Goal: Contribute content: Contribute content

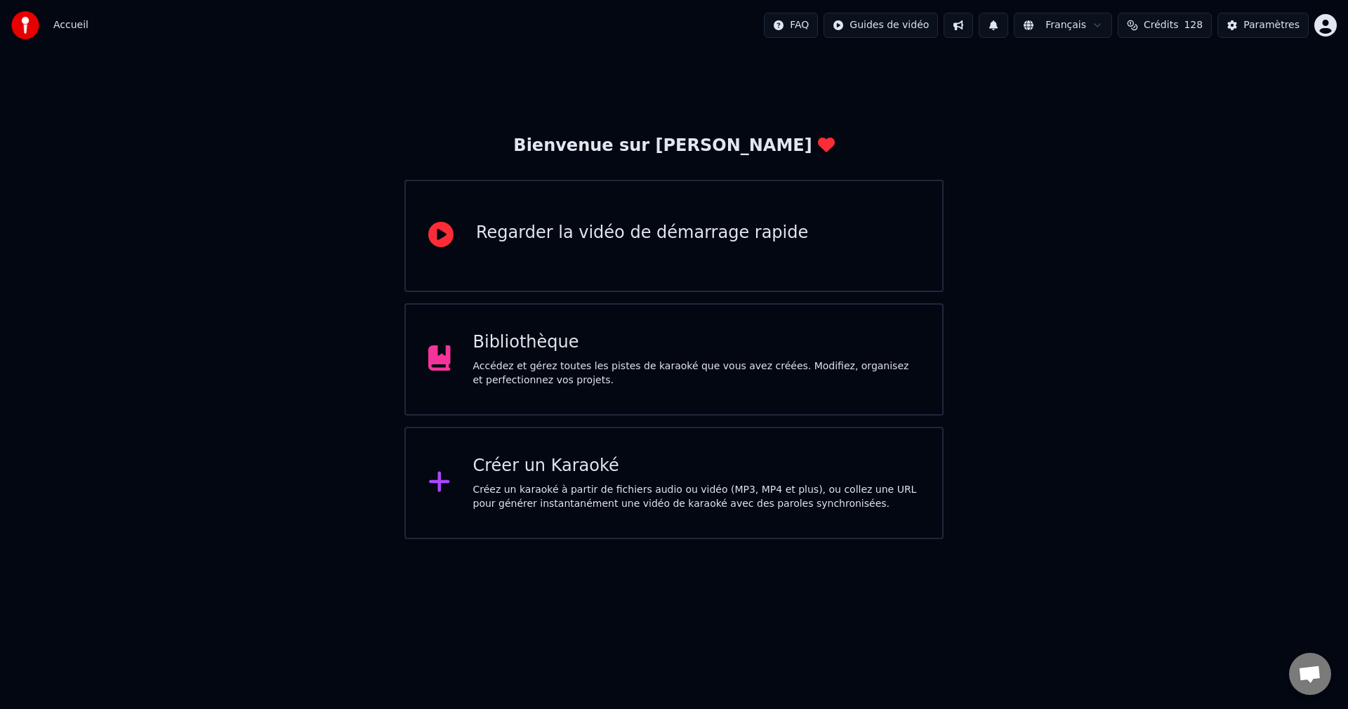
click at [635, 369] on div "Accédez et gérez toutes les pistes de karaoké que vous avez créées. Modifiez, o…" at bounding box center [696, 374] width 447 height 28
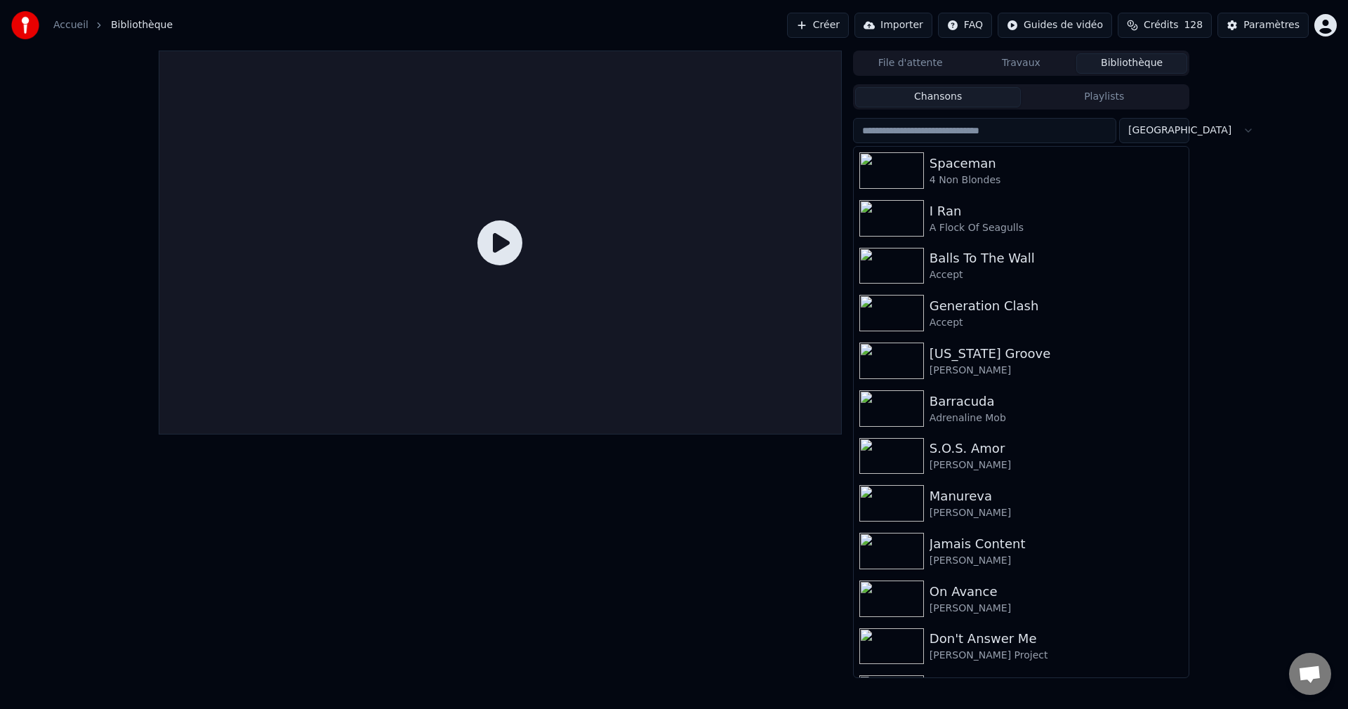
click at [810, 29] on button "Créer" at bounding box center [818, 25] width 62 height 25
click at [810, 30] on button "Créer" at bounding box center [818, 25] width 62 height 25
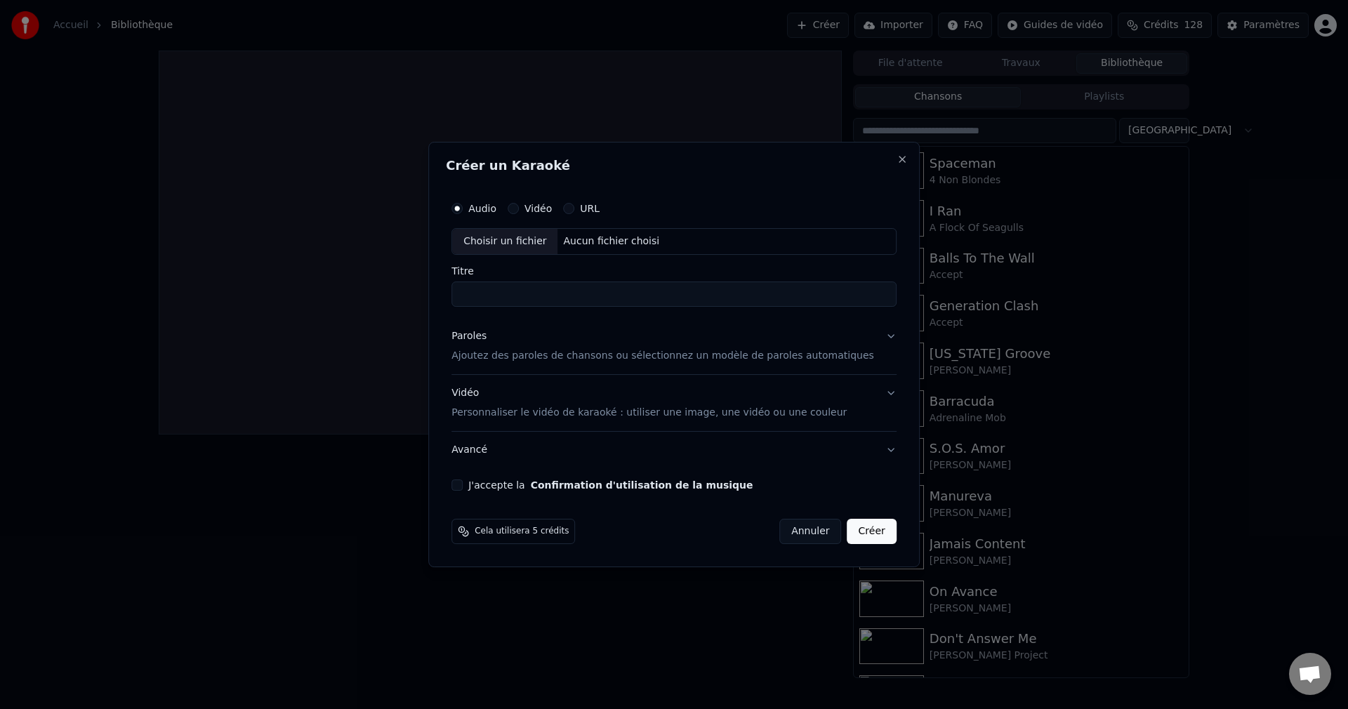
click at [539, 237] on div "Choisir un fichier" at bounding box center [504, 241] width 105 height 25
type input "**********"
click at [866, 338] on button "Paroles Ajoutez des paroles de chansons ou sélectionnez un modèle de paroles au…" at bounding box center [673, 346] width 445 height 56
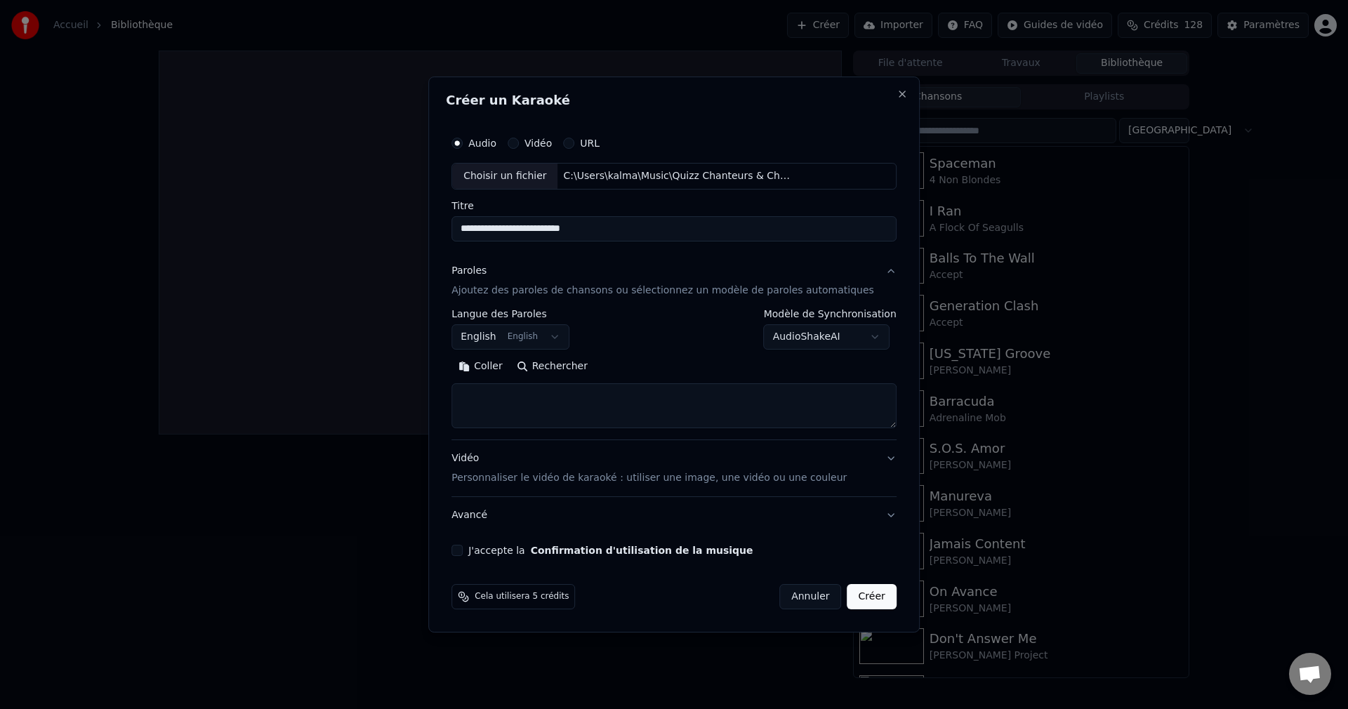
click at [587, 368] on button "Rechercher" at bounding box center [552, 366] width 85 height 22
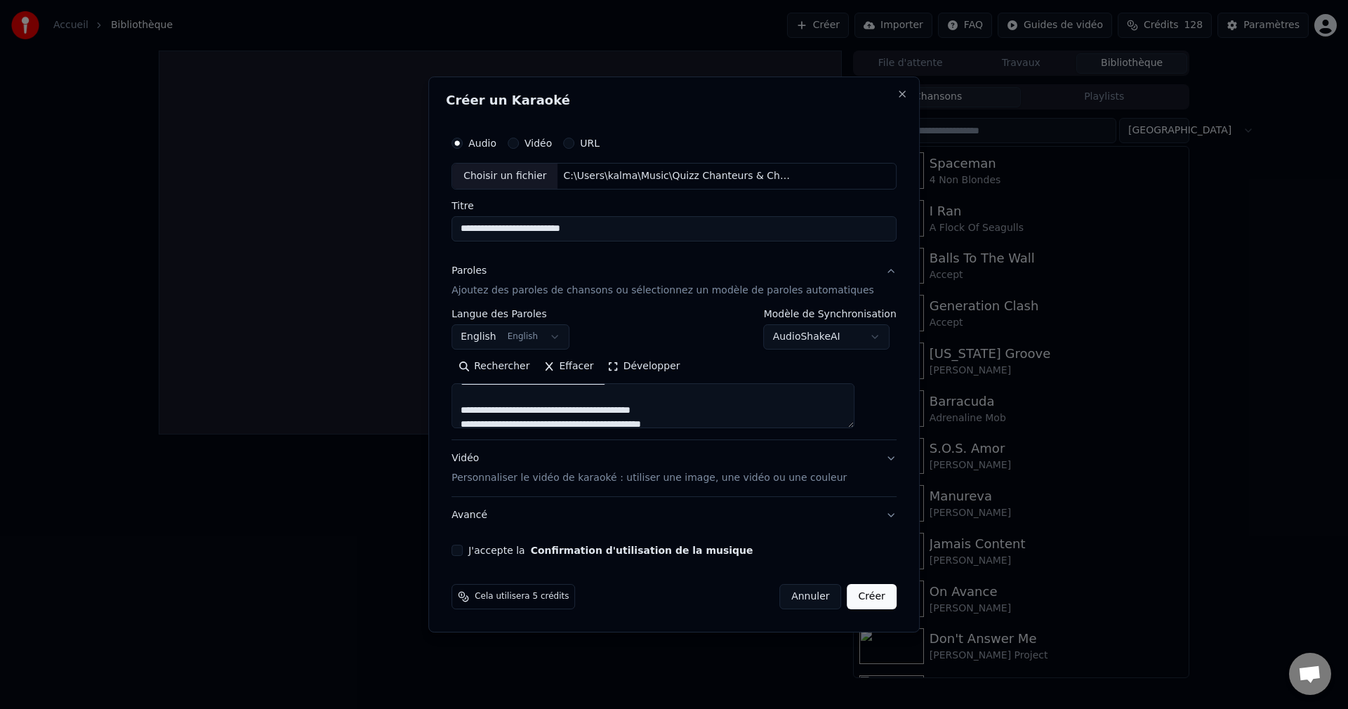
click at [596, 405] on textarea at bounding box center [652, 405] width 403 height 45
click at [588, 404] on textarea at bounding box center [652, 405] width 403 height 45
click at [607, 404] on textarea at bounding box center [652, 405] width 403 height 45
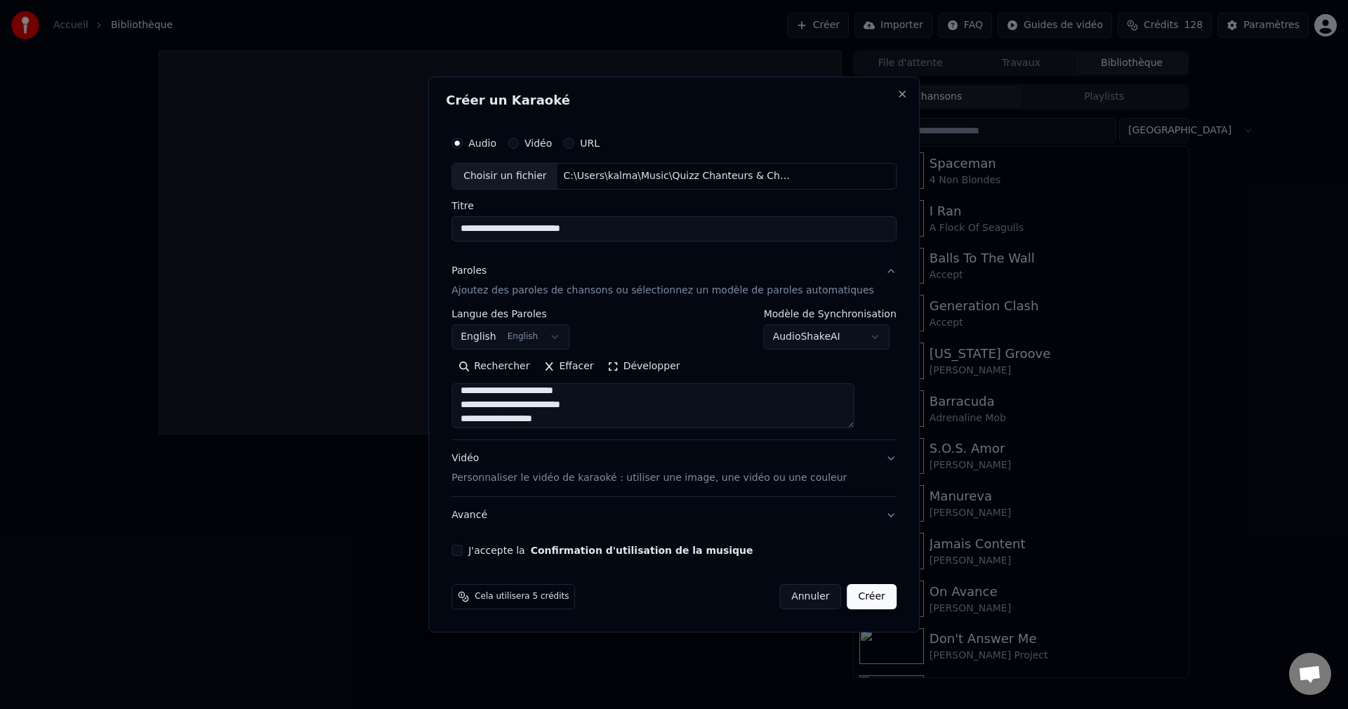
scroll to position [146, 0]
click at [571, 404] on textarea at bounding box center [652, 405] width 403 height 45
click at [624, 419] on textarea at bounding box center [652, 405] width 403 height 45
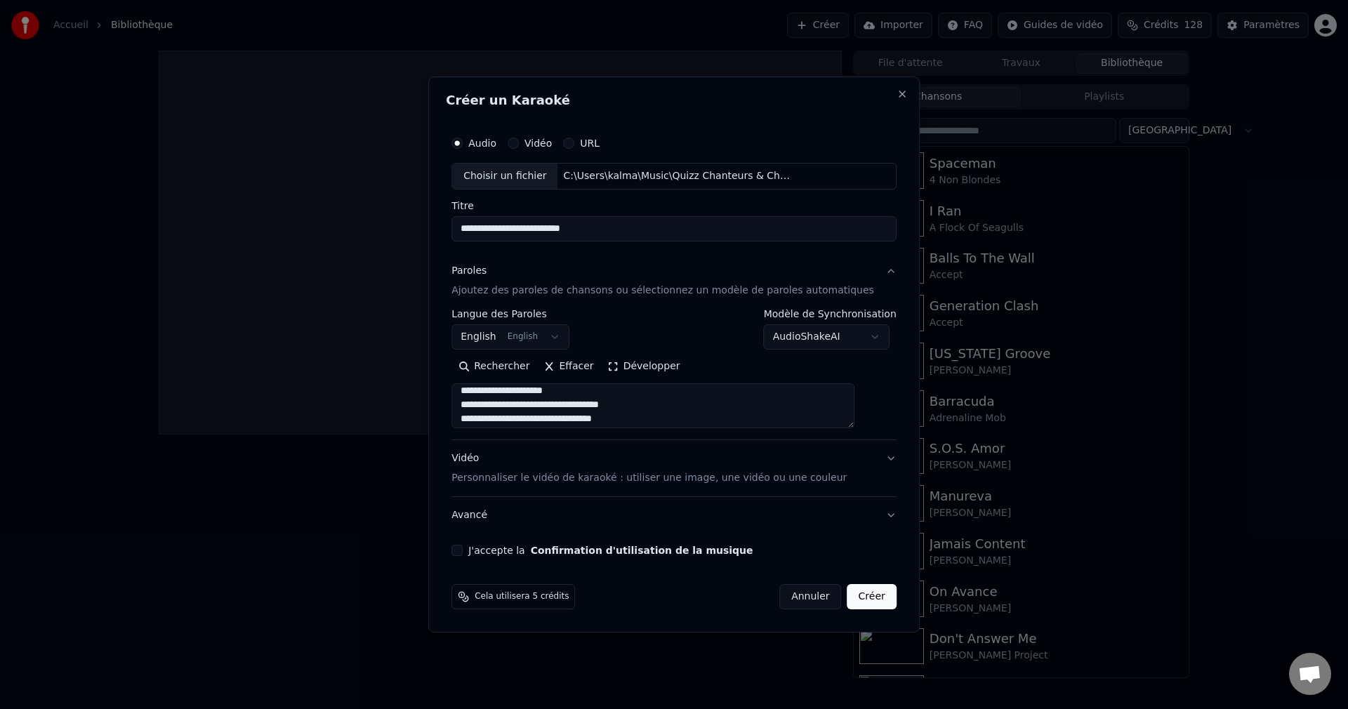
click at [587, 404] on textarea at bounding box center [652, 405] width 403 height 45
click at [571, 404] on textarea at bounding box center [652, 405] width 403 height 45
click at [595, 404] on textarea at bounding box center [652, 405] width 403 height 45
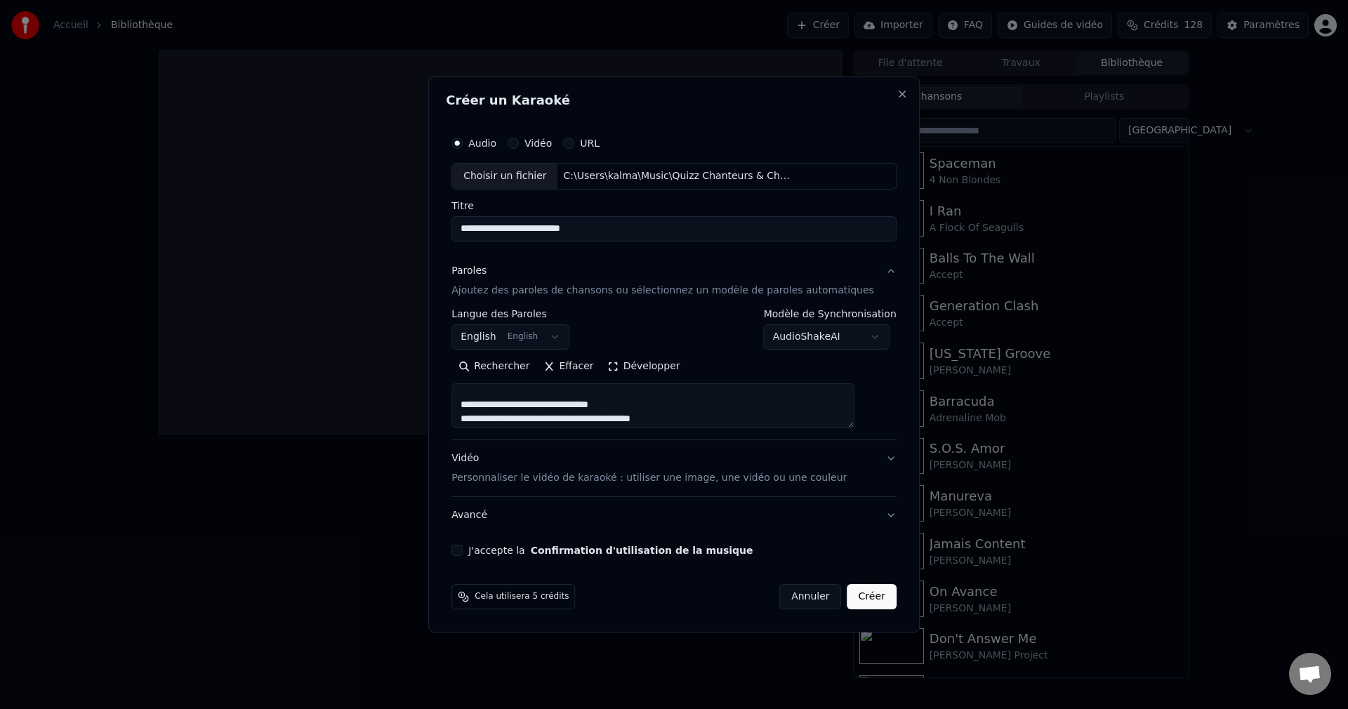
scroll to position [286, 0]
click at [595, 391] on textarea at bounding box center [652, 405] width 403 height 45
click at [595, 405] on textarea at bounding box center [652, 405] width 403 height 45
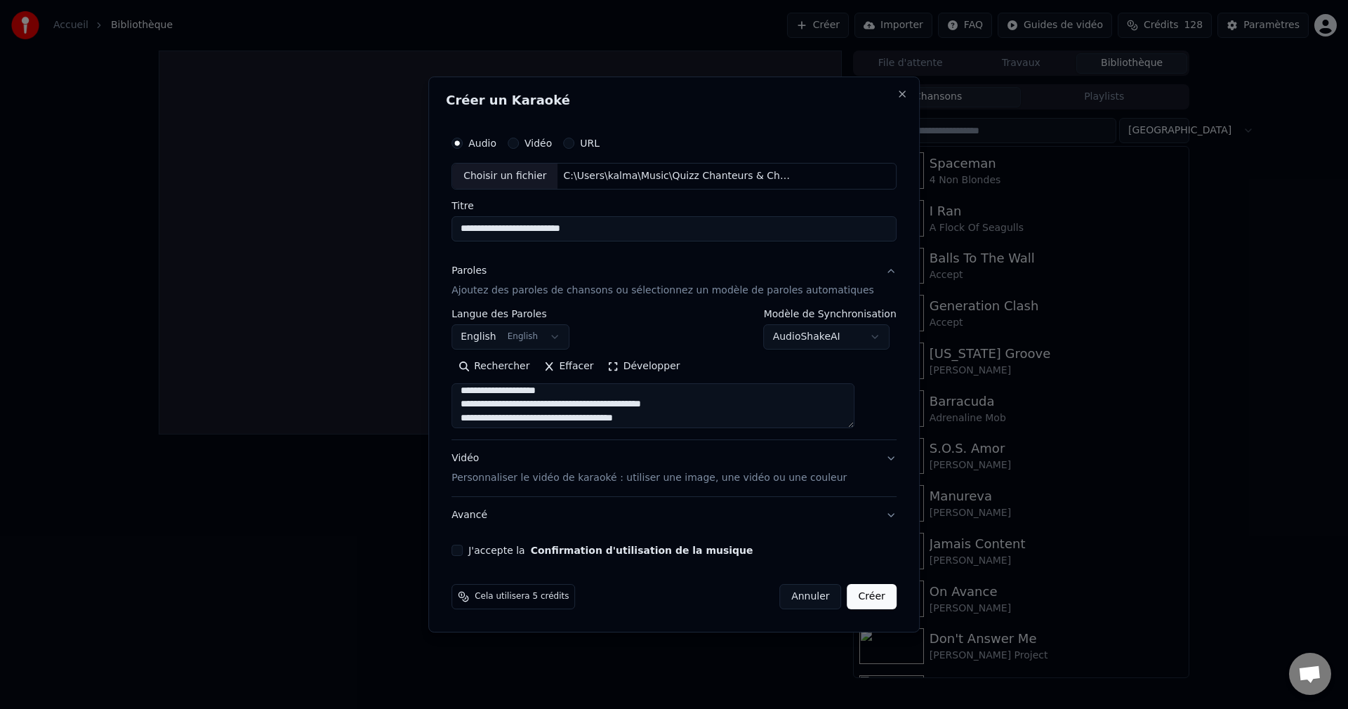
click at [585, 404] on textarea at bounding box center [652, 405] width 403 height 45
click at [590, 405] on textarea at bounding box center [652, 405] width 403 height 45
click at [597, 403] on textarea at bounding box center [652, 405] width 403 height 45
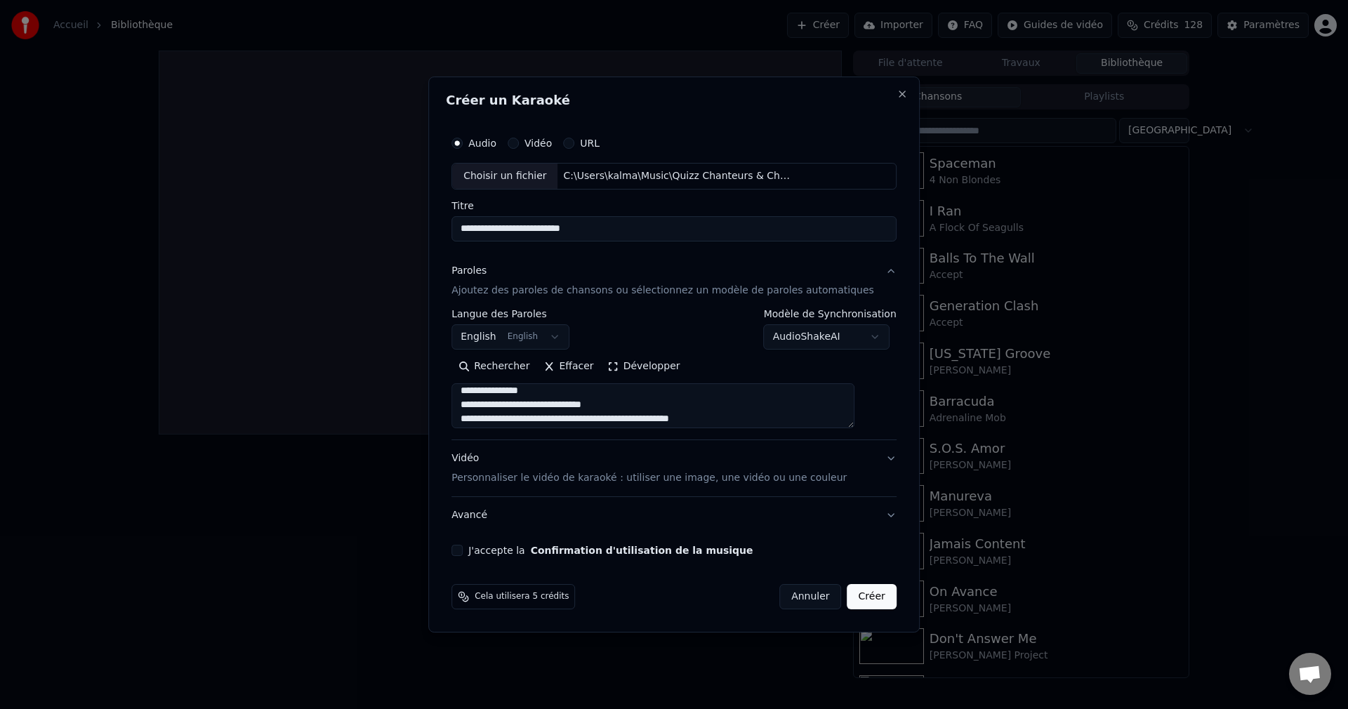
click at [561, 404] on textarea at bounding box center [652, 405] width 403 height 45
click at [632, 407] on textarea at bounding box center [652, 405] width 403 height 45
click at [576, 407] on textarea at bounding box center [652, 405] width 403 height 45
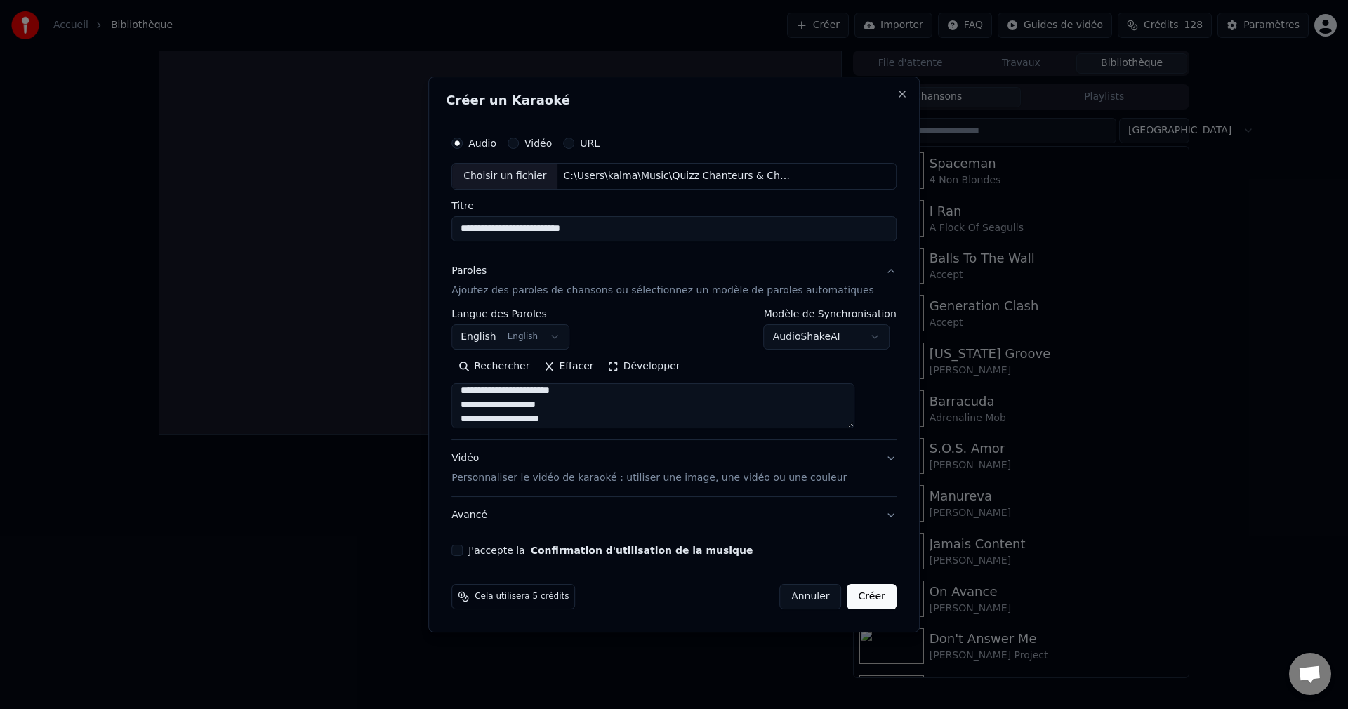
scroll to position [553, 0]
click at [593, 404] on textarea at bounding box center [652, 405] width 403 height 45
click at [605, 404] on textarea at bounding box center [652, 405] width 403 height 45
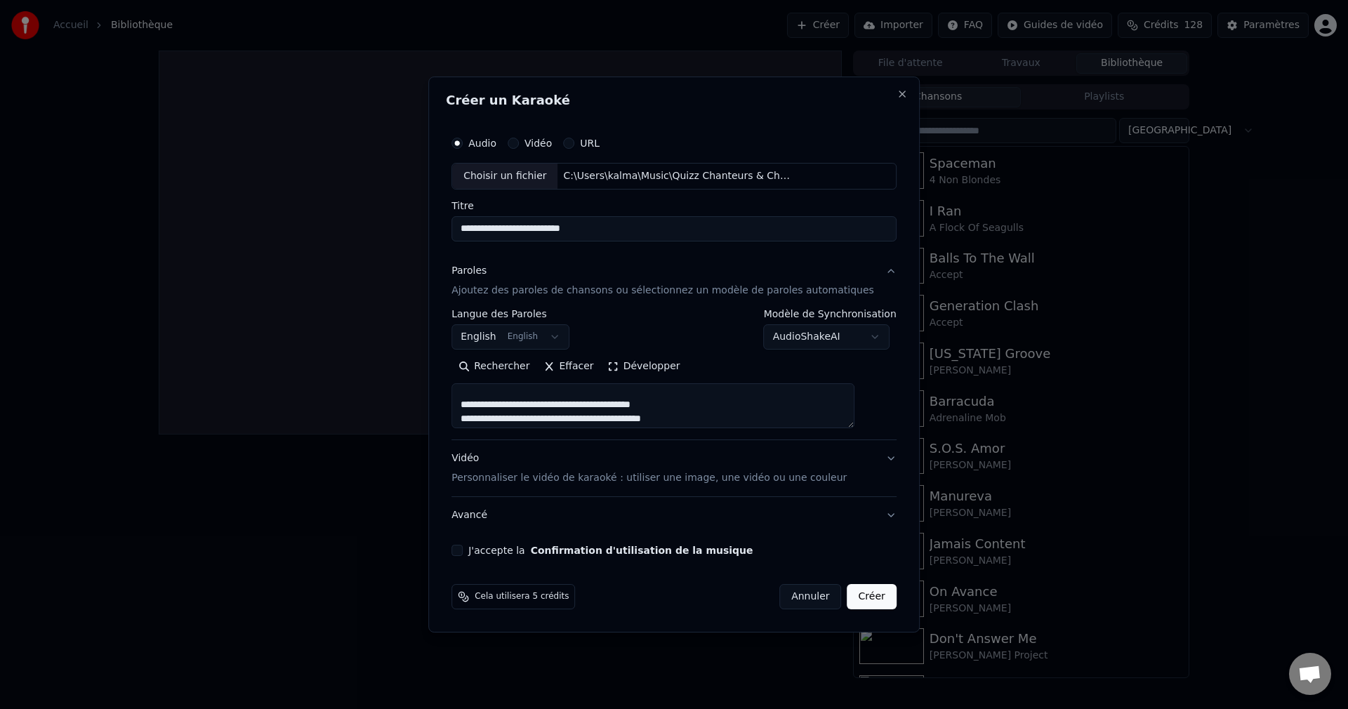
click at [595, 404] on textarea at bounding box center [652, 405] width 403 height 45
click at [589, 405] on textarea at bounding box center [652, 405] width 403 height 45
click at [609, 404] on textarea at bounding box center [652, 405] width 403 height 45
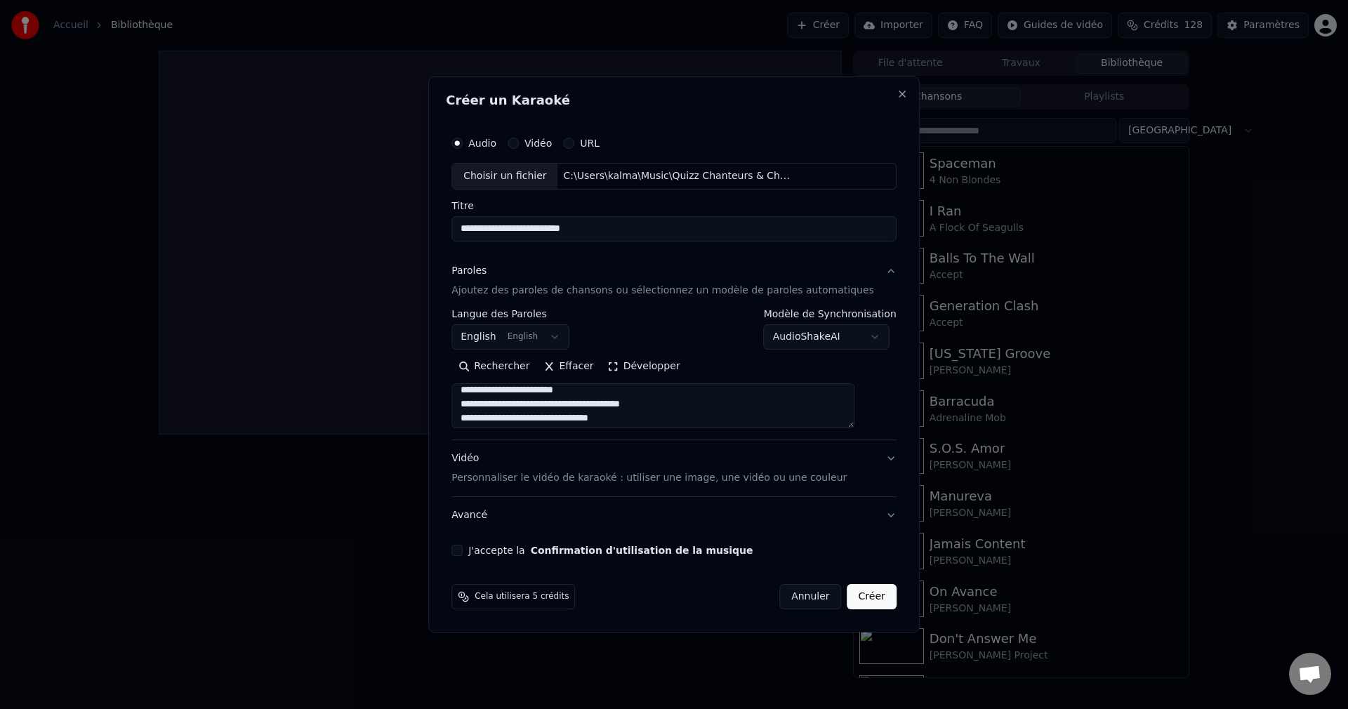
click at [608, 407] on textarea at bounding box center [652, 405] width 403 height 45
click at [572, 405] on textarea at bounding box center [652, 405] width 403 height 45
click at [571, 404] on textarea at bounding box center [652, 405] width 403 height 45
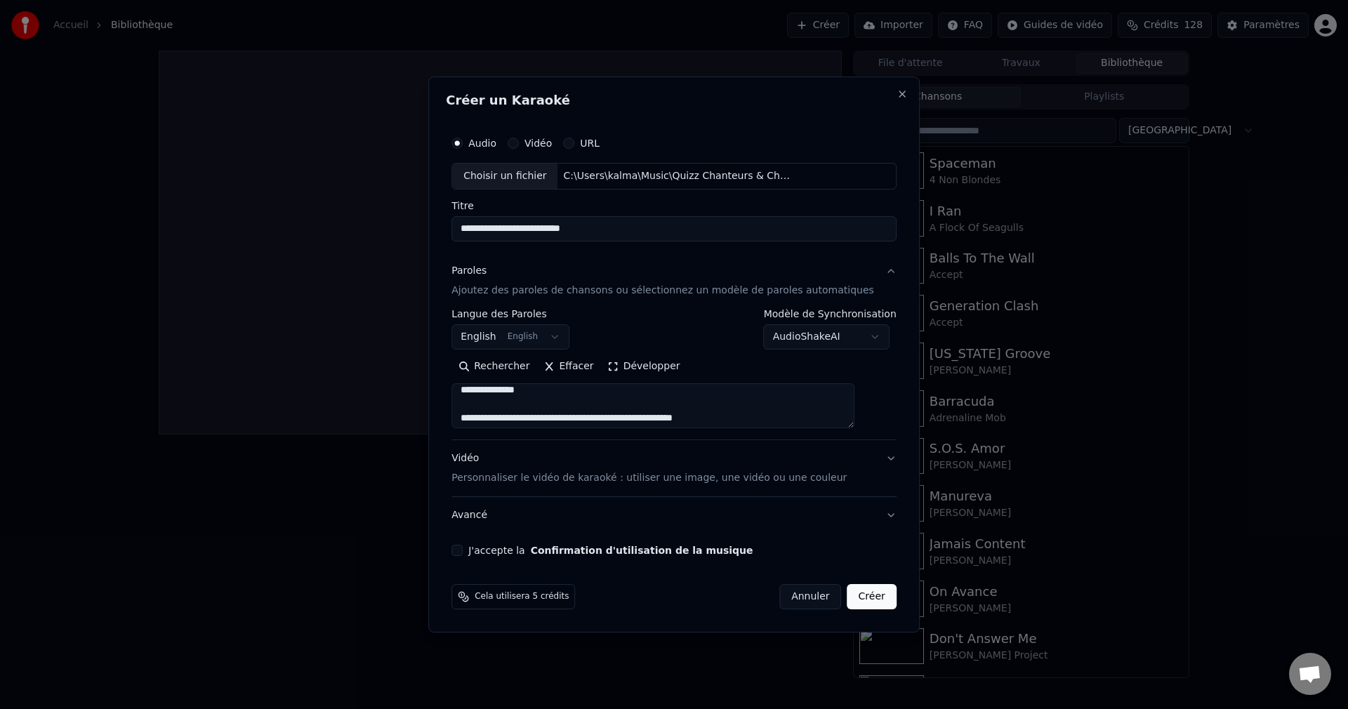
click at [638, 418] on textarea at bounding box center [652, 405] width 403 height 45
click at [592, 406] on textarea at bounding box center [652, 405] width 403 height 45
click at [587, 404] on textarea at bounding box center [652, 405] width 403 height 45
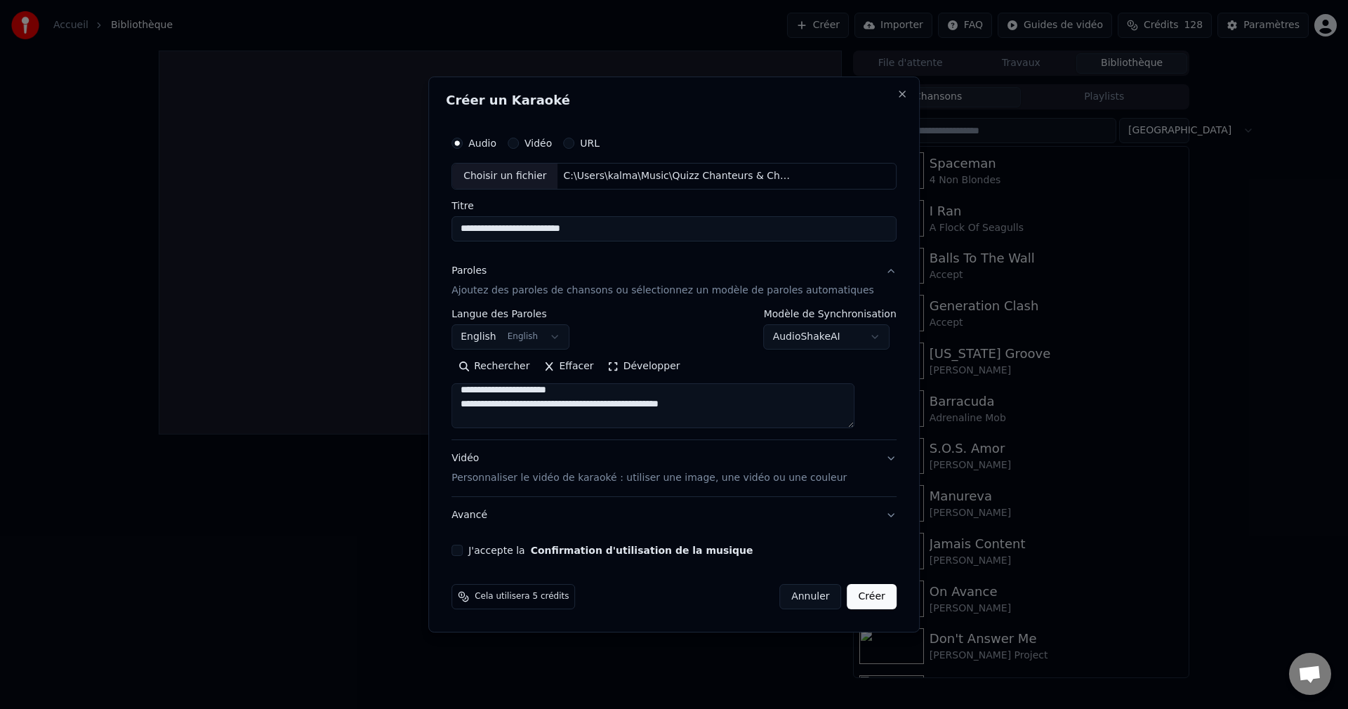
scroll to position [1129, 0]
click at [597, 405] on textarea at bounding box center [652, 405] width 403 height 45
click at [588, 404] on textarea at bounding box center [652, 405] width 403 height 45
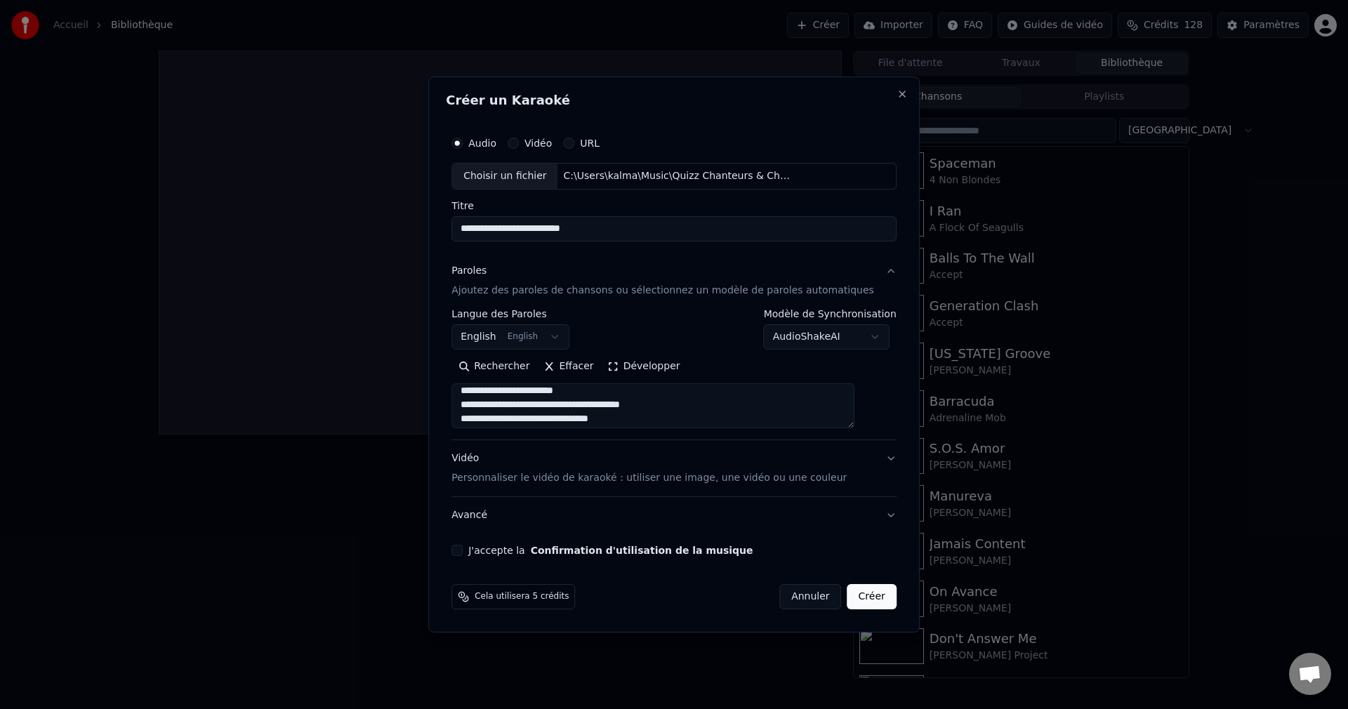
click at [605, 405] on textarea at bounding box center [652, 405] width 403 height 45
click at [604, 405] on textarea at bounding box center [652, 405] width 403 height 45
click at [571, 404] on textarea at bounding box center [652, 405] width 403 height 45
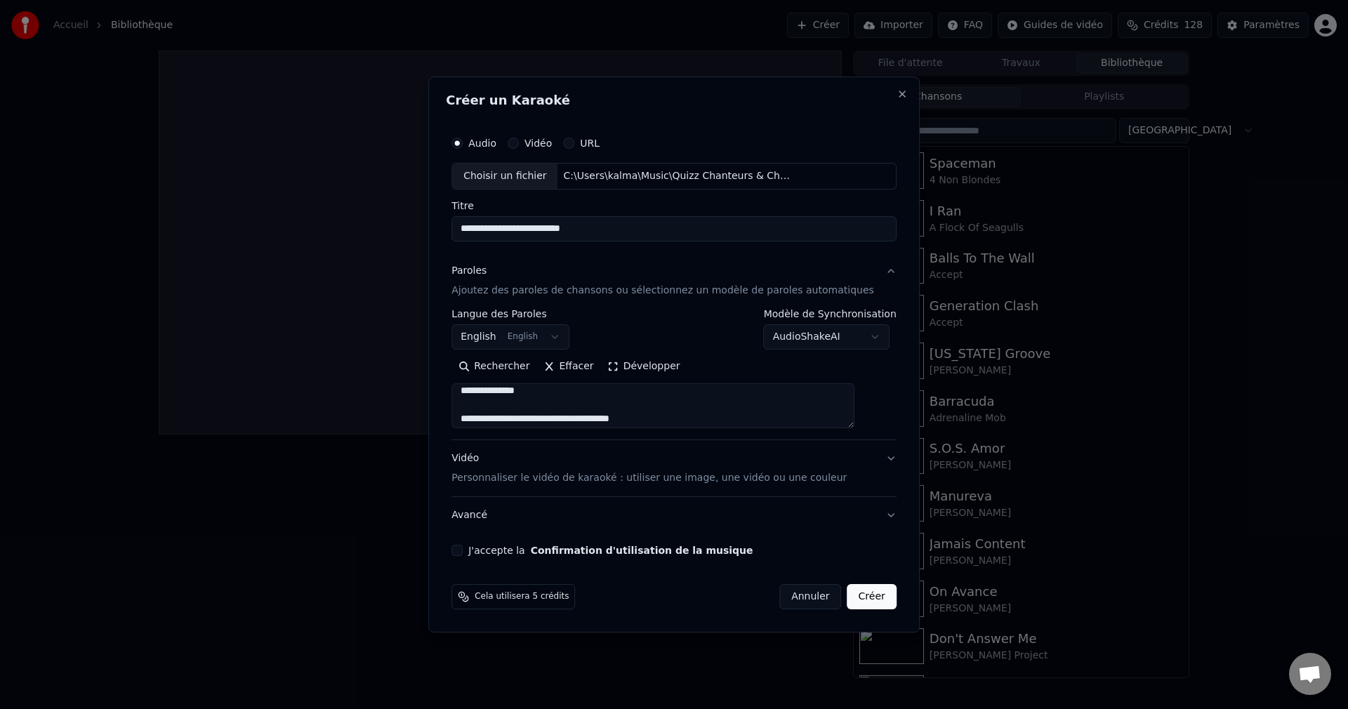
click at [588, 418] on textarea at bounding box center [652, 405] width 403 height 45
click at [586, 419] on textarea at bounding box center [652, 405] width 403 height 45
click at [598, 404] on textarea at bounding box center [652, 405] width 403 height 45
click at [598, 405] on textarea at bounding box center [652, 405] width 403 height 45
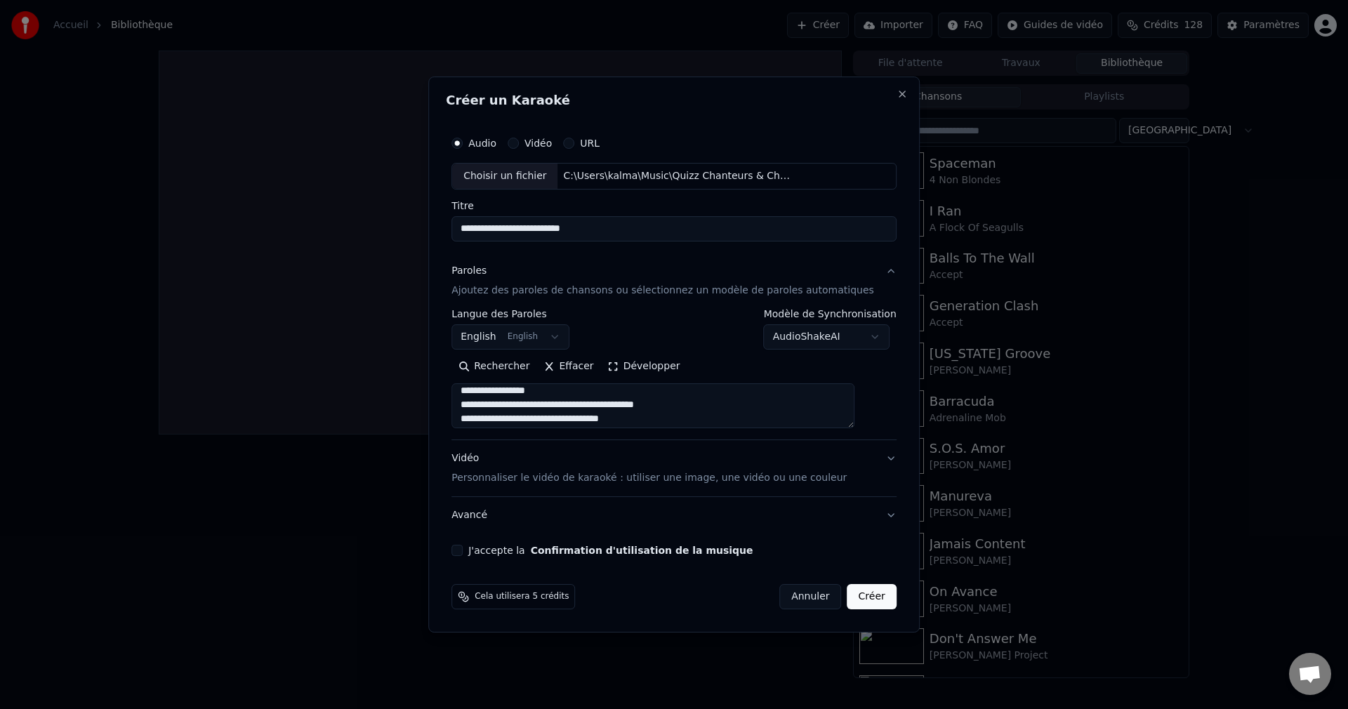
click at [596, 406] on textarea at bounding box center [652, 405] width 403 height 45
click at [581, 405] on textarea at bounding box center [652, 405] width 403 height 45
click at [654, 404] on textarea at bounding box center [652, 405] width 403 height 45
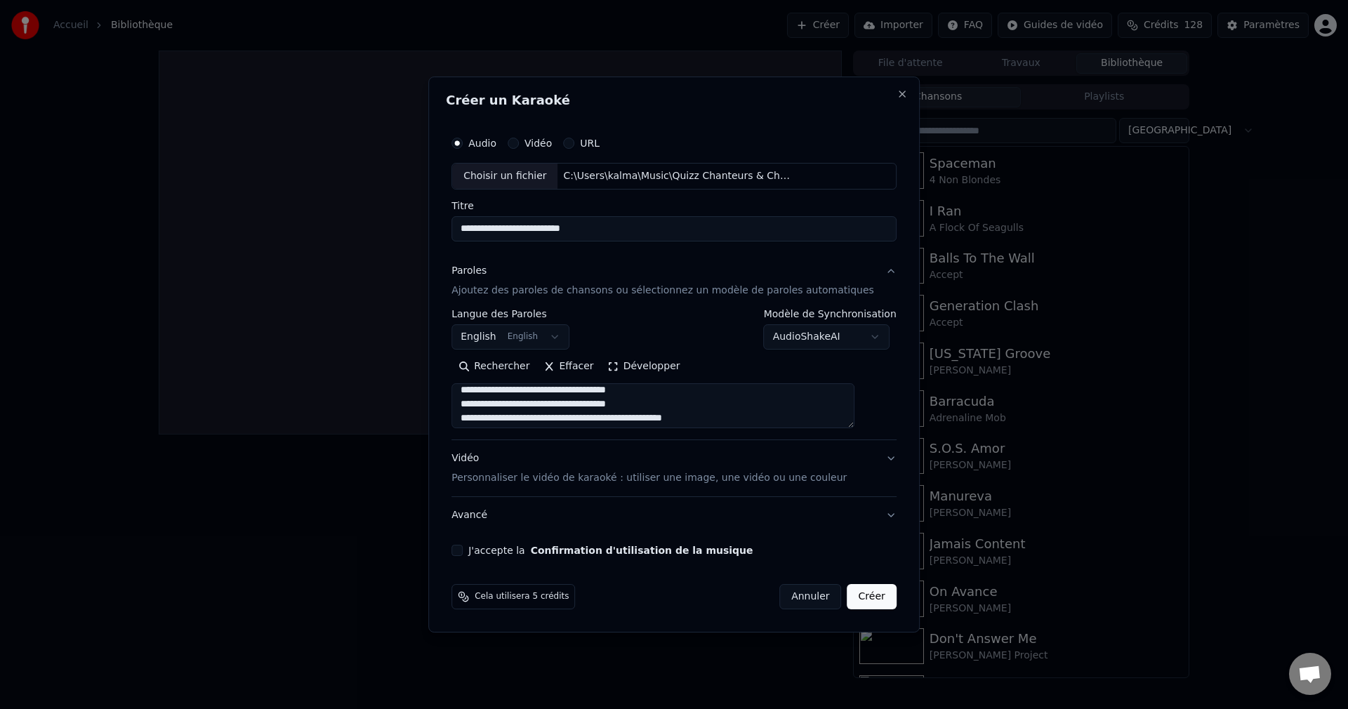
scroll to position [1620, 0]
click at [657, 390] on textarea at bounding box center [652, 405] width 403 height 45
click at [653, 395] on textarea at bounding box center [652, 405] width 403 height 45
click at [654, 390] on textarea at bounding box center [652, 405] width 403 height 45
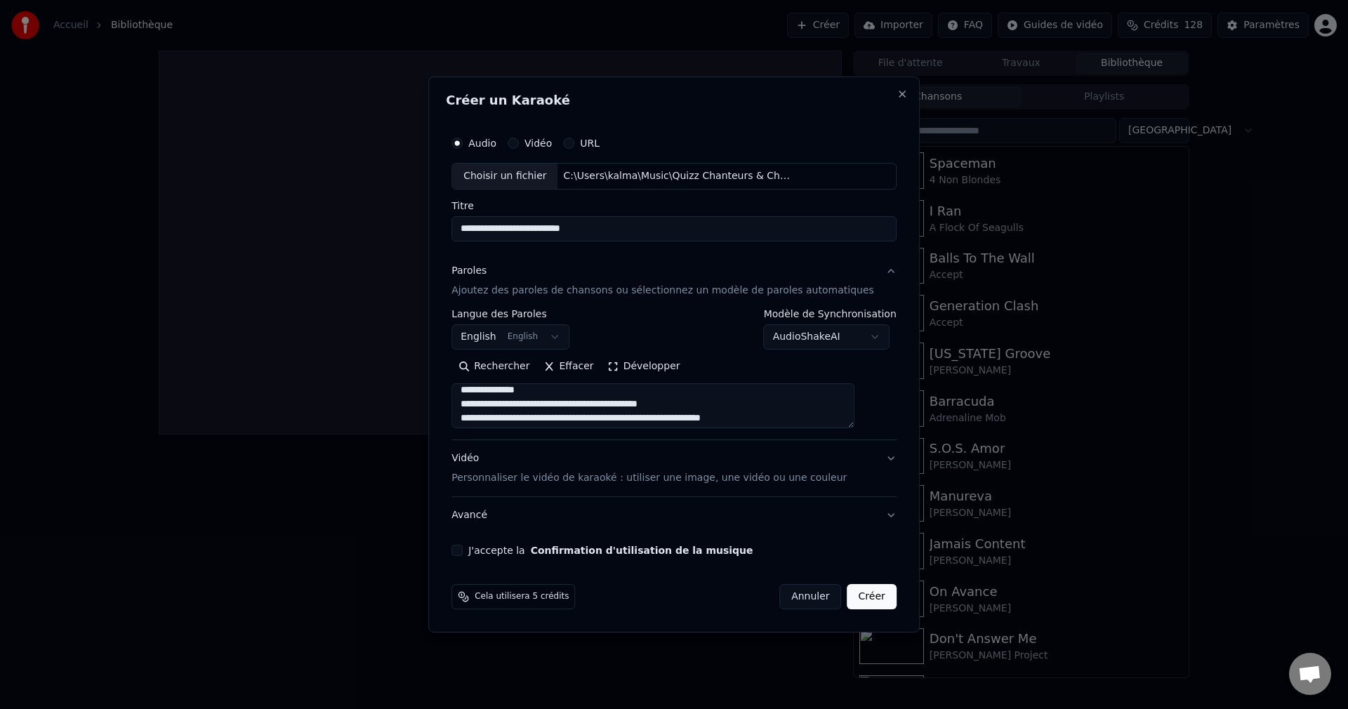
click at [654, 404] on textarea at bounding box center [652, 405] width 403 height 45
click at [655, 405] on textarea at bounding box center [652, 405] width 403 height 45
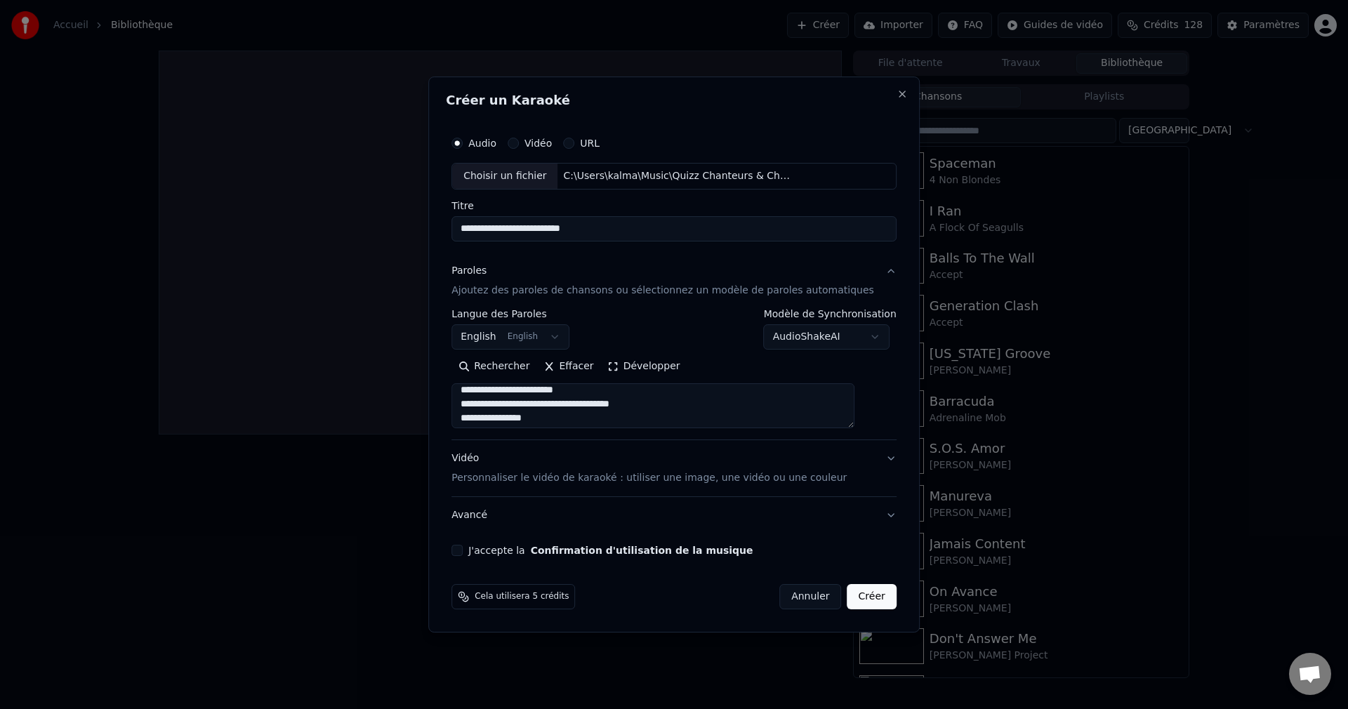
scroll to position [1718, 0]
click at [655, 404] on textarea at bounding box center [652, 405] width 403 height 45
type textarea "**********"
click at [477, 543] on div "**********" at bounding box center [674, 343] width 456 height 438
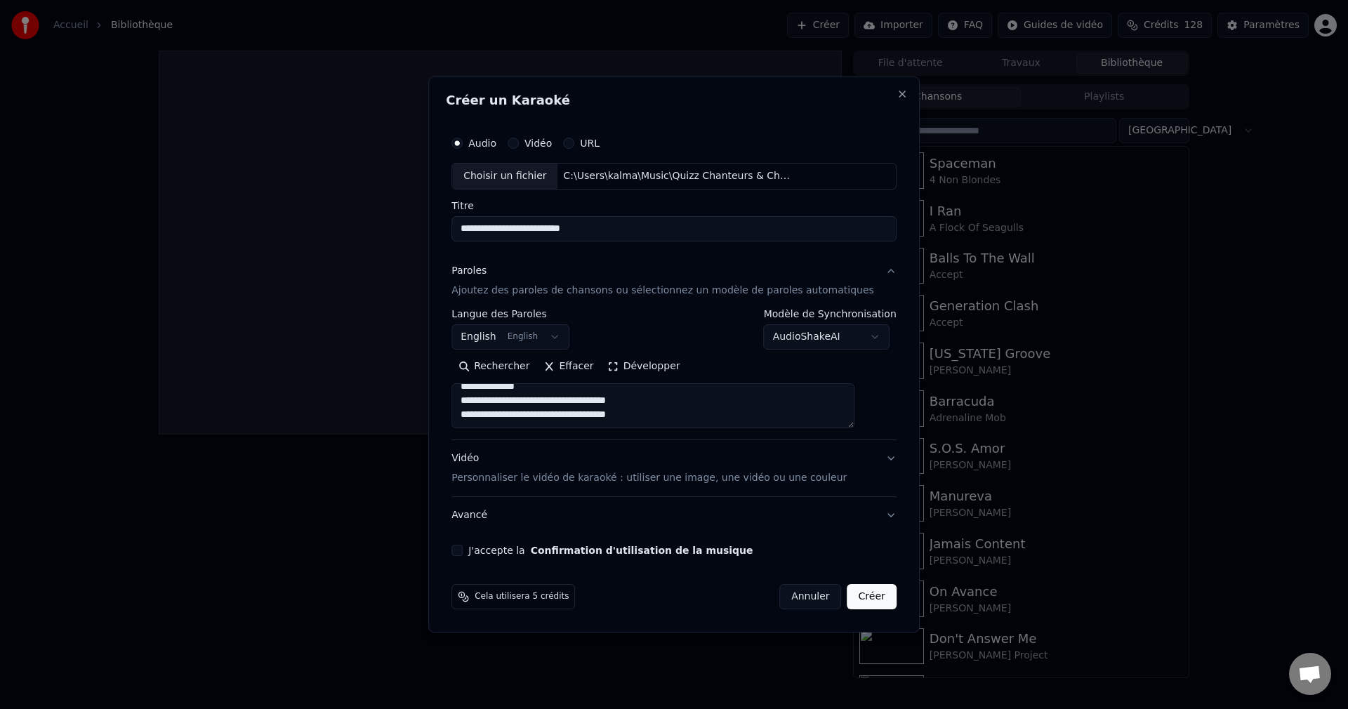
click at [463, 552] on button "J'accepte la Confirmation d'utilisation de la musique" at bounding box center [456, 550] width 11 height 11
click at [848, 598] on button "Créer" at bounding box center [872, 596] width 49 height 25
select select
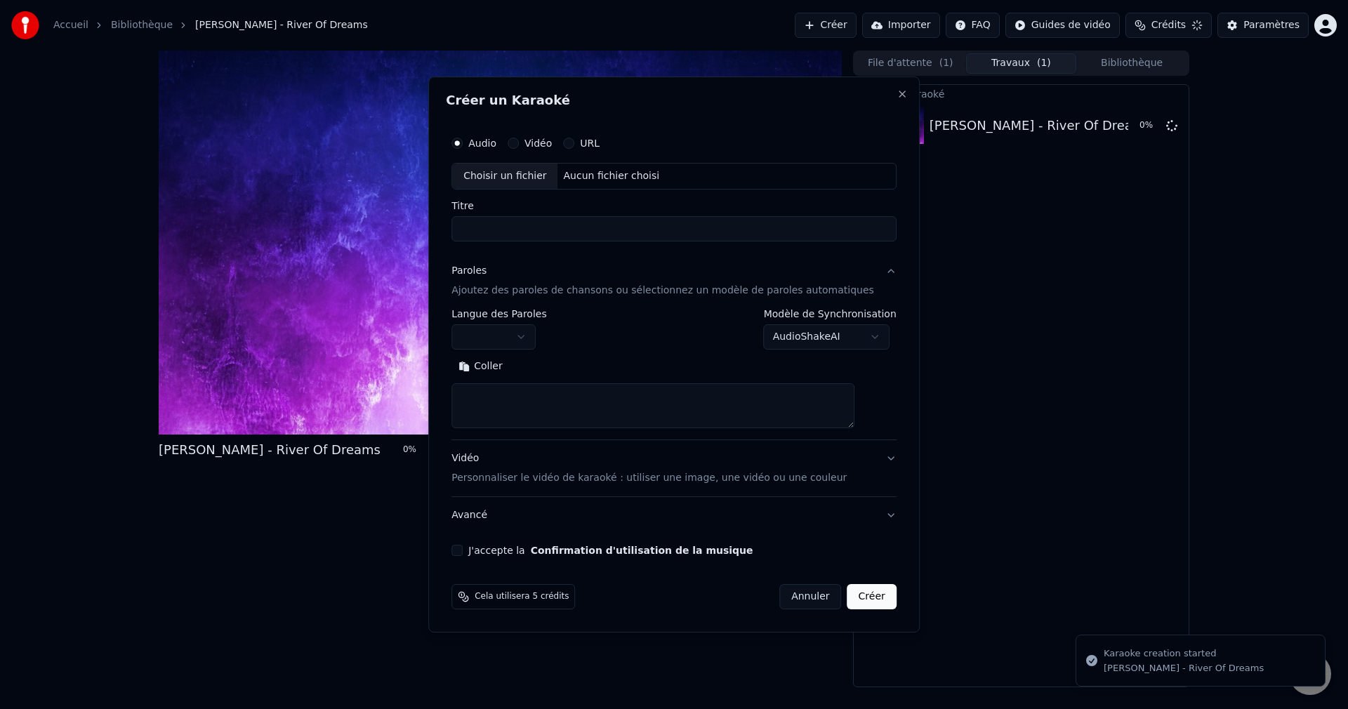
scroll to position [0, 0]
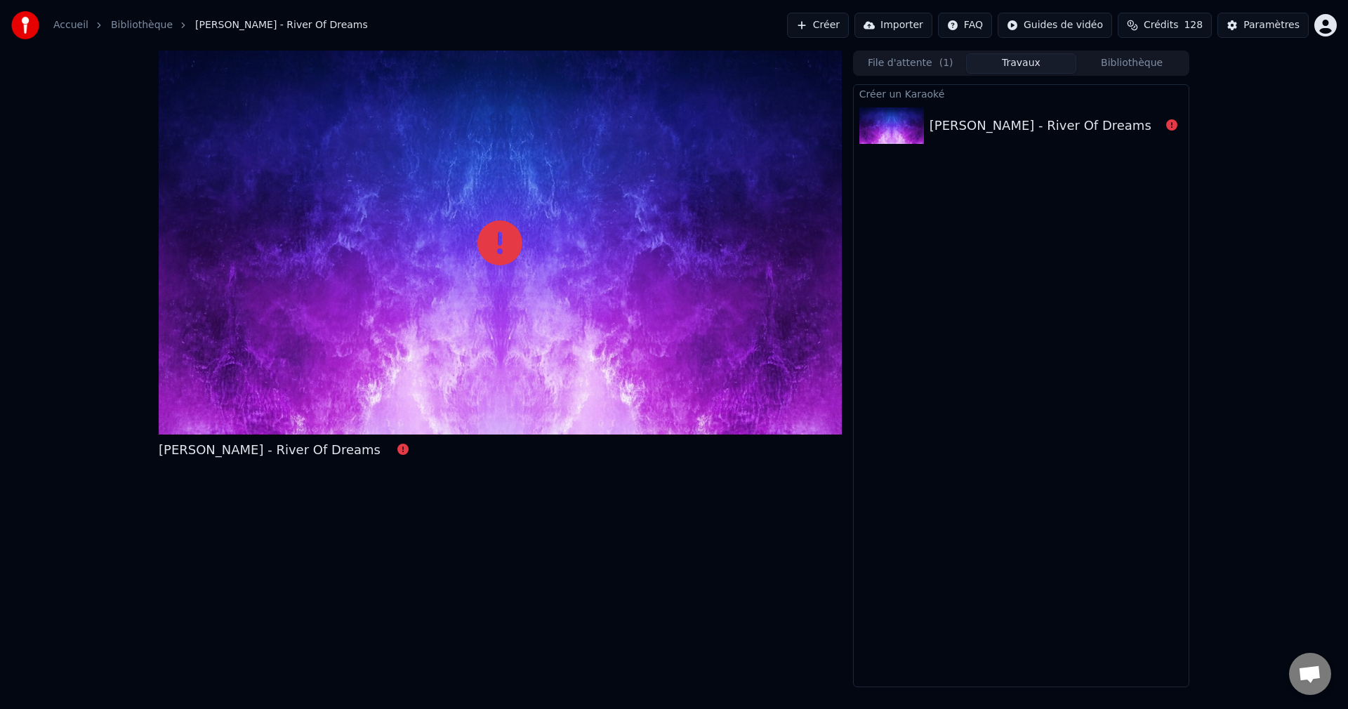
click at [990, 130] on div "Billy Joel - River Of Dreams" at bounding box center [1041, 126] width 222 height 20
click at [1175, 122] on icon at bounding box center [1171, 124] width 11 height 11
click at [1271, 30] on div "Paramètres" at bounding box center [1272, 25] width 56 height 14
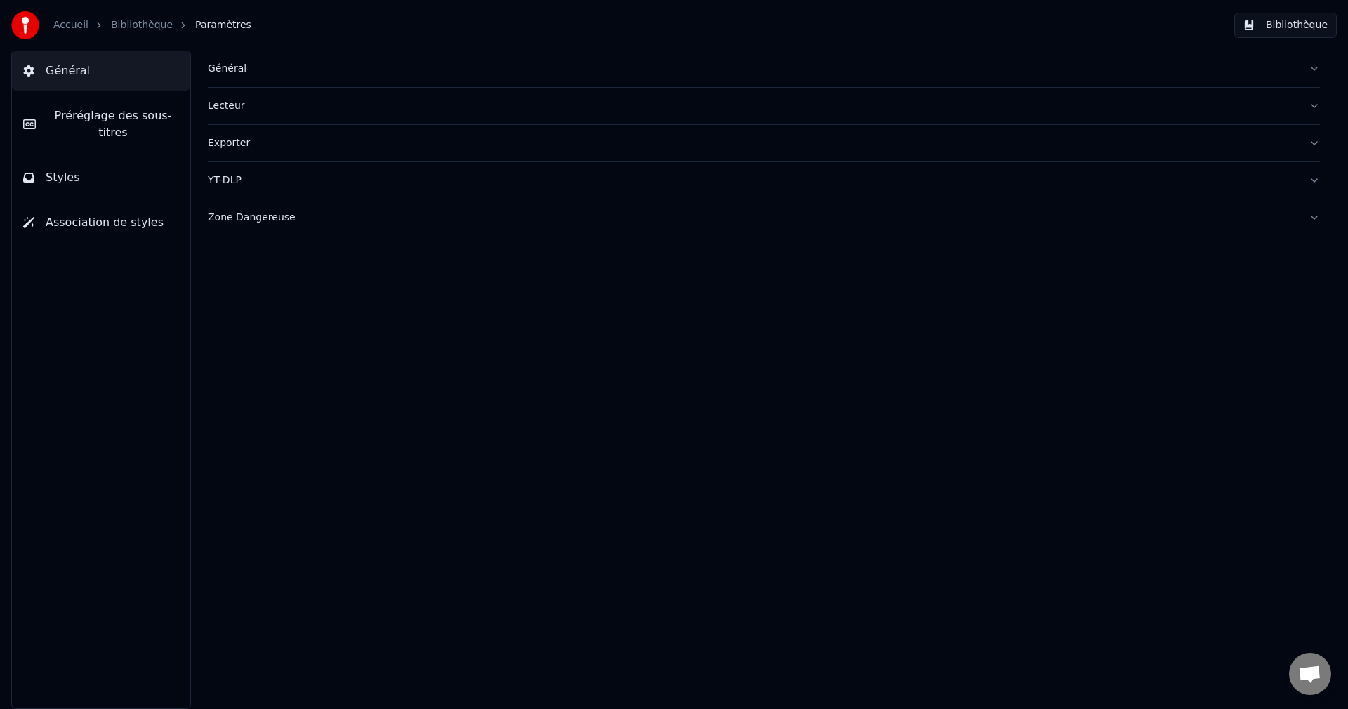
click at [233, 217] on div "Zone Dangereuse" at bounding box center [753, 218] width 1090 height 14
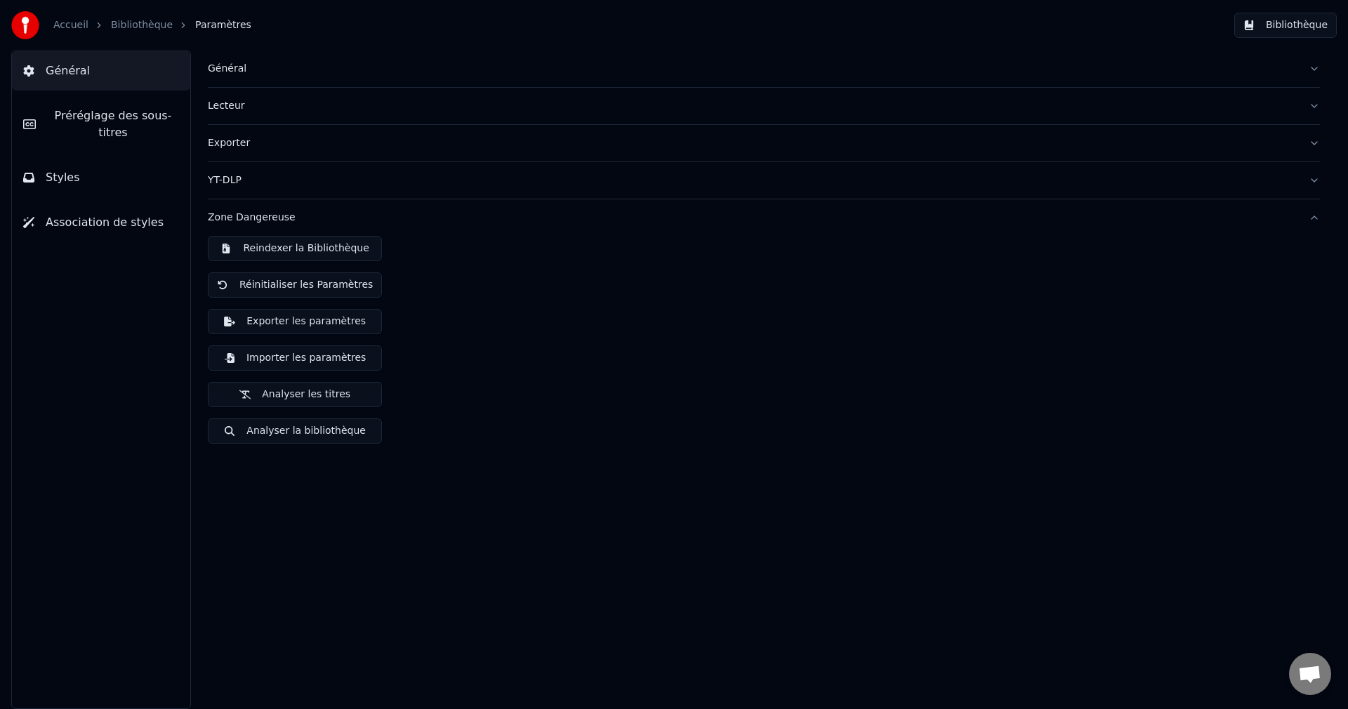
click at [310, 245] on button "Reindexer la Bibliothèque" at bounding box center [295, 248] width 174 height 25
click at [58, 71] on span "Général" at bounding box center [68, 70] width 44 height 17
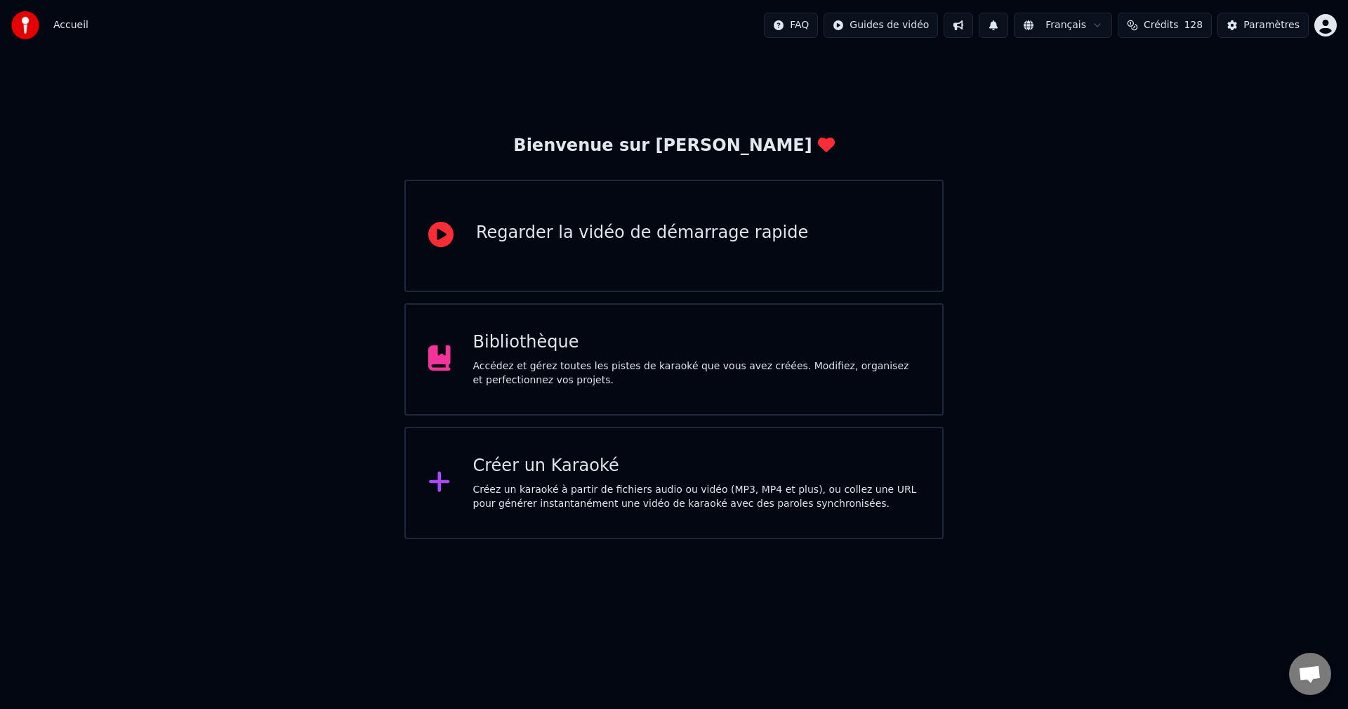
click at [589, 357] on div "Bibliothèque Accédez et gérez toutes les pistes de karaoké que vous avez créées…" at bounding box center [696, 359] width 447 height 56
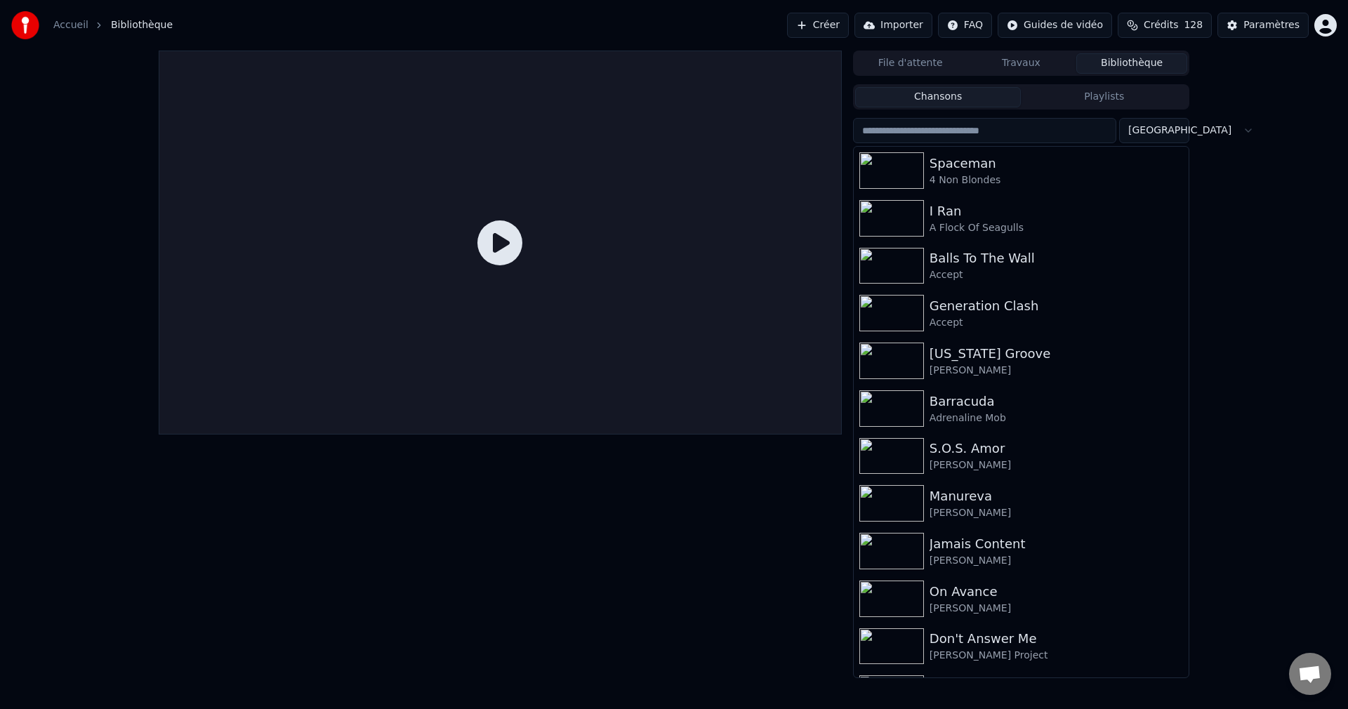
click at [795, 27] on button "Créer" at bounding box center [818, 25] width 62 height 25
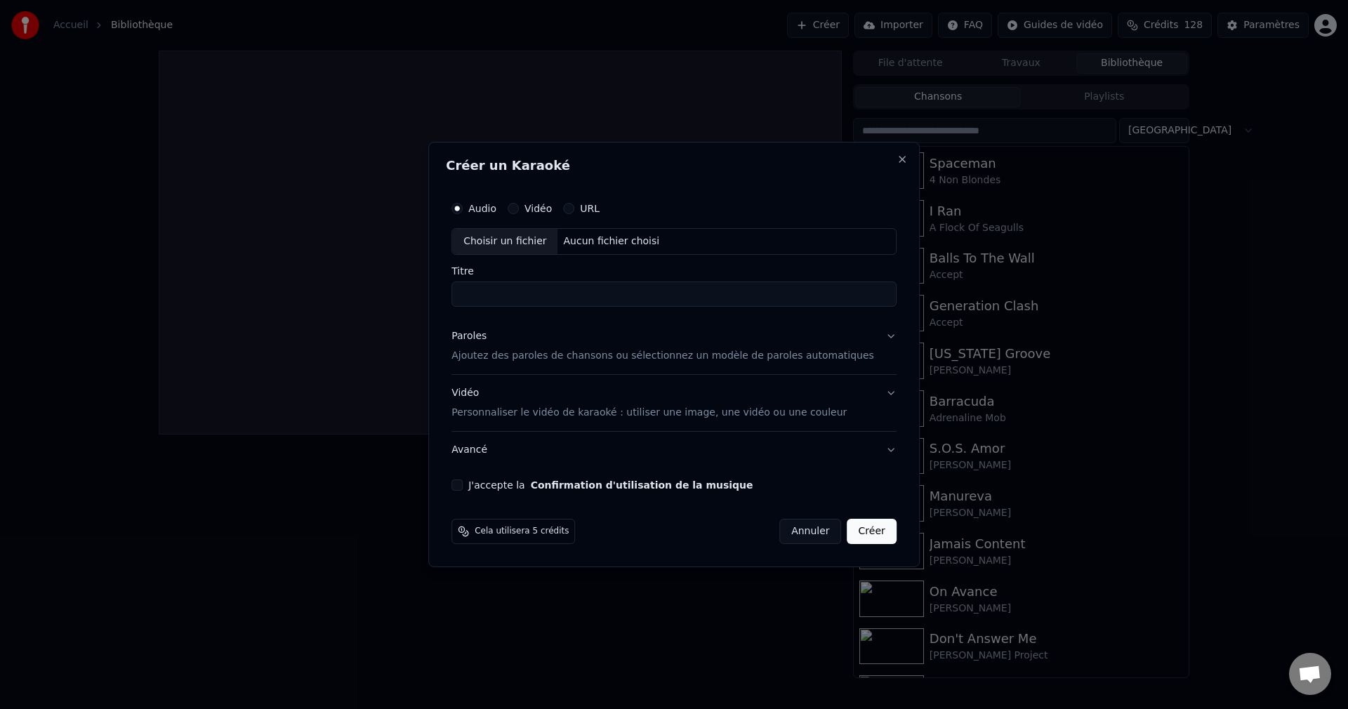
click at [536, 241] on div "Choisir un fichier" at bounding box center [504, 241] width 105 height 25
type input "**********"
click at [866, 341] on button "Paroles Ajoutez des paroles de chansons ou sélectionnez un modèle de paroles au…" at bounding box center [673, 346] width 445 height 56
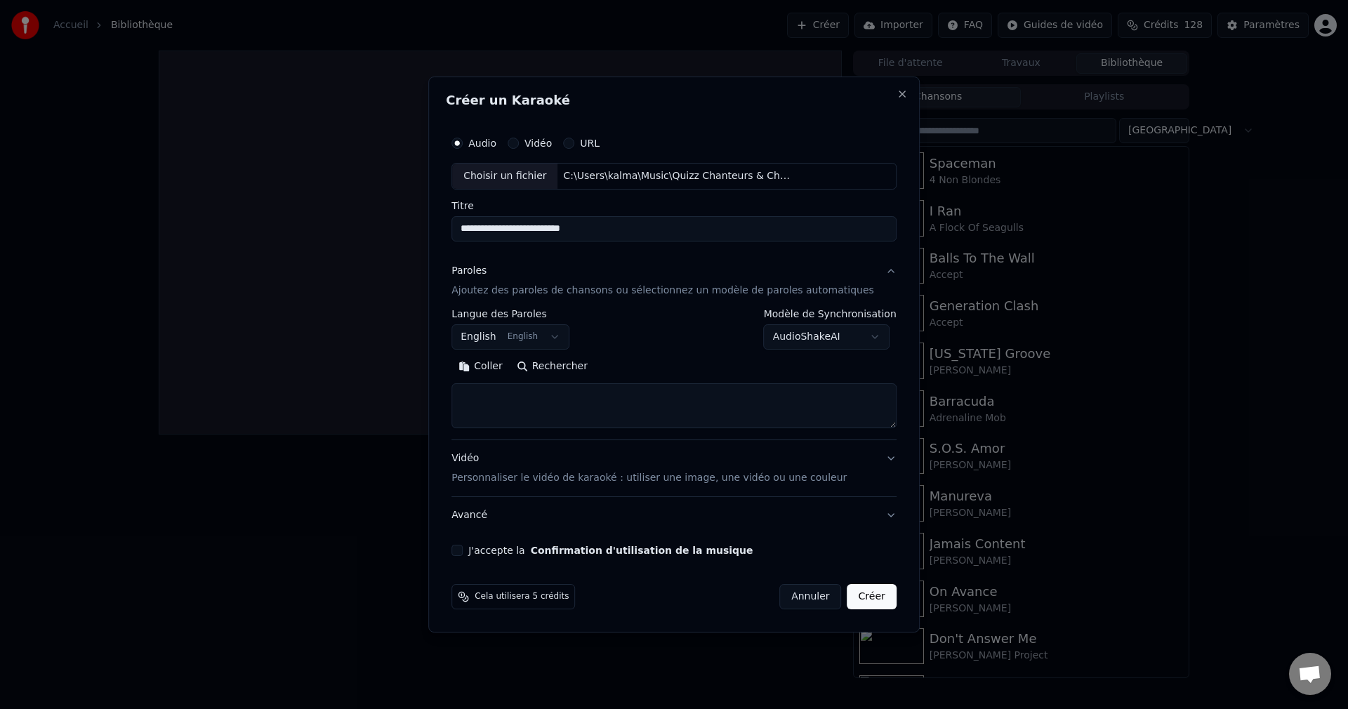
click at [654, 410] on textarea at bounding box center [673, 405] width 445 height 45
paste textarea "**********"
click at [596, 397] on textarea at bounding box center [652, 405] width 403 height 45
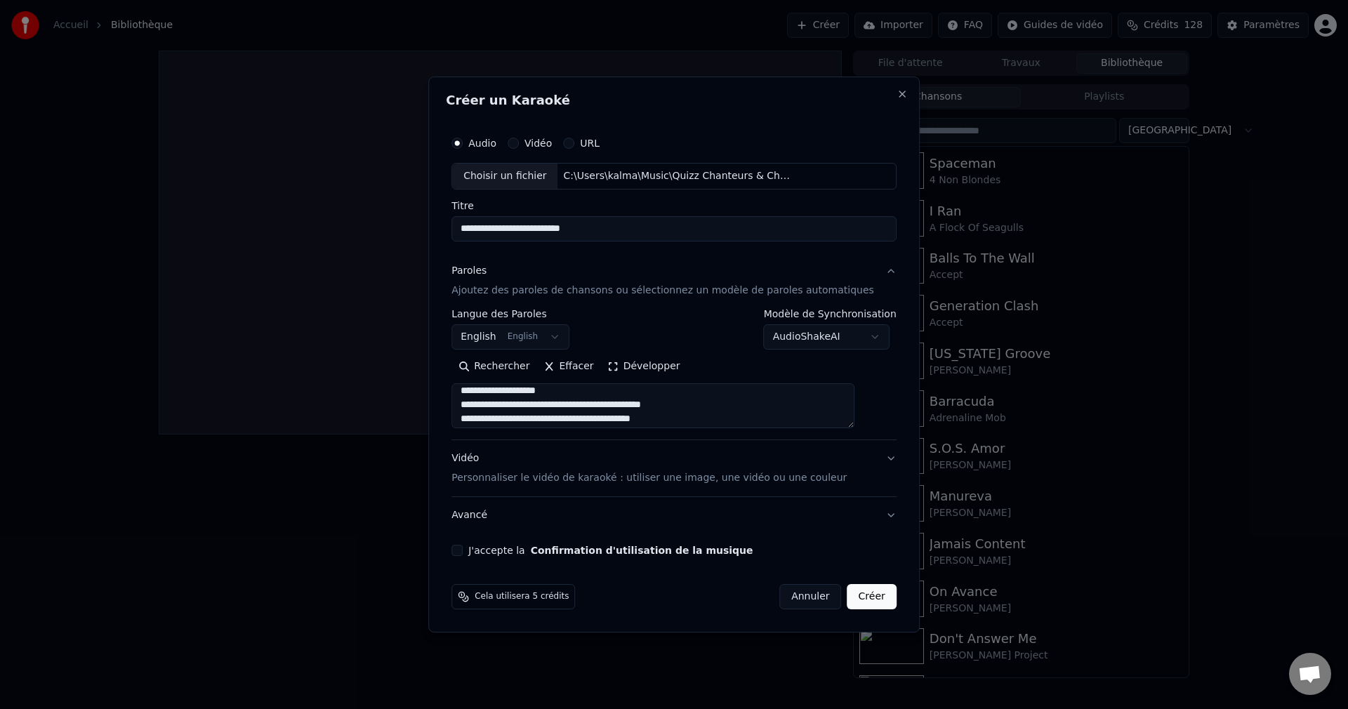
click at [588, 402] on textarea at bounding box center [652, 405] width 403 height 45
click at [606, 406] on textarea at bounding box center [652, 405] width 403 height 45
click at [570, 406] on textarea at bounding box center [652, 405] width 403 height 45
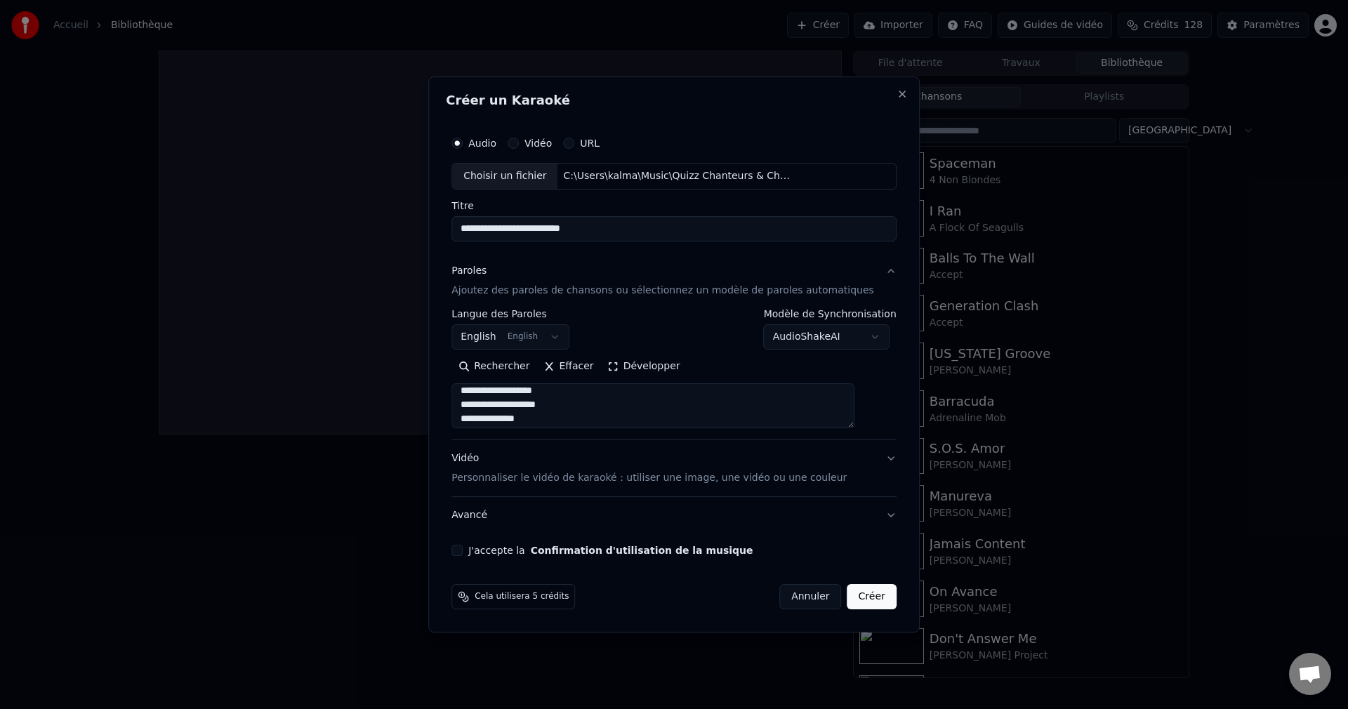
scroll to position [244, 0]
click at [624, 419] on textarea at bounding box center [652, 405] width 403 height 45
click at [585, 407] on textarea at bounding box center [652, 405] width 403 height 45
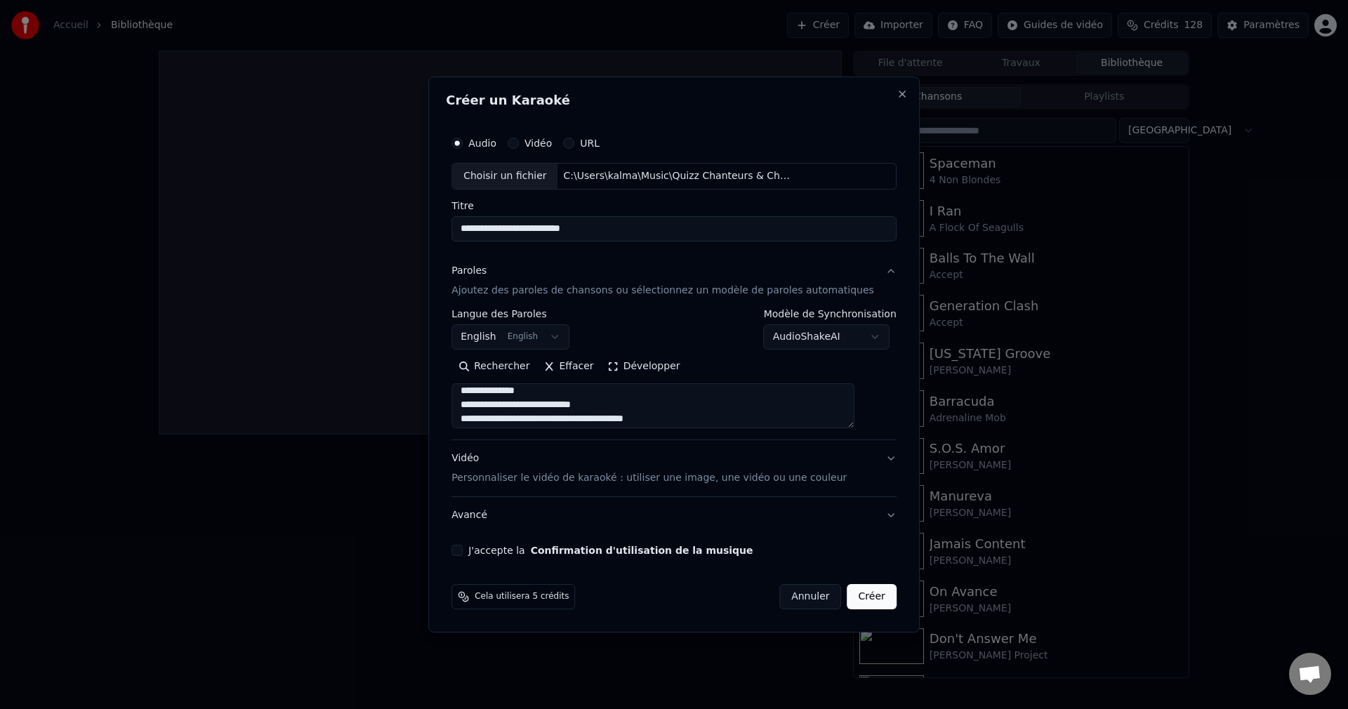
click at [569, 406] on textarea at bounding box center [652, 405] width 403 height 45
click at [595, 405] on textarea at bounding box center [652, 405] width 403 height 45
click at [592, 407] on textarea at bounding box center [652, 405] width 403 height 45
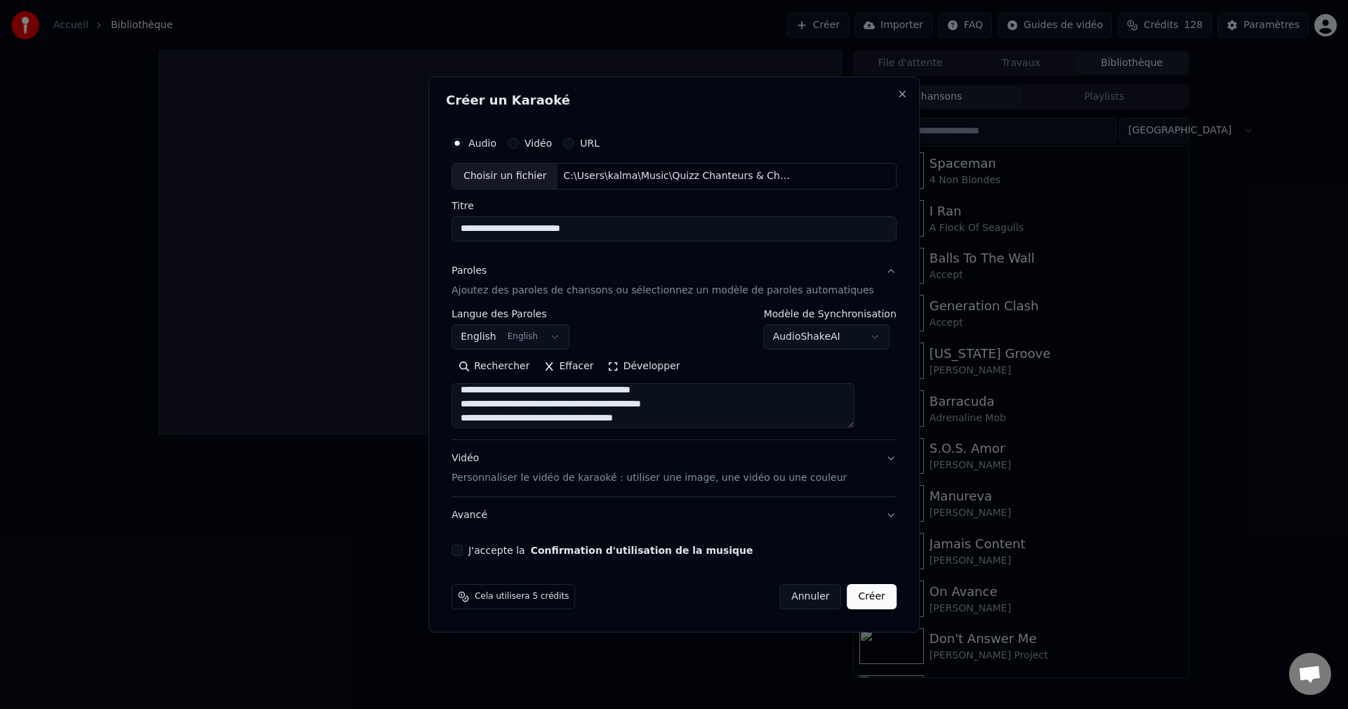
click at [596, 393] on textarea at bounding box center [652, 405] width 403 height 45
click at [589, 404] on textarea at bounding box center [652, 405] width 403 height 45
click at [595, 404] on textarea at bounding box center [652, 405] width 403 height 45
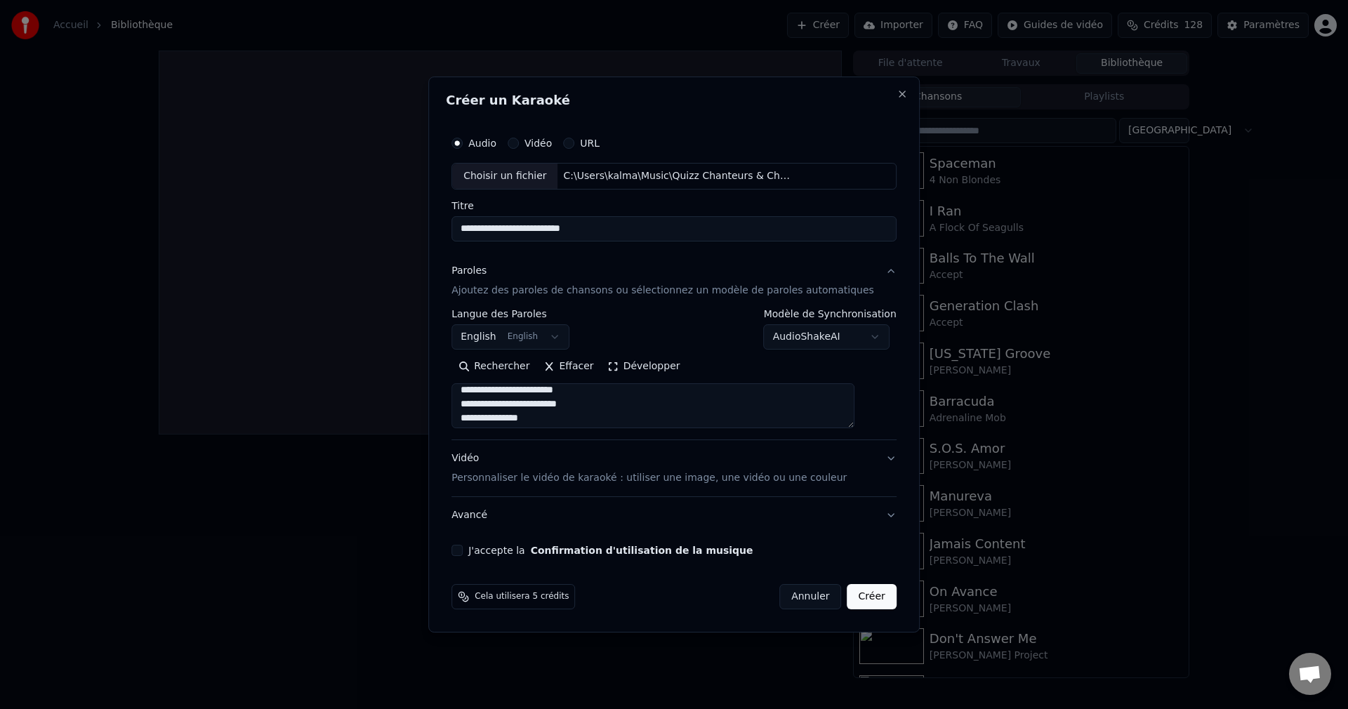
scroll to position [539, 0]
click at [571, 404] on textarea at bounding box center [652, 405] width 403 height 45
click at [629, 421] on textarea at bounding box center [652, 405] width 403 height 45
click at [632, 419] on textarea at bounding box center [652, 405] width 403 height 45
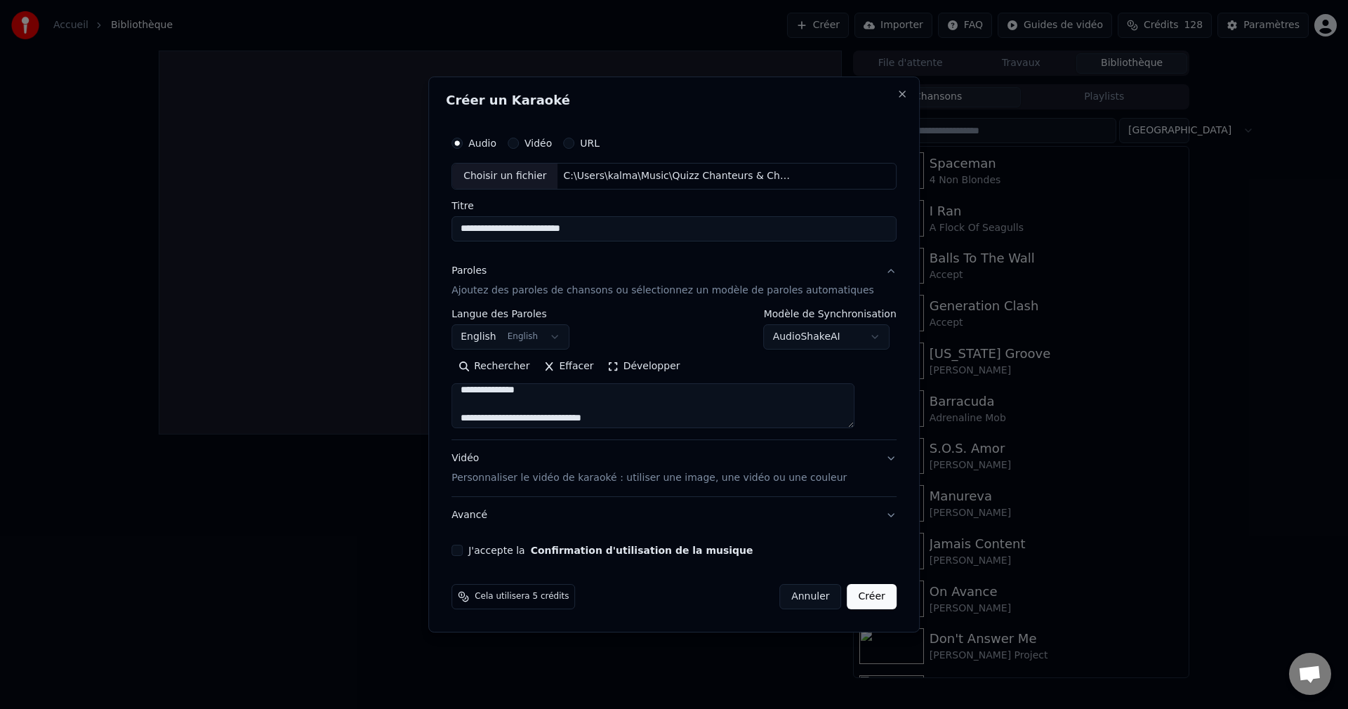
scroll to position [609, 0]
click at [576, 403] on textarea at bounding box center [652, 405] width 403 height 45
click at [575, 409] on textarea at bounding box center [652, 405] width 403 height 45
click at [613, 402] on textarea at bounding box center [652, 405] width 403 height 45
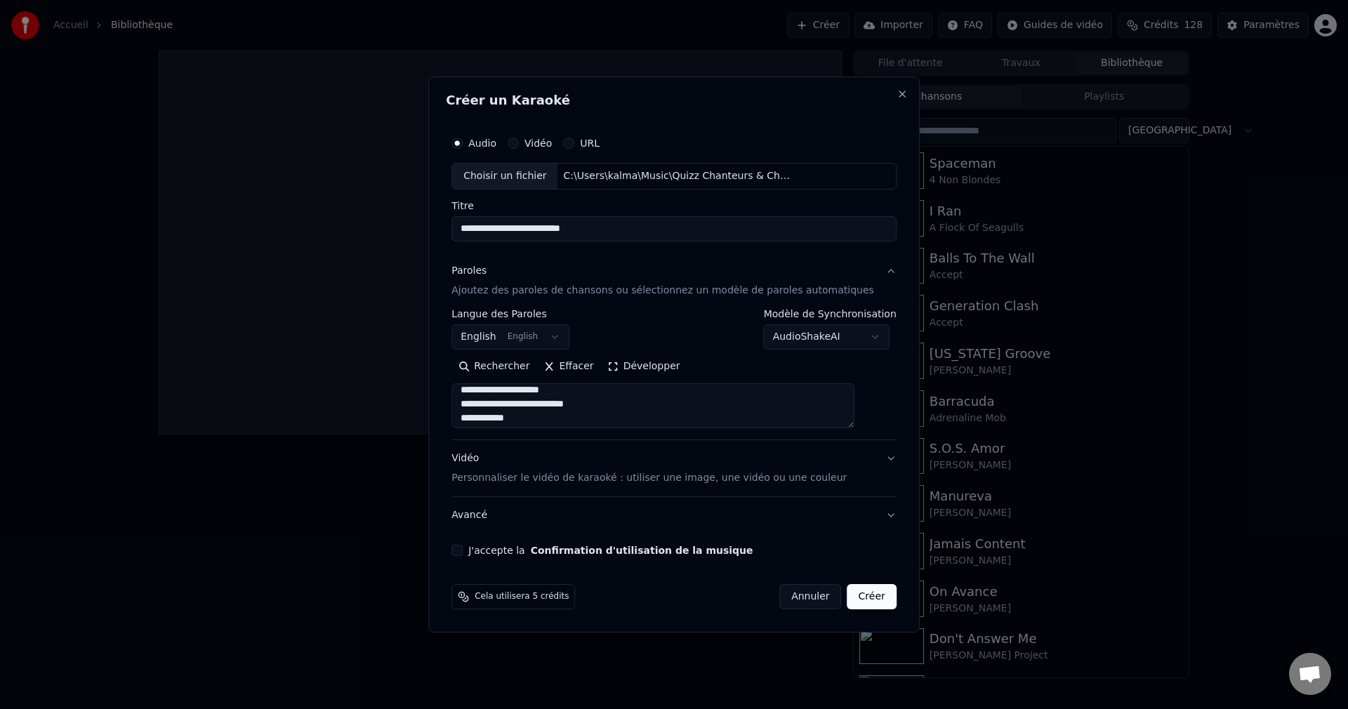
scroll to position [666, 0]
click at [604, 404] on textarea at bounding box center [652, 405] width 403 height 45
click at [595, 407] on textarea at bounding box center [652, 405] width 403 height 45
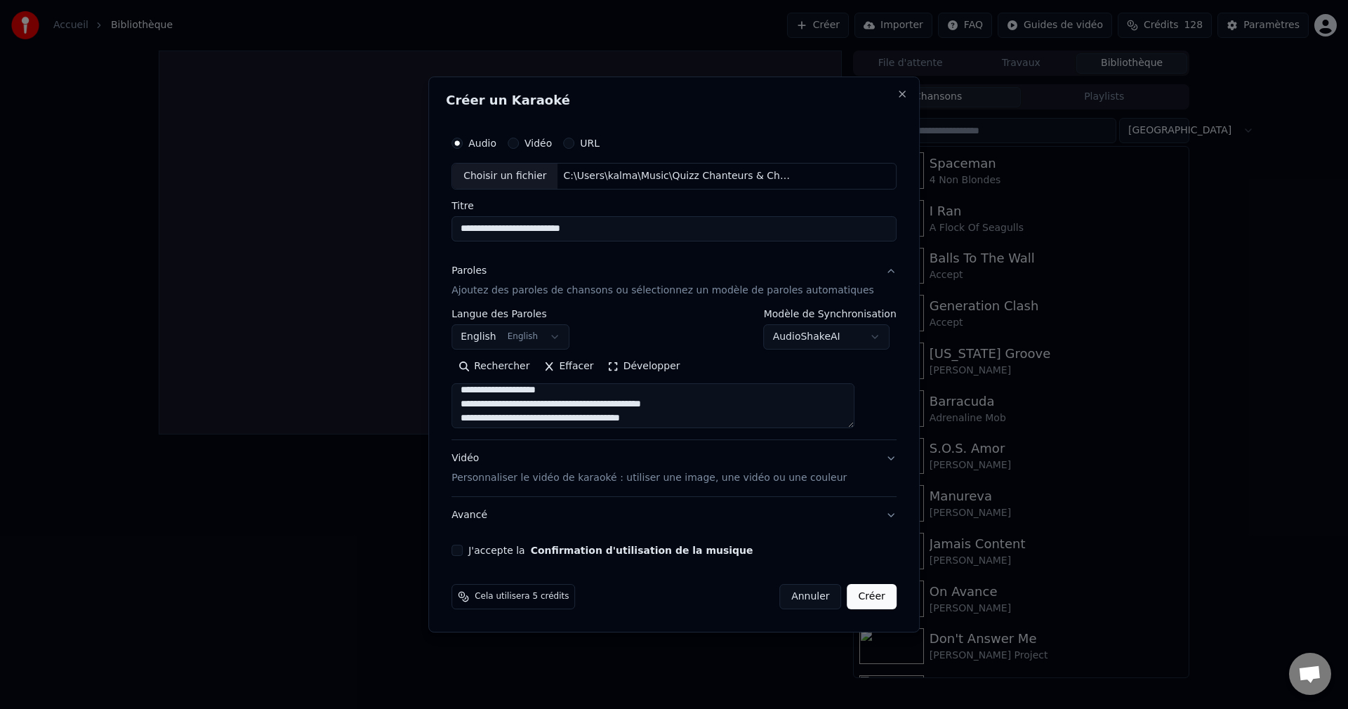
click at [588, 405] on textarea at bounding box center [652, 405] width 403 height 45
click at [607, 406] on textarea at bounding box center [652, 405] width 403 height 45
click at [570, 404] on textarea at bounding box center [652, 405] width 403 height 45
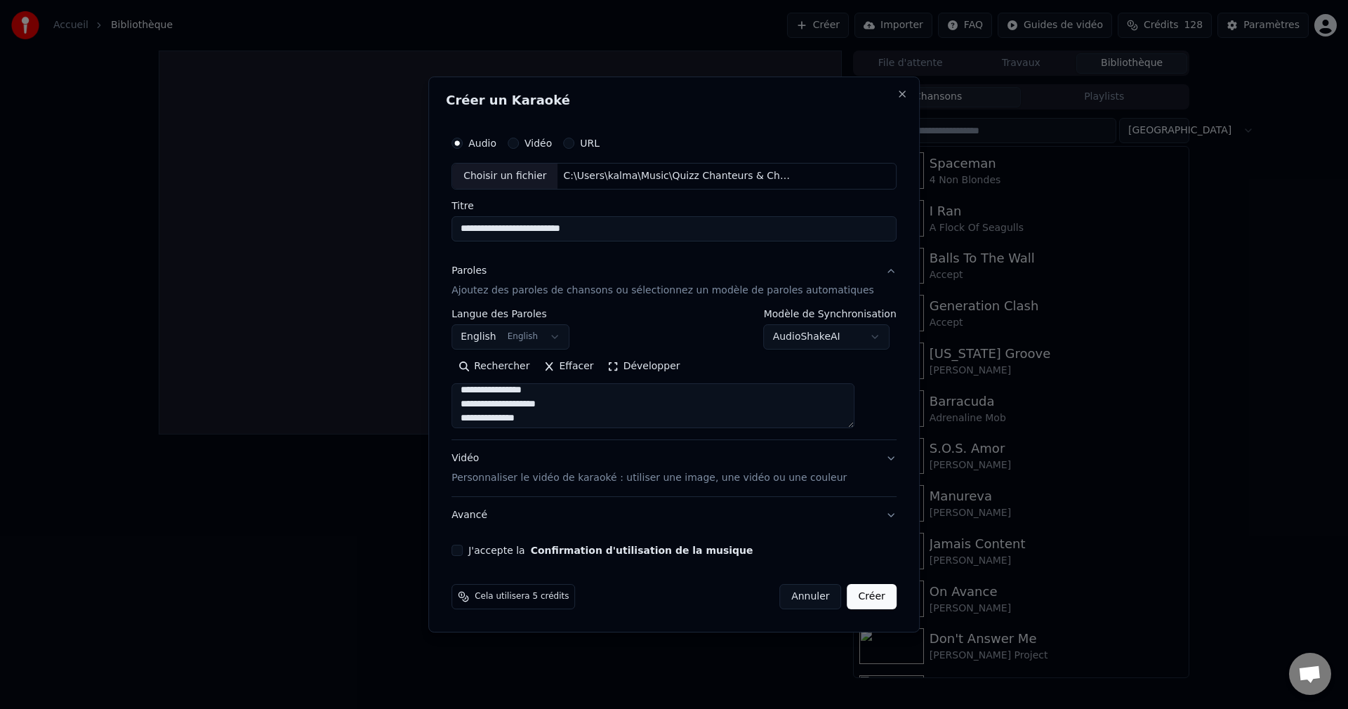
scroll to position [890, 0]
click at [636, 420] on textarea at bounding box center [652, 405] width 403 height 45
click at [591, 407] on textarea at bounding box center [652, 405] width 403 height 45
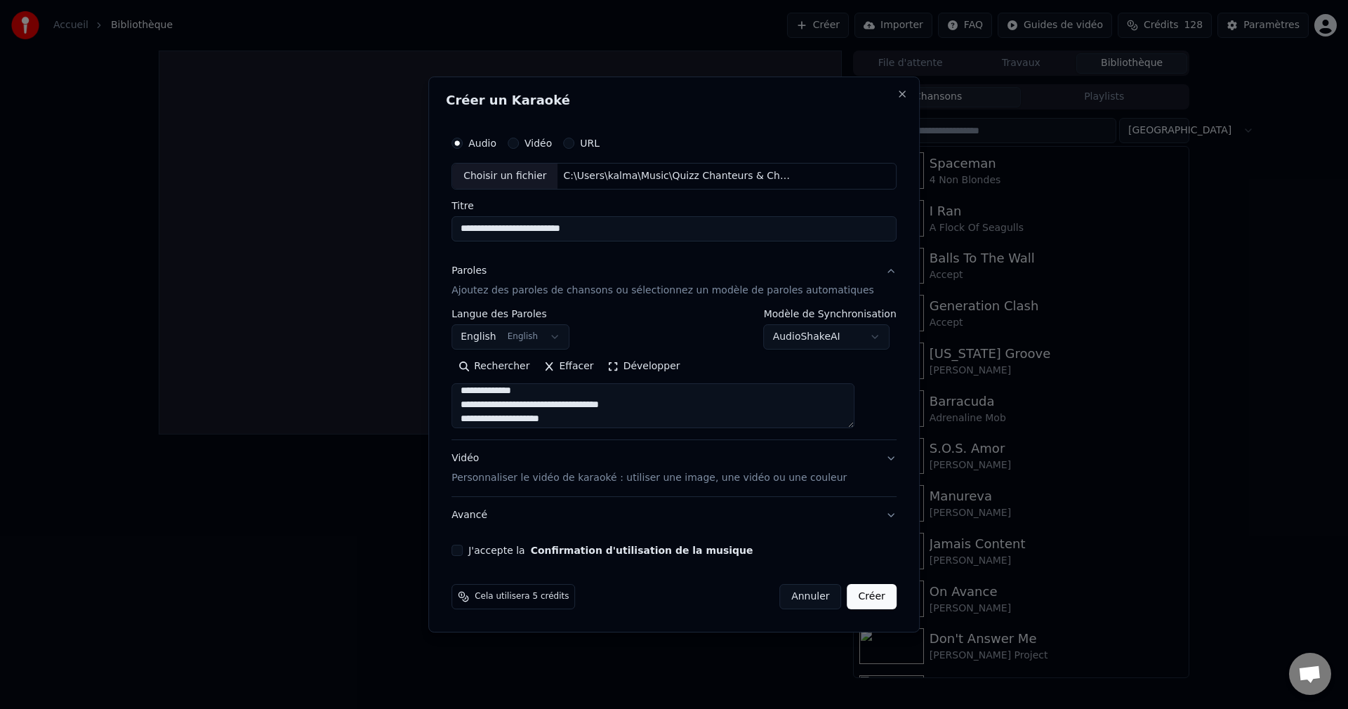
click at [588, 406] on textarea at bounding box center [652, 405] width 403 height 45
click at [595, 404] on textarea at bounding box center [652, 405] width 403 height 45
click at [589, 404] on textarea at bounding box center [652, 405] width 403 height 45
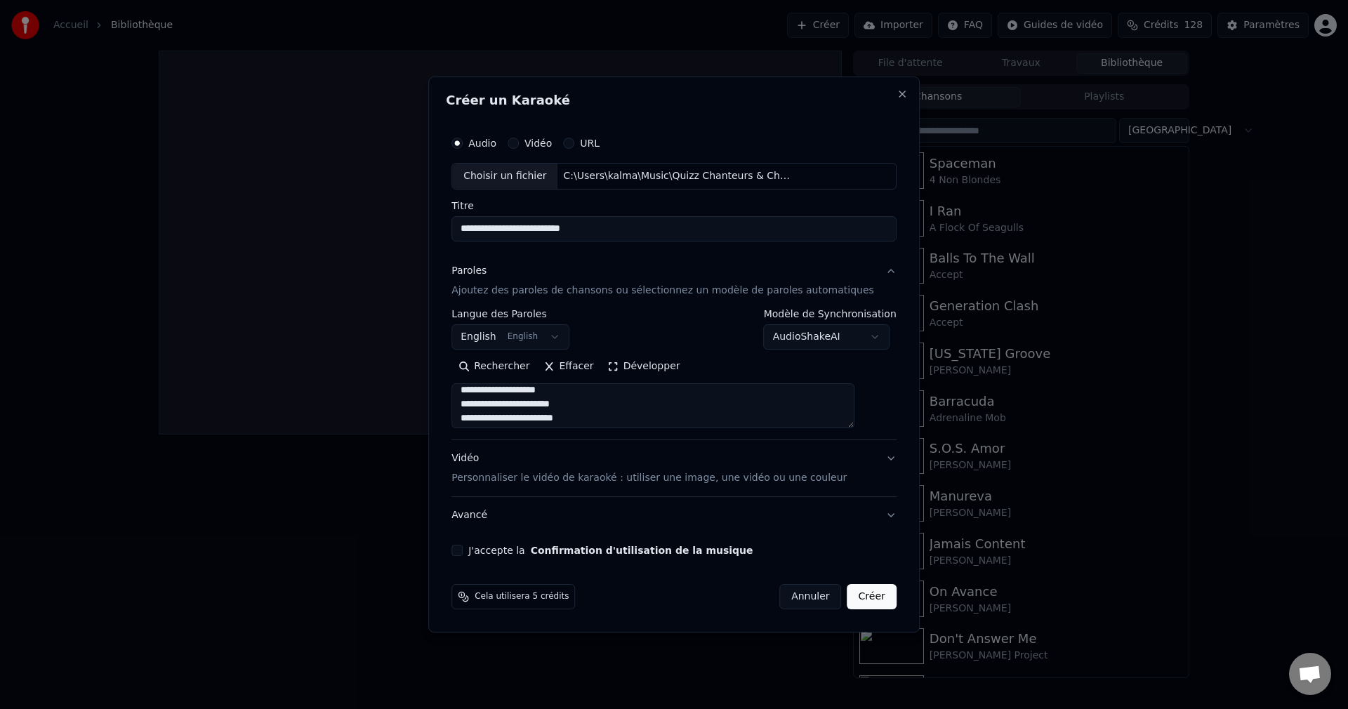
scroll to position [1437, 0]
click at [602, 405] on textarea at bounding box center [652, 405] width 403 height 45
click at [560, 404] on textarea at bounding box center [652, 405] width 403 height 45
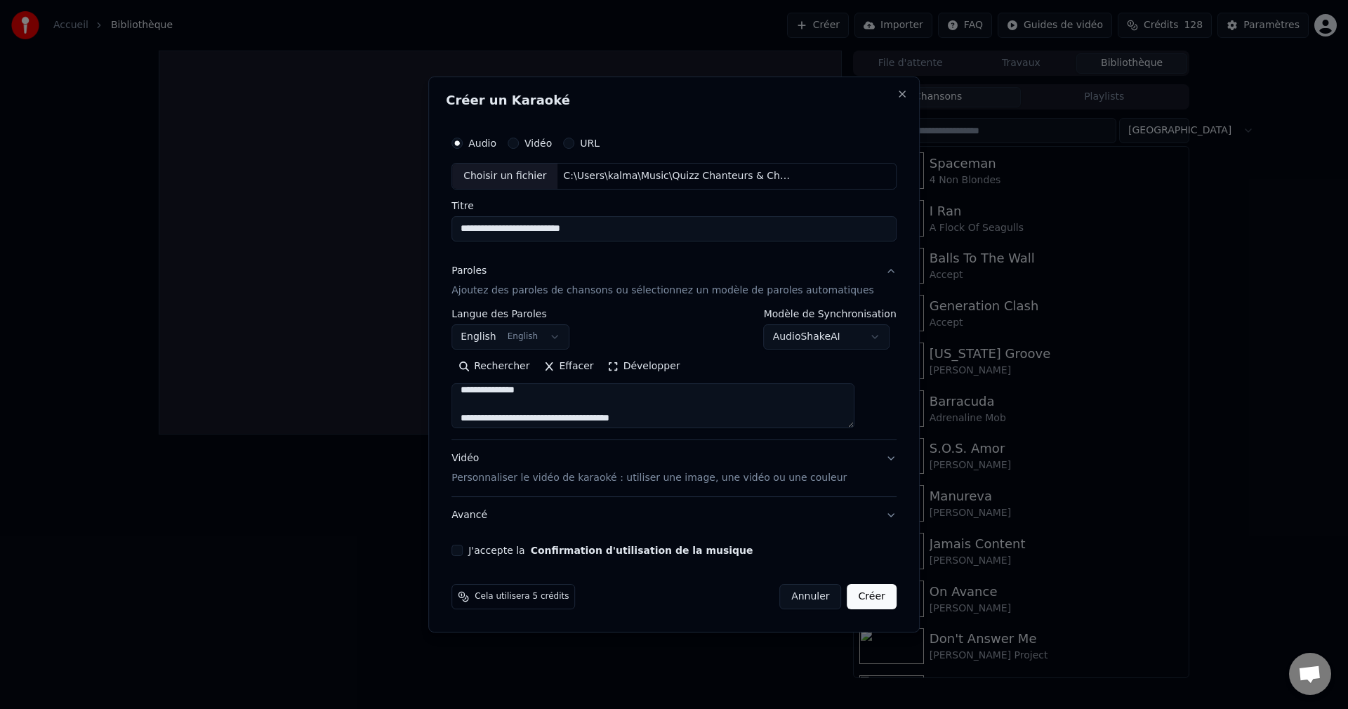
click at [585, 418] on textarea at bounding box center [652, 405] width 403 height 45
click at [596, 406] on textarea at bounding box center [652, 405] width 403 height 45
click at [569, 405] on textarea at bounding box center [652, 405] width 403 height 45
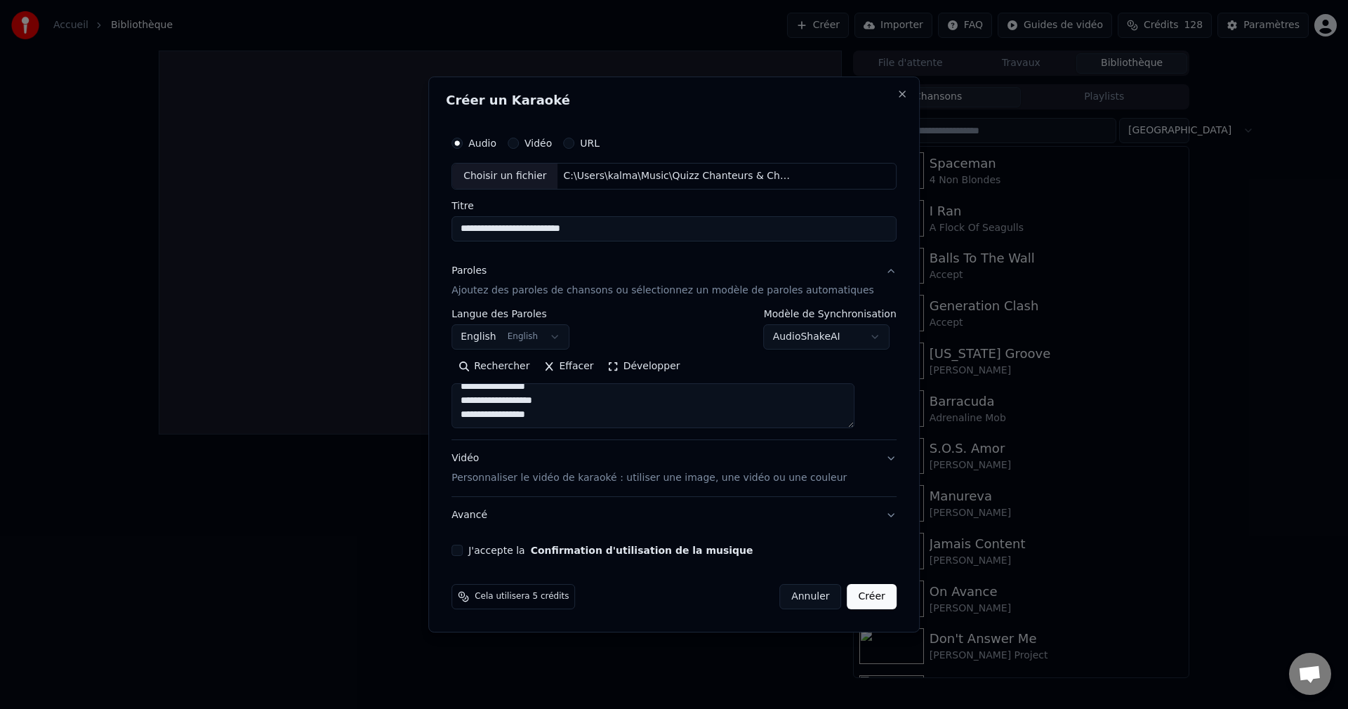
scroll to position [2158, 0]
type textarea "**********"
click at [463, 550] on button "J'accepte la Confirmation d'utilisation de la musique" at bounding box center [456, 550] width 11 height 11
click at [854, 591] on button "Créer" at bounding box center [872, 596] width 49 height 25
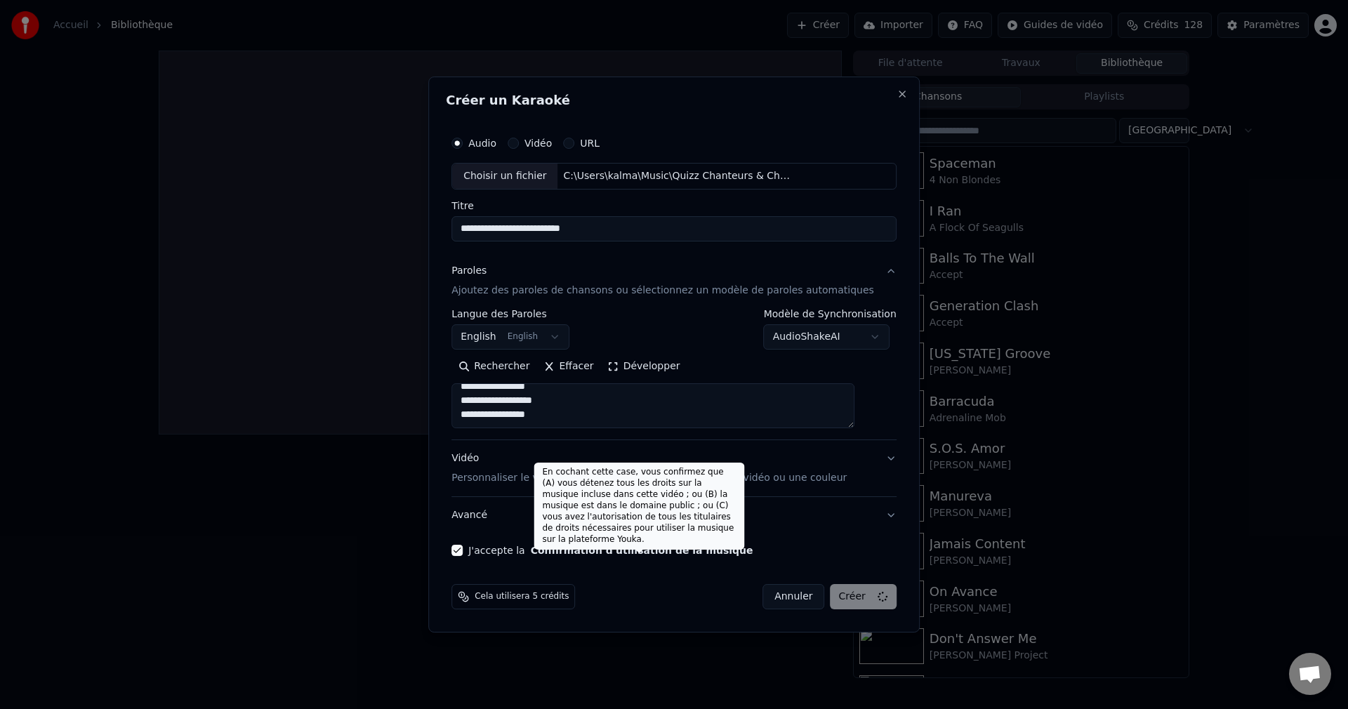
select select
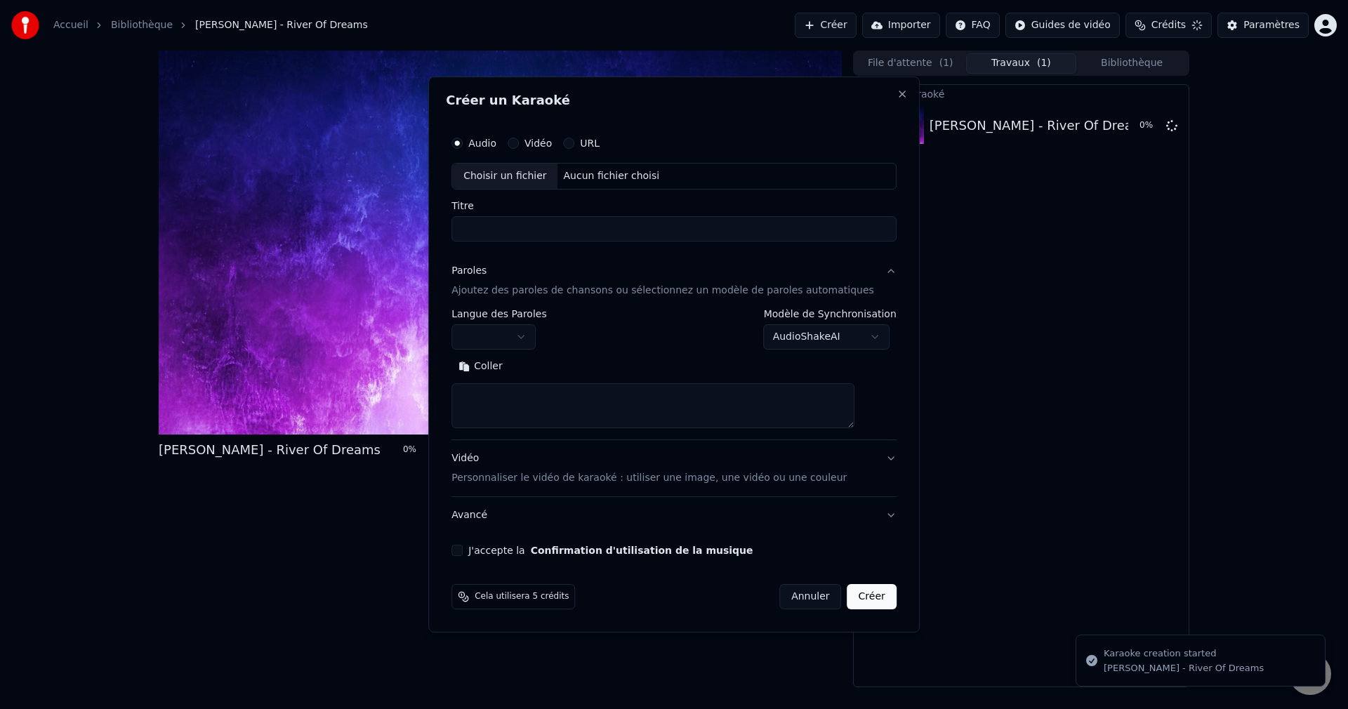
scroll to position [0, 0]
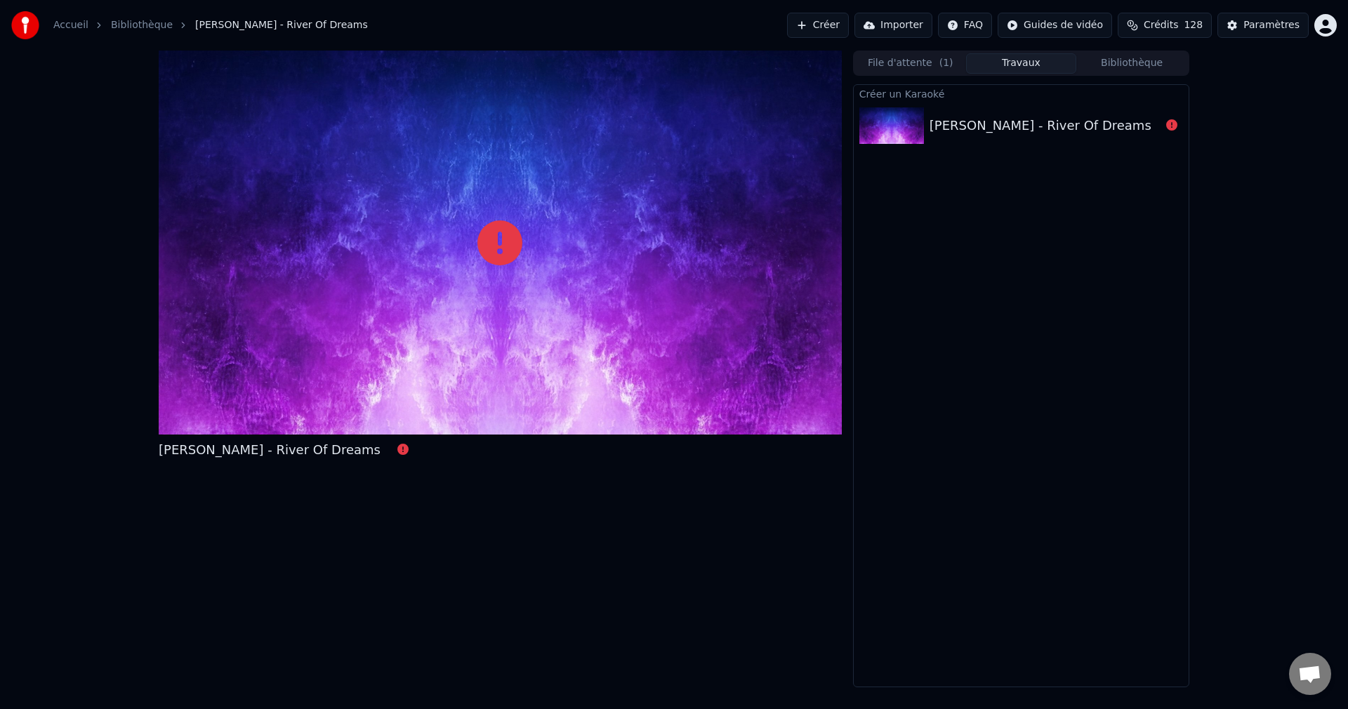
click at [817, 23] on button "Créer" at bounding box center [818, 25] width 62 height 25
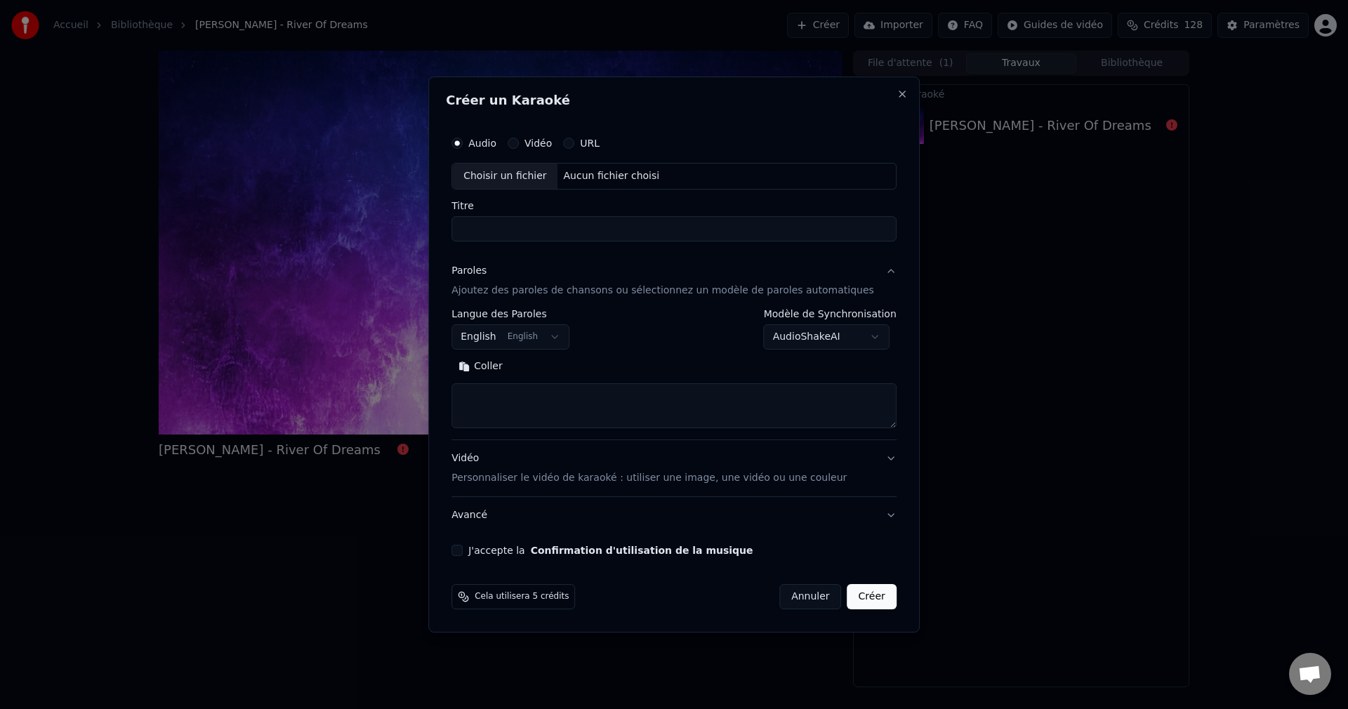
click at [574, 139] on button "URL" at bounding box center [568, 143] width 11 height 11
click at [580, 176] on input "text" at bounding box center [673, 176] width 445 height 28
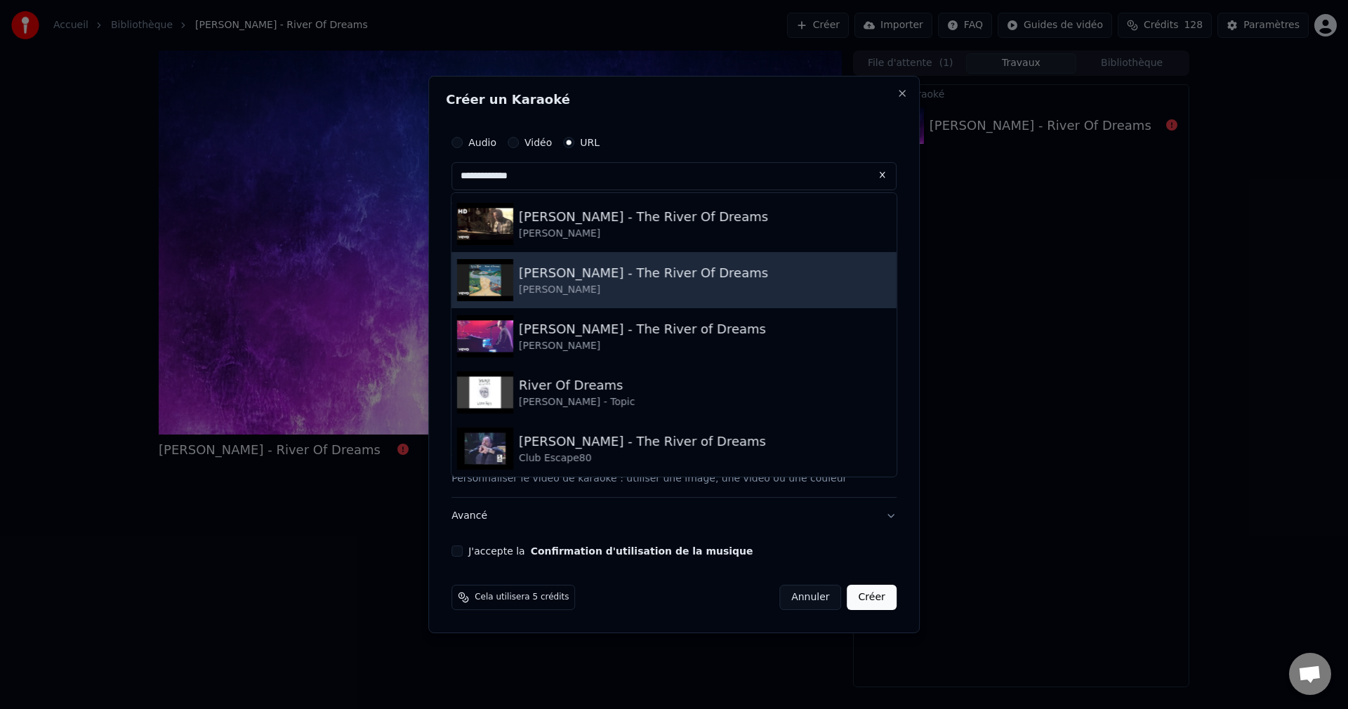
click at [591, 270] on div "Billy Joel - The River Of Dreams" at bounding box center [643, 273] width 249 height 20
type input "**********"
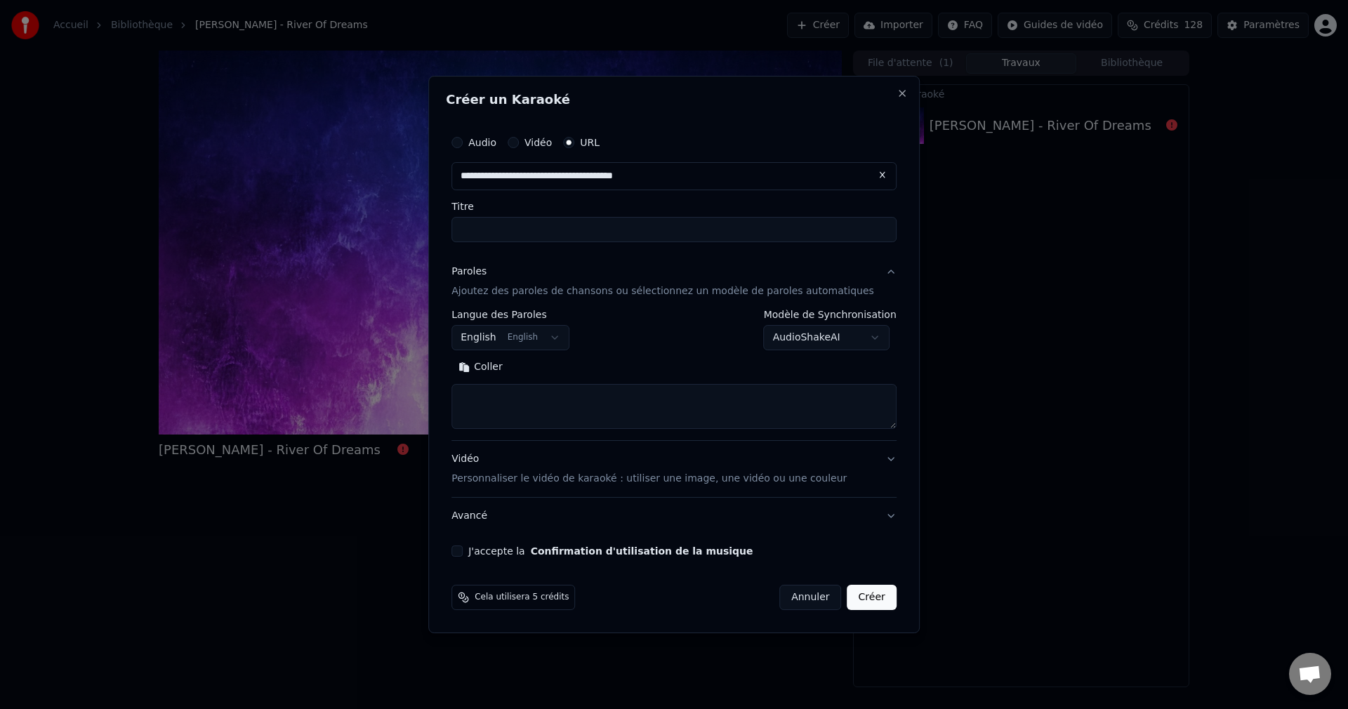
type input "**********"
click at [622, 412] on textarea at bounding box center [673, 406] width 445 height 45
paste textarea "**********"
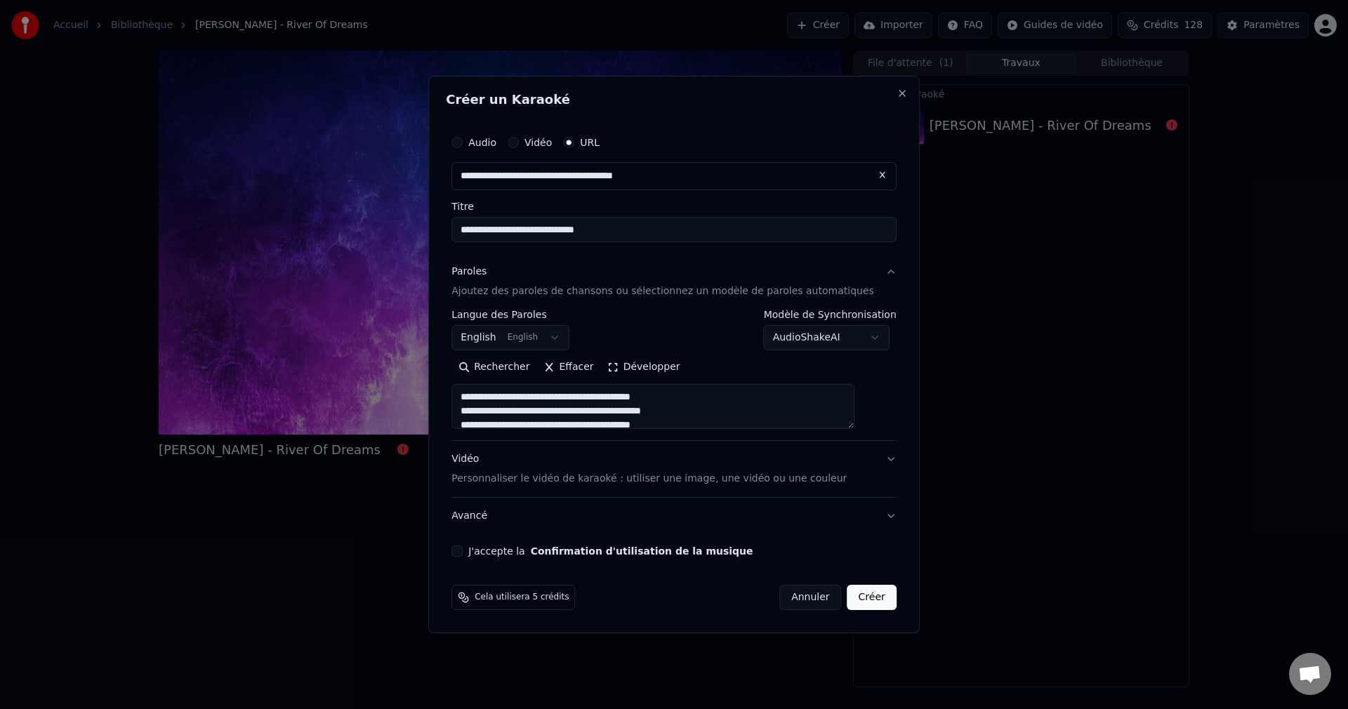
click at [596, 397] on textarea at bounding box center [652, 406] width 403 height 45
click at [588, 407] on textarea at bounding box center [652, 406] width 403 height 45
click at [607, 409] on textarea at bounding box center [652, 406] width 403 height 45
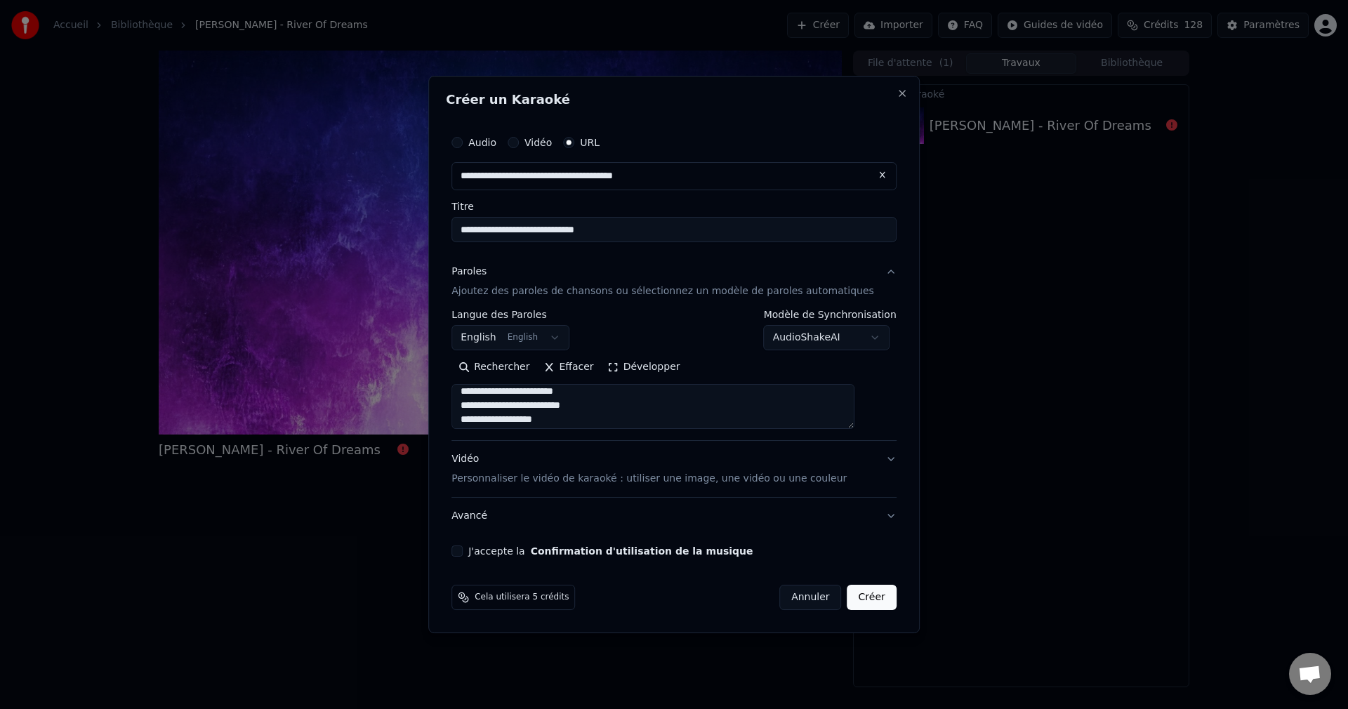
scroll to position [216, 0]
click at [568, 407] on textarea at bounding box center [652, 406] width 403 height 45
click at [572, 406] on textarea at bounding box center [652, 406] width 403 height 45
click at [569, 406] on textarea at bounding box center [652, 406] width 403 height 45
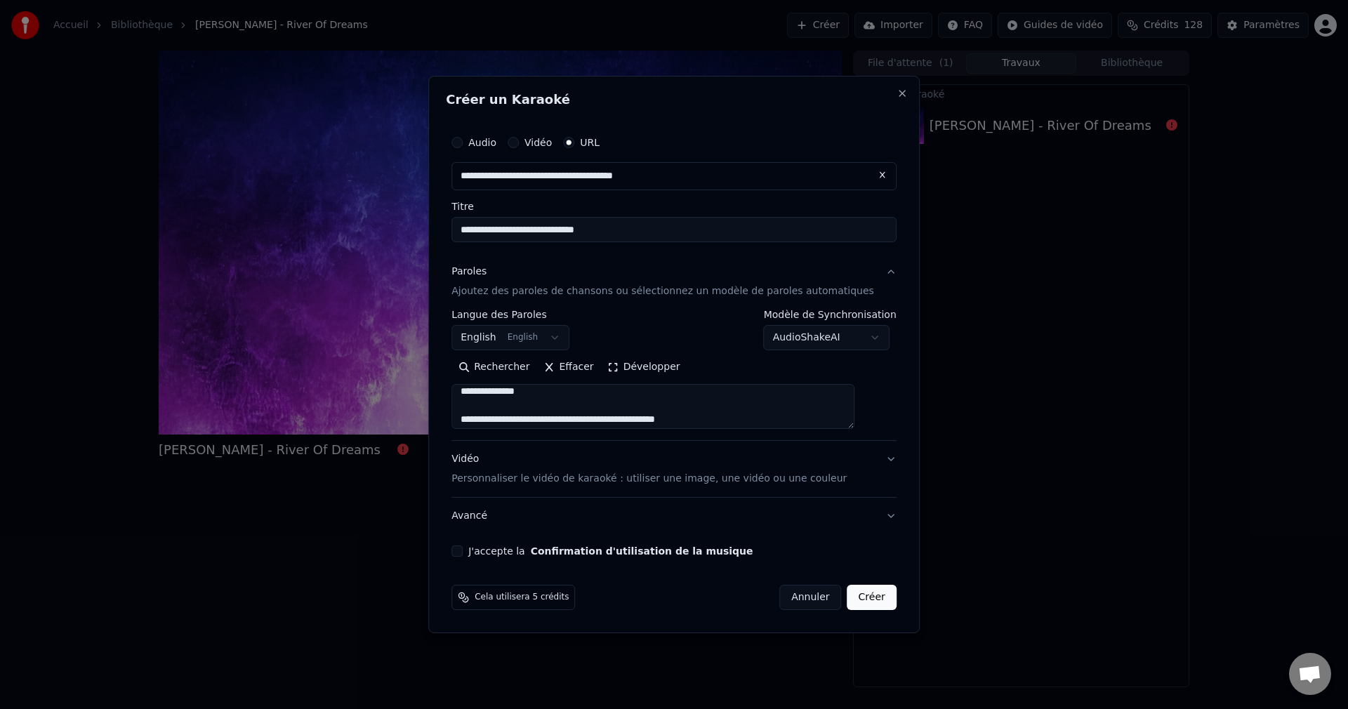
click at [624, 418] on textarea at bounding box center [652, 406] width 403 height 45
click at [587, 407] on textarea at bounding box center [652, 406] width 403 height 45
click at [569, 407] on textarea at bounding box center [652, 406] width 403 height 45
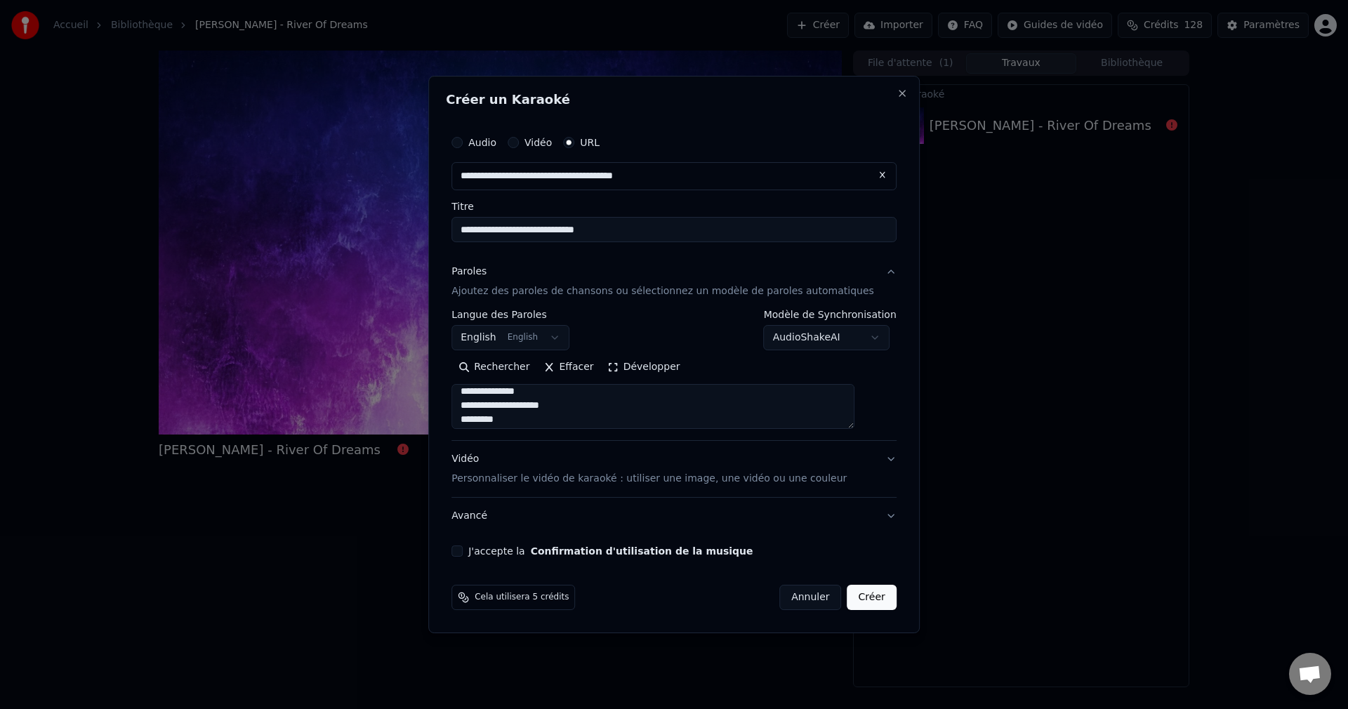
scroll to position [343, 0]
click at [593, 406] on textarea at bounding box center [652, 406] width 403 height 45
click at [596, 407] on textarea at bounding box center [652, 406] width 403 height 45
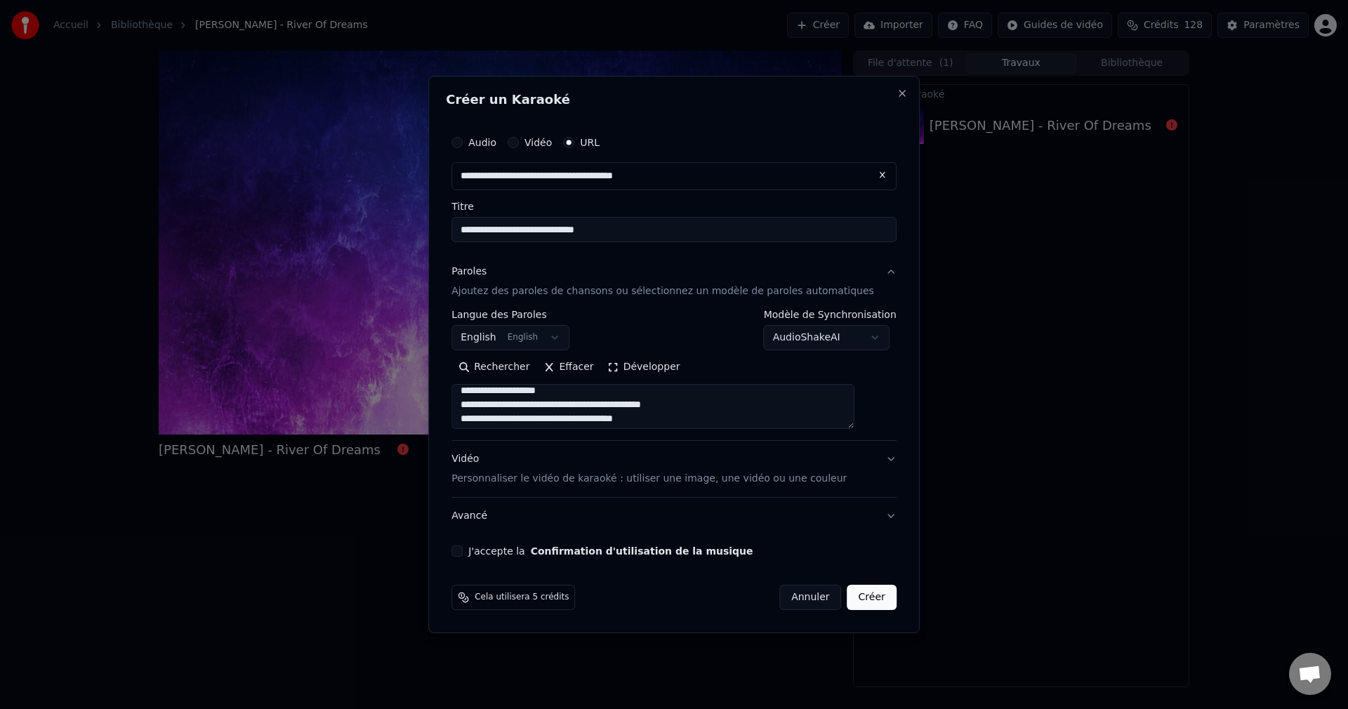
click at [589, 409] on textarea at bounding box center [652, 406] width 403 height 45
click at [597, 405] on textarea at bounding box center [652, 406] width 403 height 45
click at [570, 407] on textarea at bounding box center [652, 406] width 403 height 45
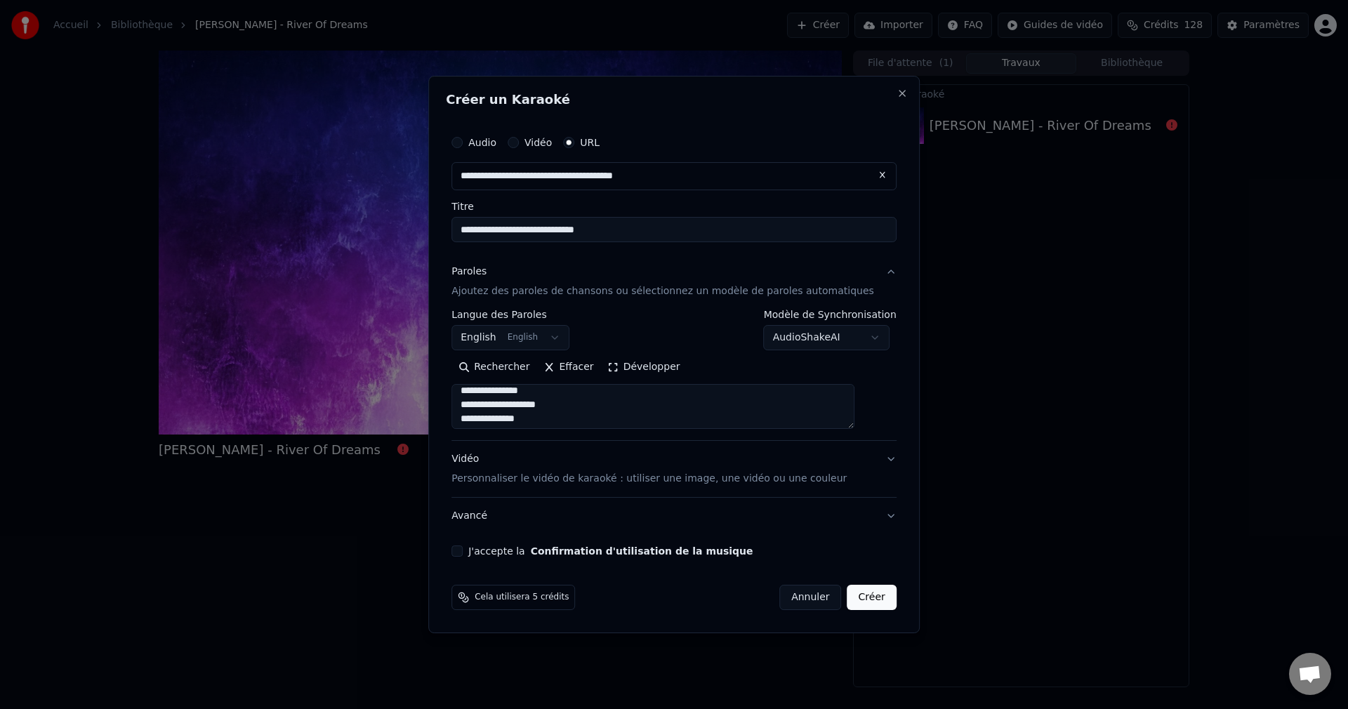
scroll to position [567, 0]
click at [631, 421] on textarea at bounding box center [652, 406] width 403 height 45
click at [574, 406] on textarea at bounding box center [652, 406] width 403 height 45
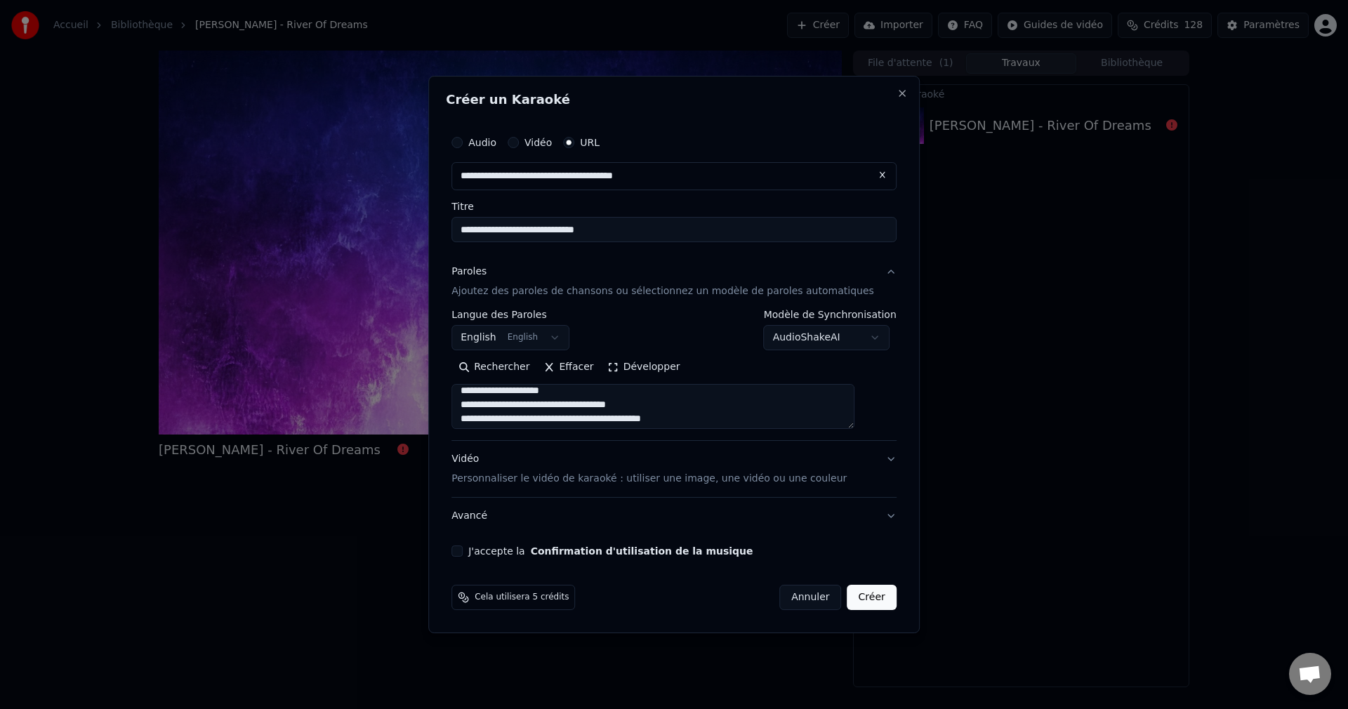
click at [614, 404] on textarea at bounding box center [652, 406] width 403 height 45
click at [602, 406] on textarea at bounding box center [652, 406] width 403 height 45
click at [596, 404] on textarea at bounding box center [652, 406] width 403 height 45
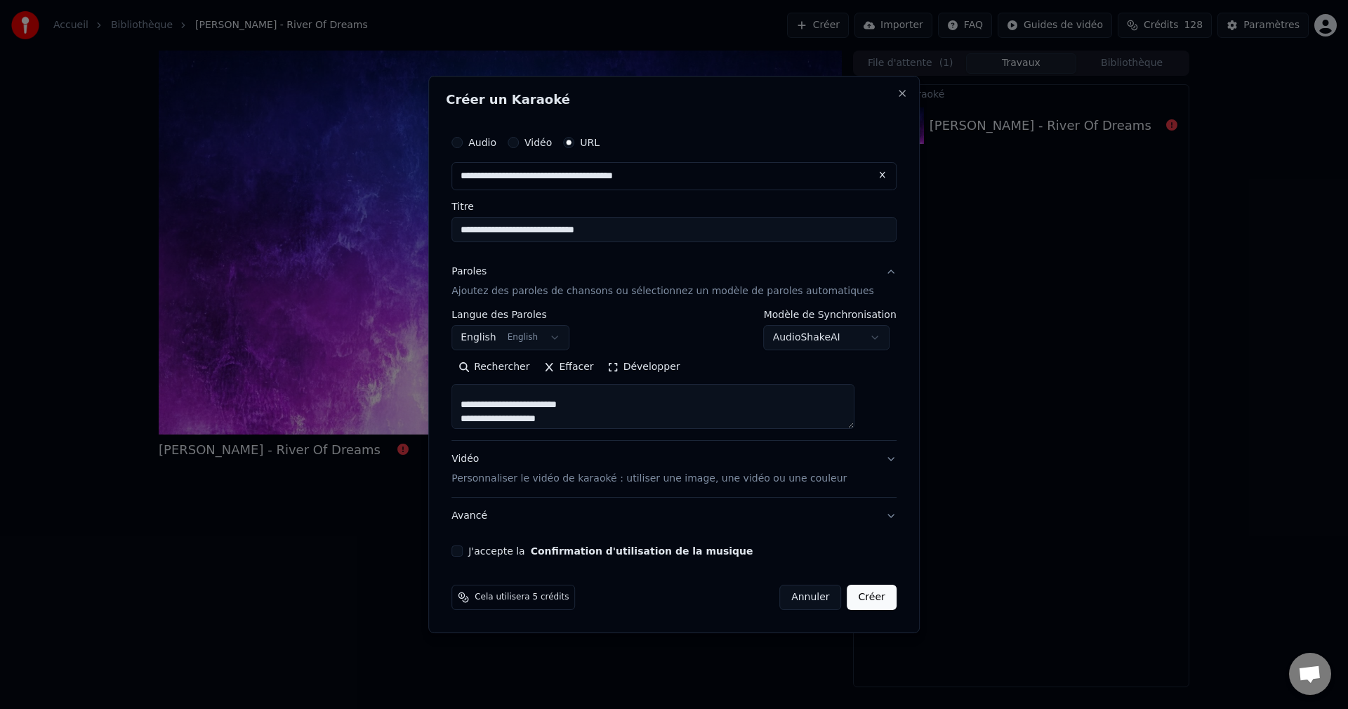
scroll to position [806, 0]
click at [590, 406] on textarea at bounding box center [652, 406] width 403 height 45
click at [608, 406] on textarea at bounding box center [652, 406] width 403 height 45
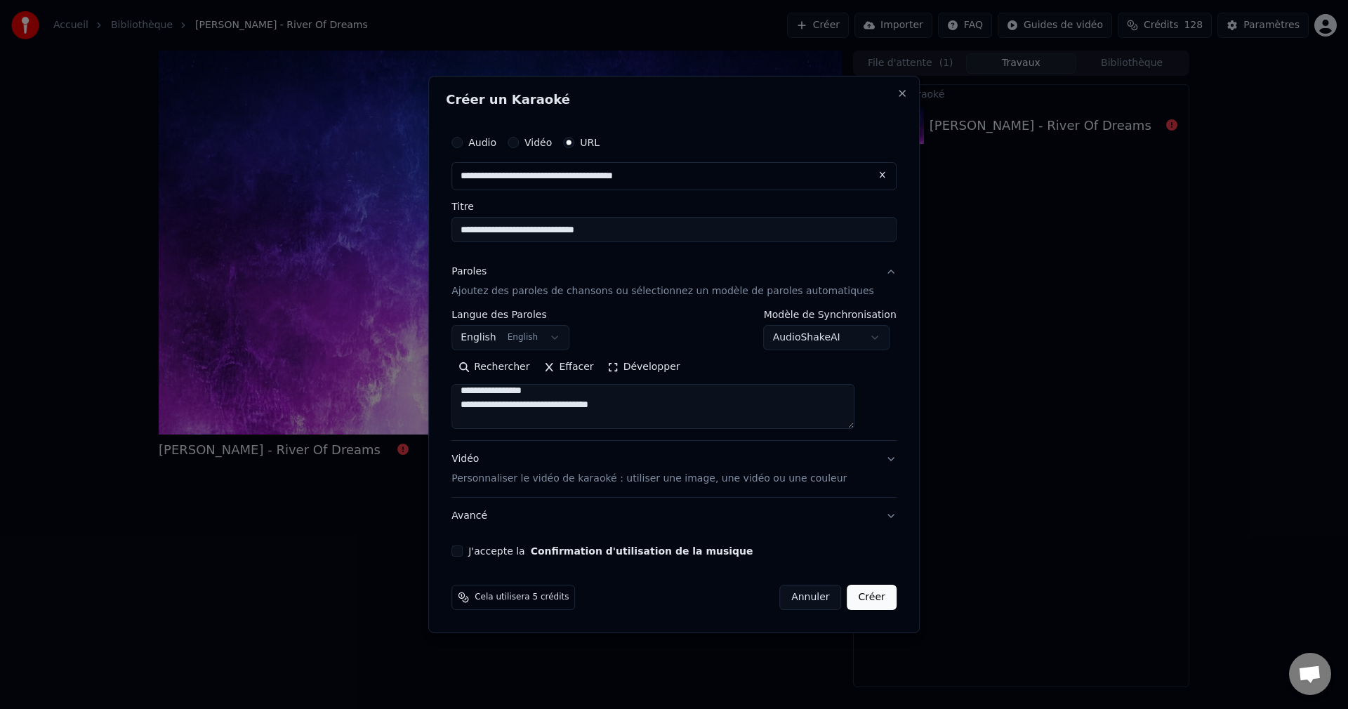
click at [572, 404] on textarea at bounding box center [652, 406] width 403 height 45
click at [572, 411] on textarea at bounding box center [652, 406] width 403 height 45
click at [570, 407] on textarea at bounding box center [652, 406] width 403 height 45
click at [636, 421] on textarea at bounding box center [652, 406] width 403 height 45
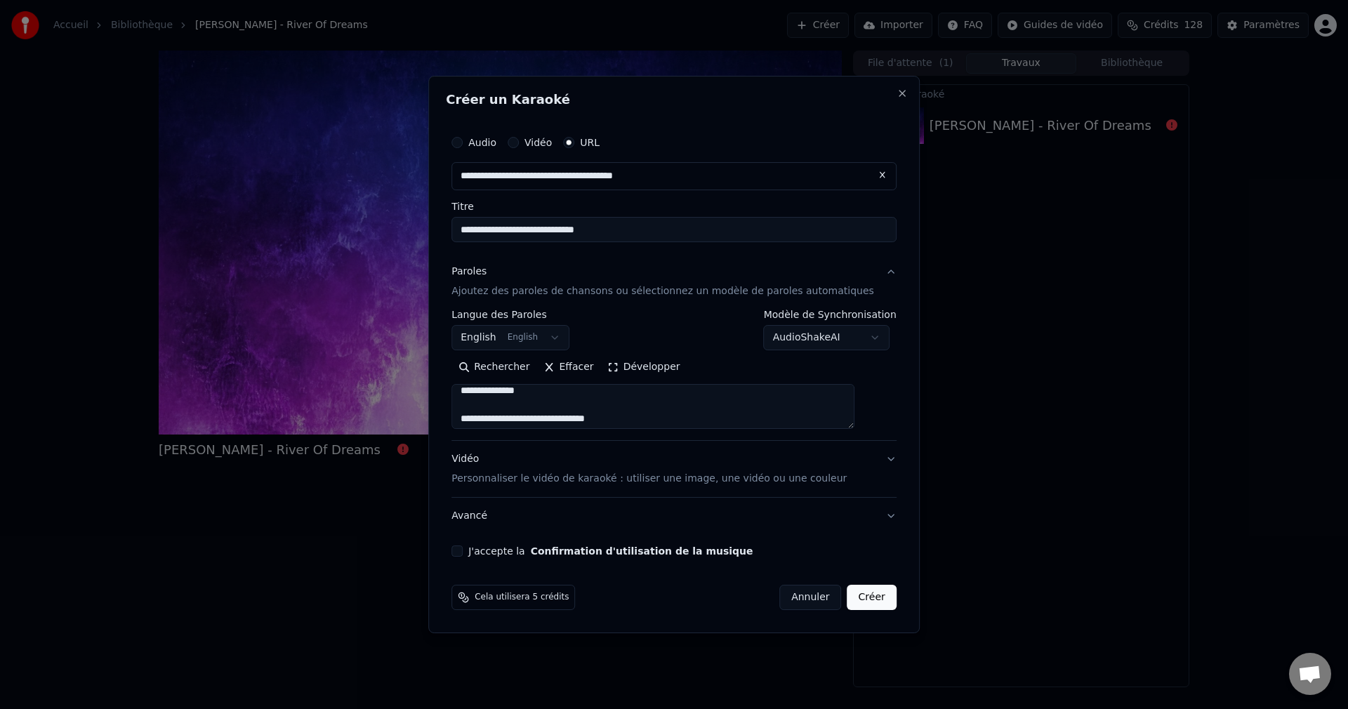
scroll to position [932, 0]
click at [591, 408] on textarea at bounding box center [652, 406] width 403 height 45
click at [588, 407] on textarea at bounding box center [652, 406] width 403 height 45
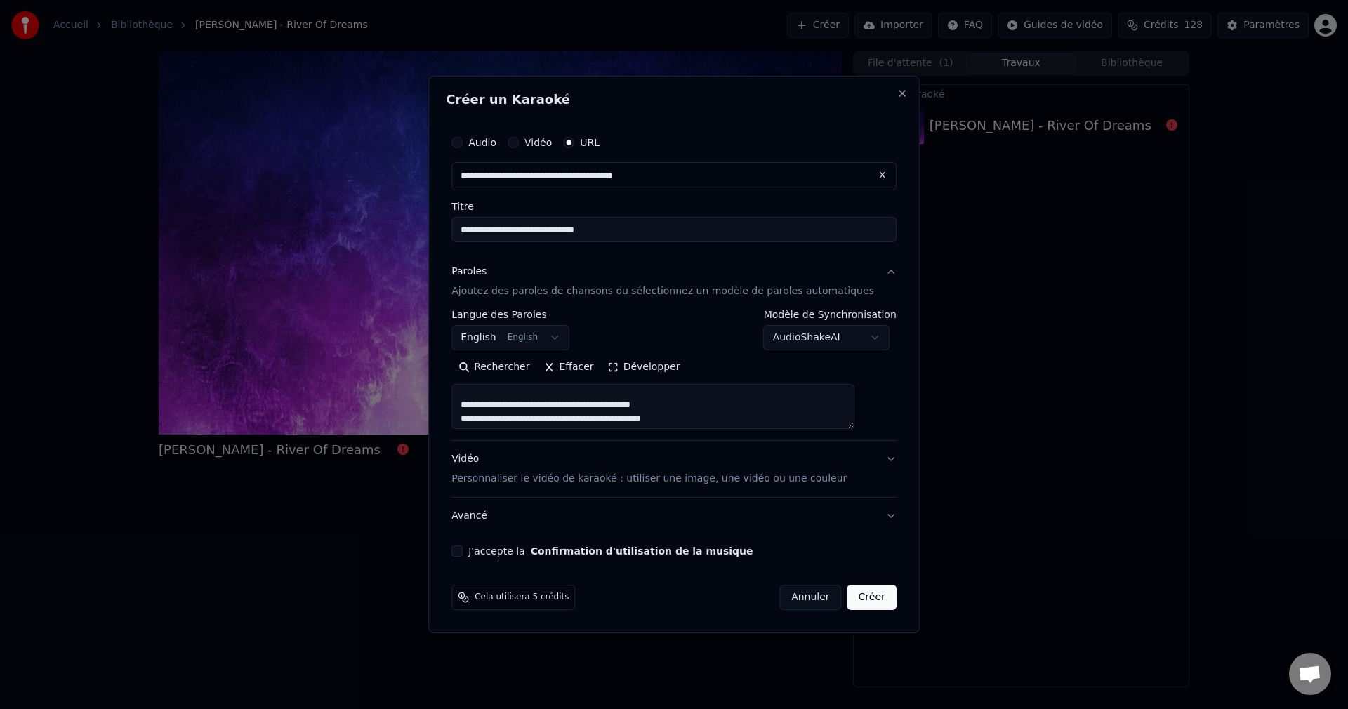
click at [595, 402] on textarea at bounding box center [652, 406] width 403 height 45
click at [589, 405] on textarea at bounding box center [652, 406] width 403 height 45
click at [602, 404] on textarea at bounding box center [652, 406] width 403 height 45
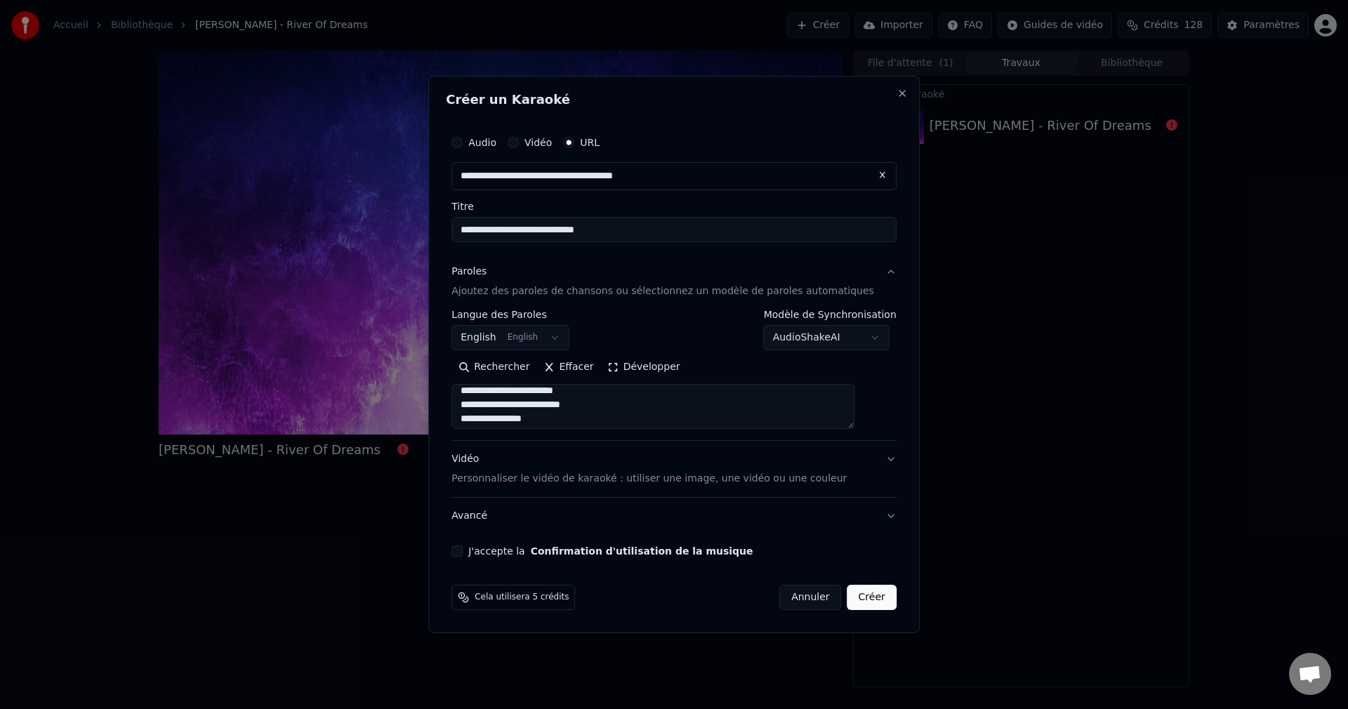
scroll to position [1465, 0]
click at [562, 407] on textarea at bounding box center [652, 406] width 403 height 45
click at [560, 405] on textarea at bounding box center [652, 406] width 403 height 45
click at [587, 420] on textarea at bounding box center [652, 406] width 403 height 45
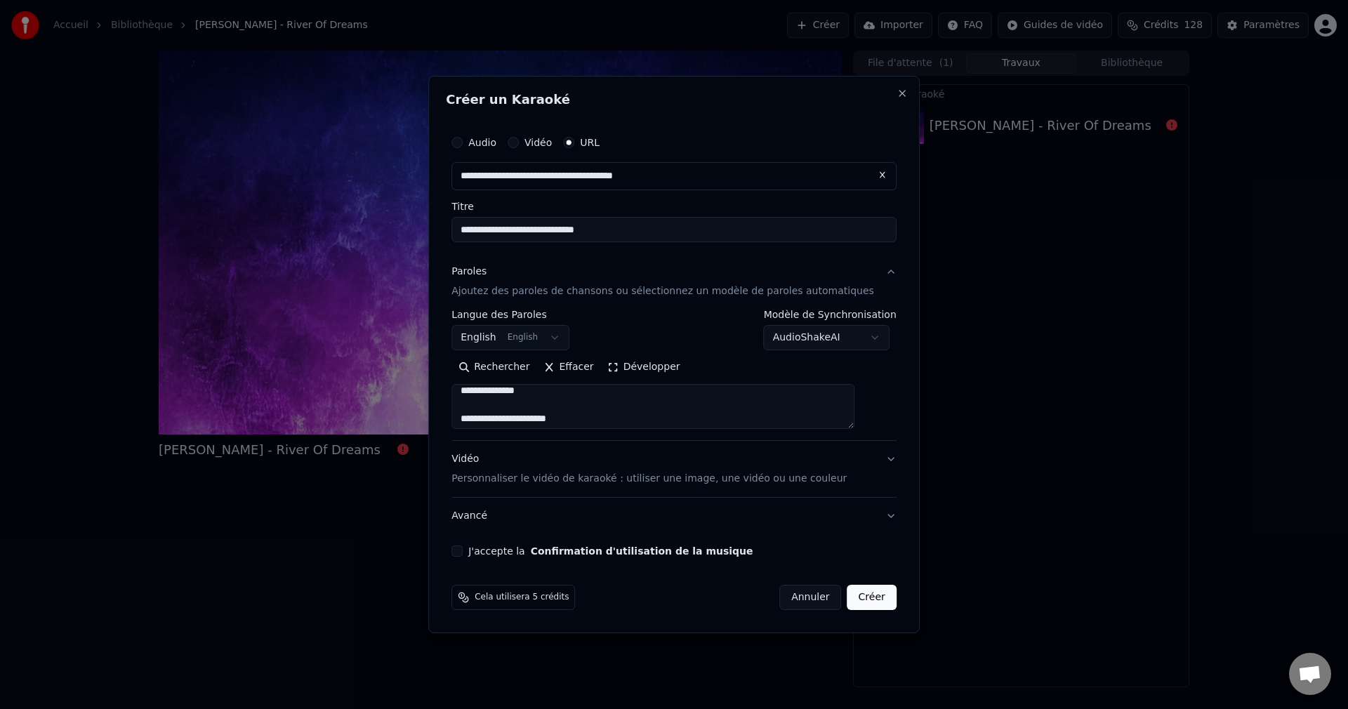
scroll to position [1536, 0]
click at [595, 404] on textarea at bounding box center [652, 406] width 403 height 45
click at [567, 405] on textarea at bounding box center [652, 406] width 403 height 45
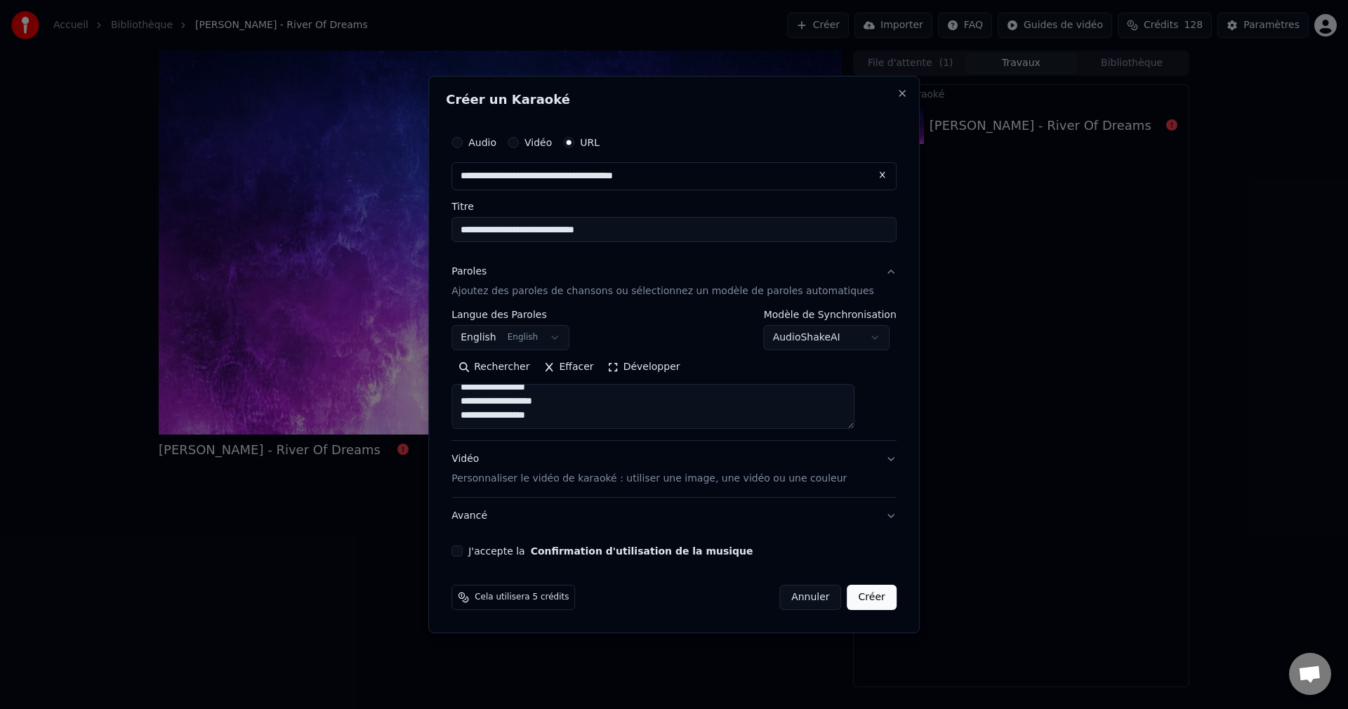
type textarea "**********"
click at [463, 550] on button "J'accepte la Confirmation d'utilisation de la musique" at bounding box center [456, 551] width 11 height 11
click at [865, 599] on button "Créer" at bounding box center [872, 597] width 49 height 25
select select
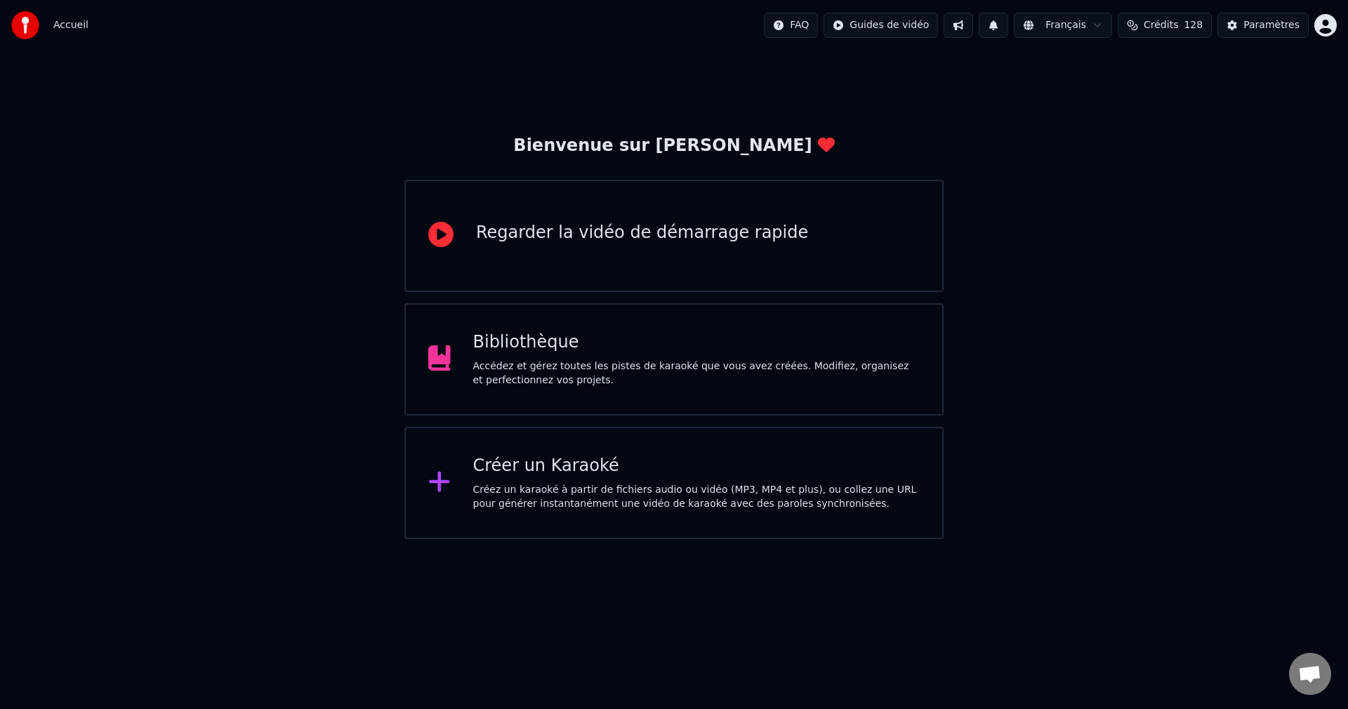
click at [956, 24] on button at bounding box center [958, 25] width 29 height 25
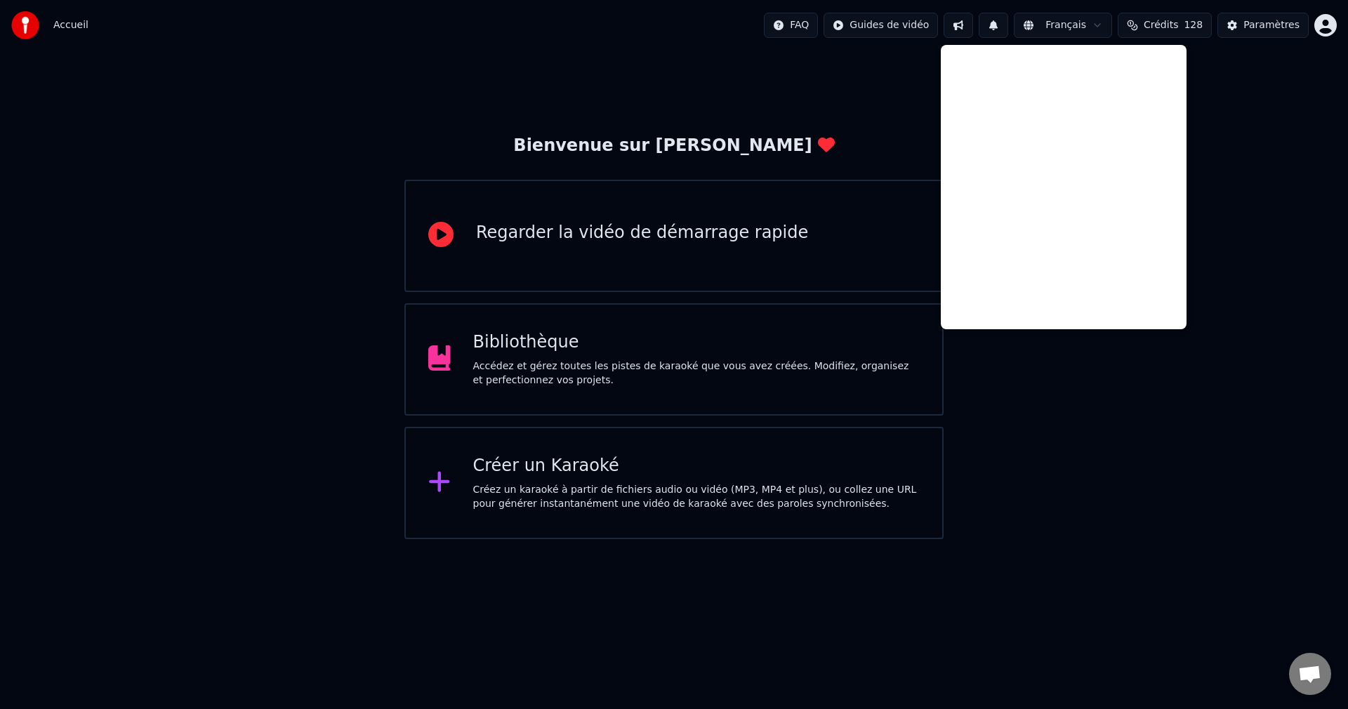
click at [956, 24] on button at bounding box center [958, 25] width 29 height 25
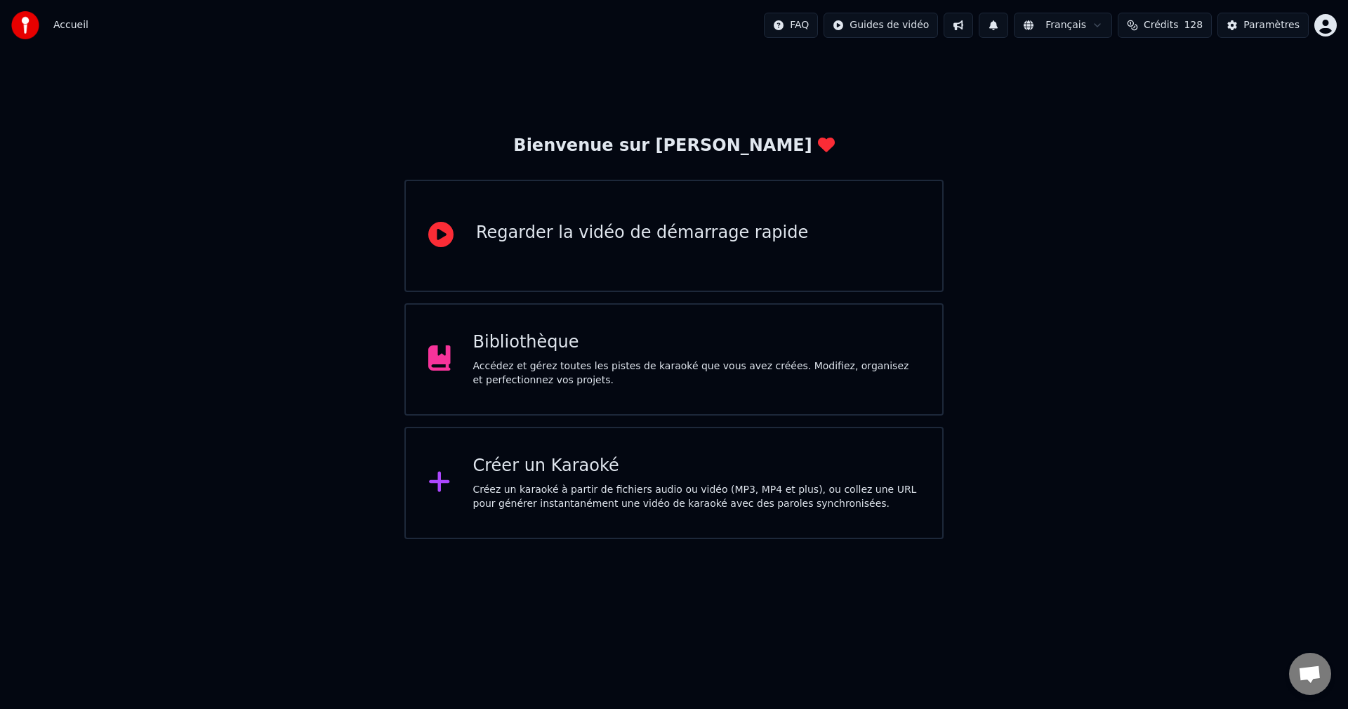
click at [1006, 20] on button at bounding box center [993, 25] width 29 height 25
click at [1255, 22] on div "Paramètres" at bounding box center [1272, 25] width 56 height 14
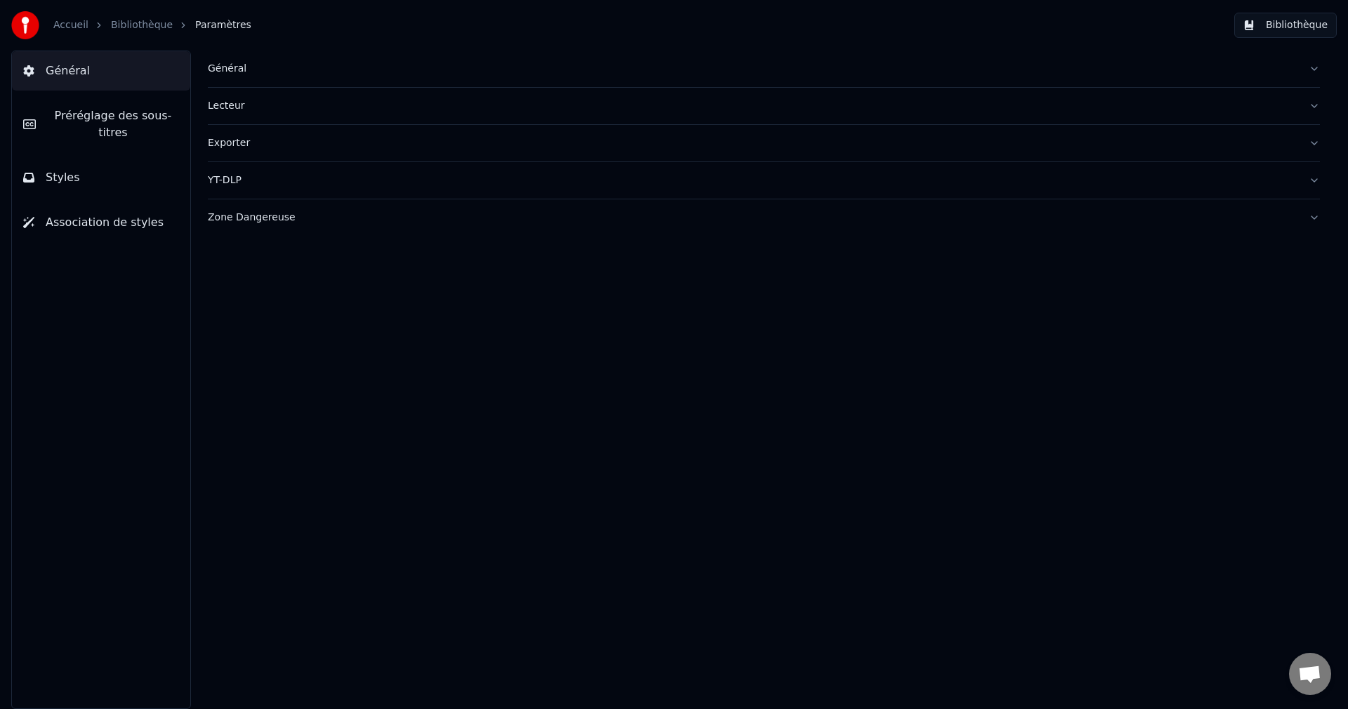
click at [225, 62] on div "Général" at bounding box center [753, 69] width 1090 height 14
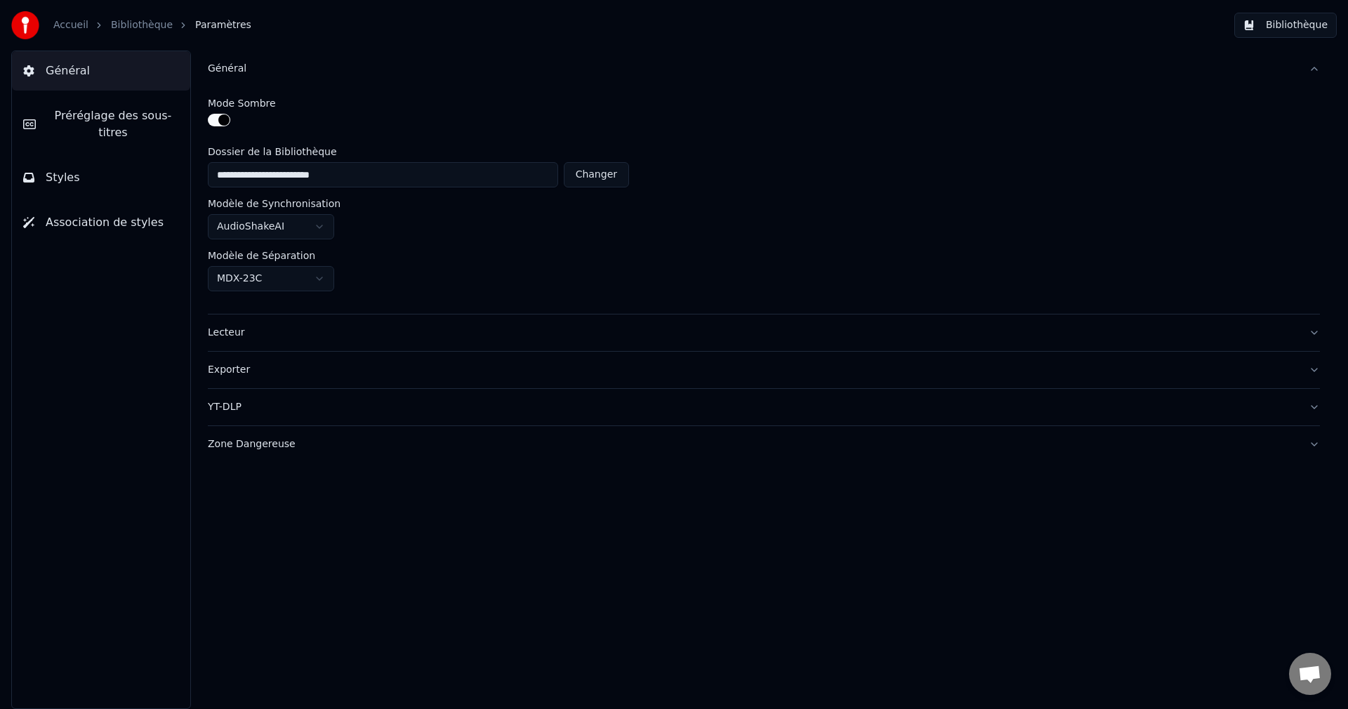
click at [223, 334] on div "Lecteur" at bounding box center [753, 333] width 1090 height 14
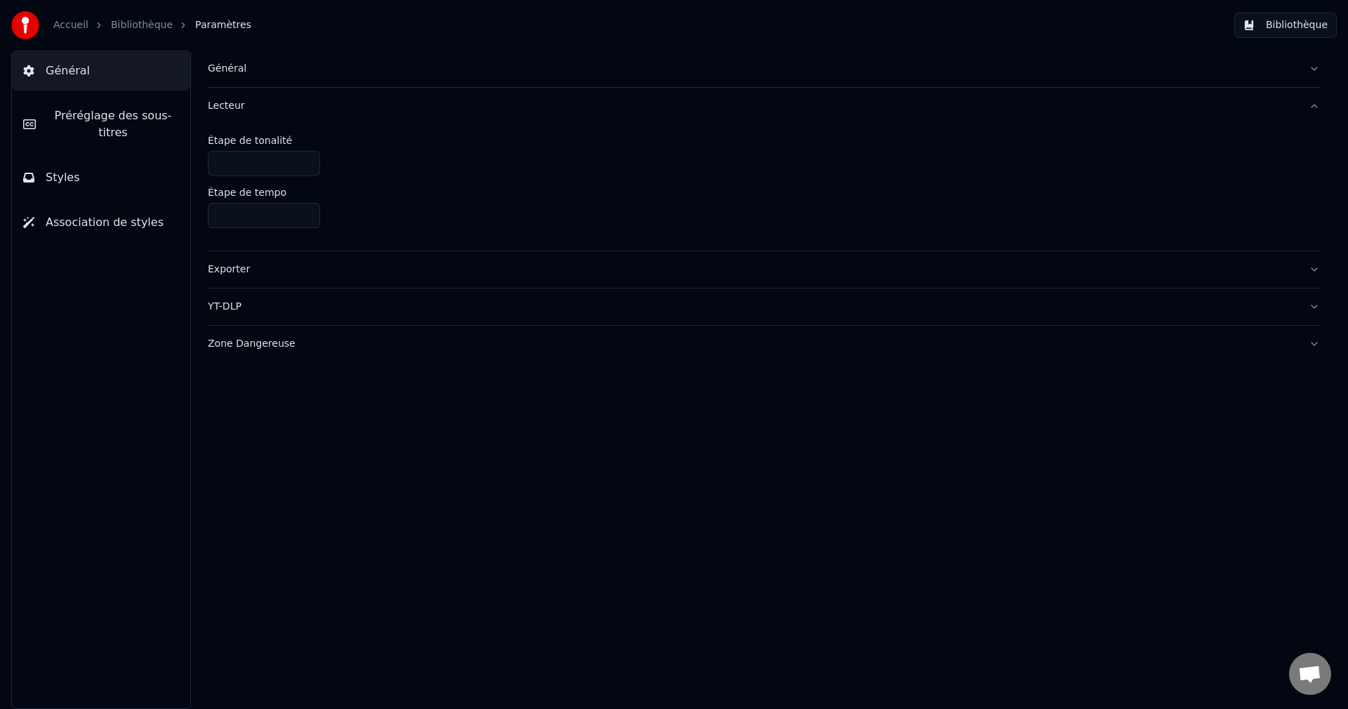
click at [234, 270] on div "Exporter" at bounding box center [753, 270] width 1090 height 14
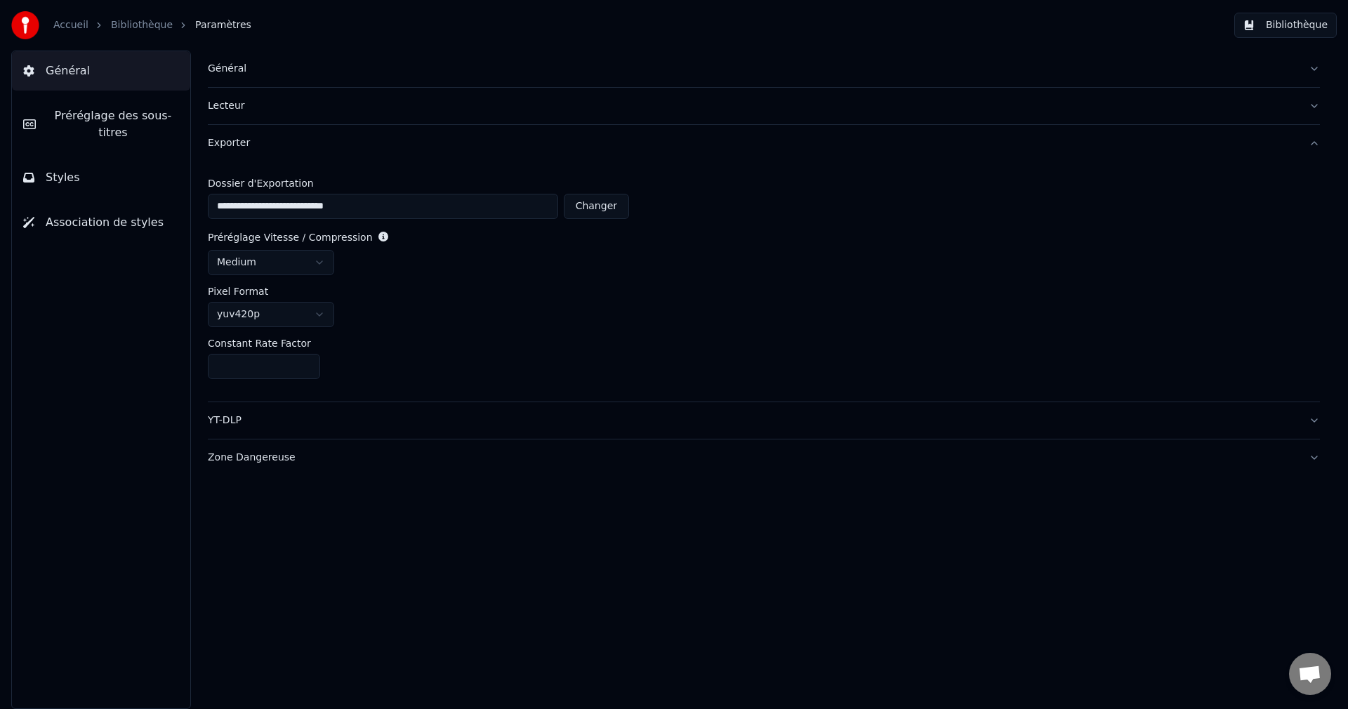
click at [226, 421] on div "YT-DLP" at bounding box center [753, 421] width 1090 height 14
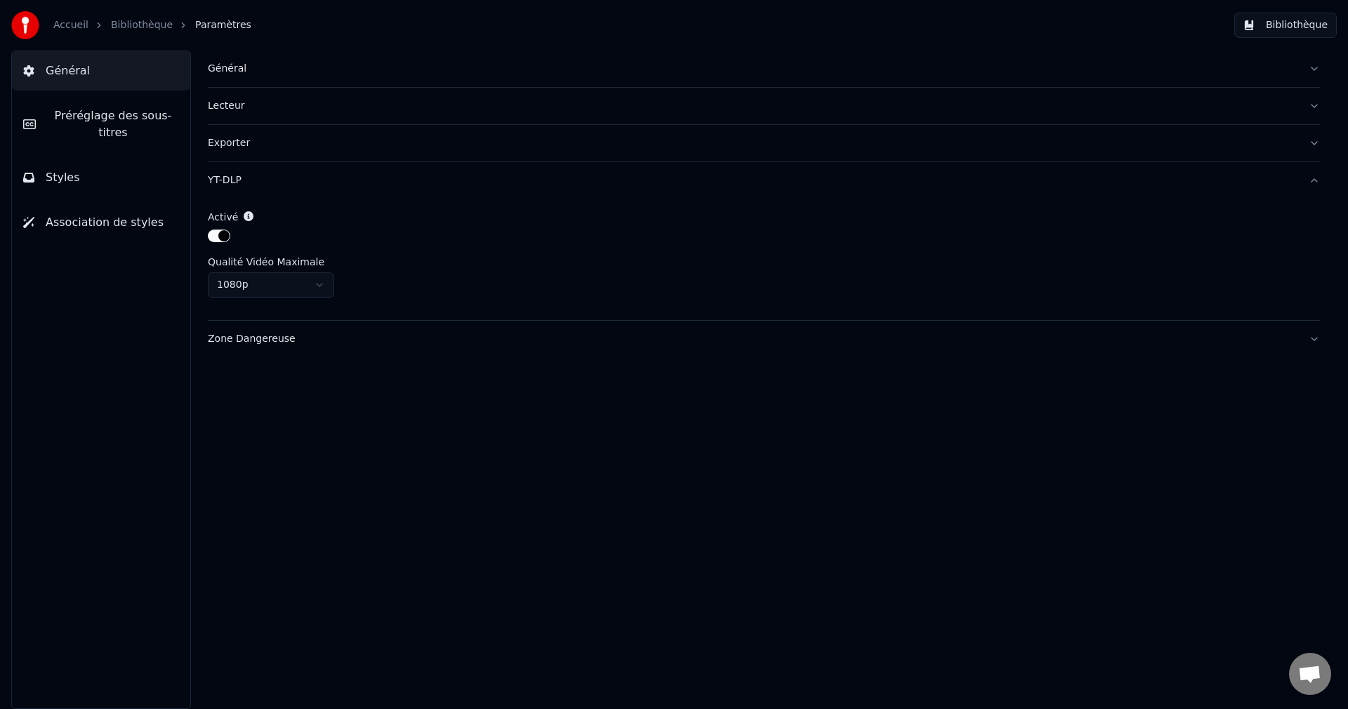
click at [239, 339] on div "Zone Dangereuse" at bounding box center [753, 339] width 1090 height 14
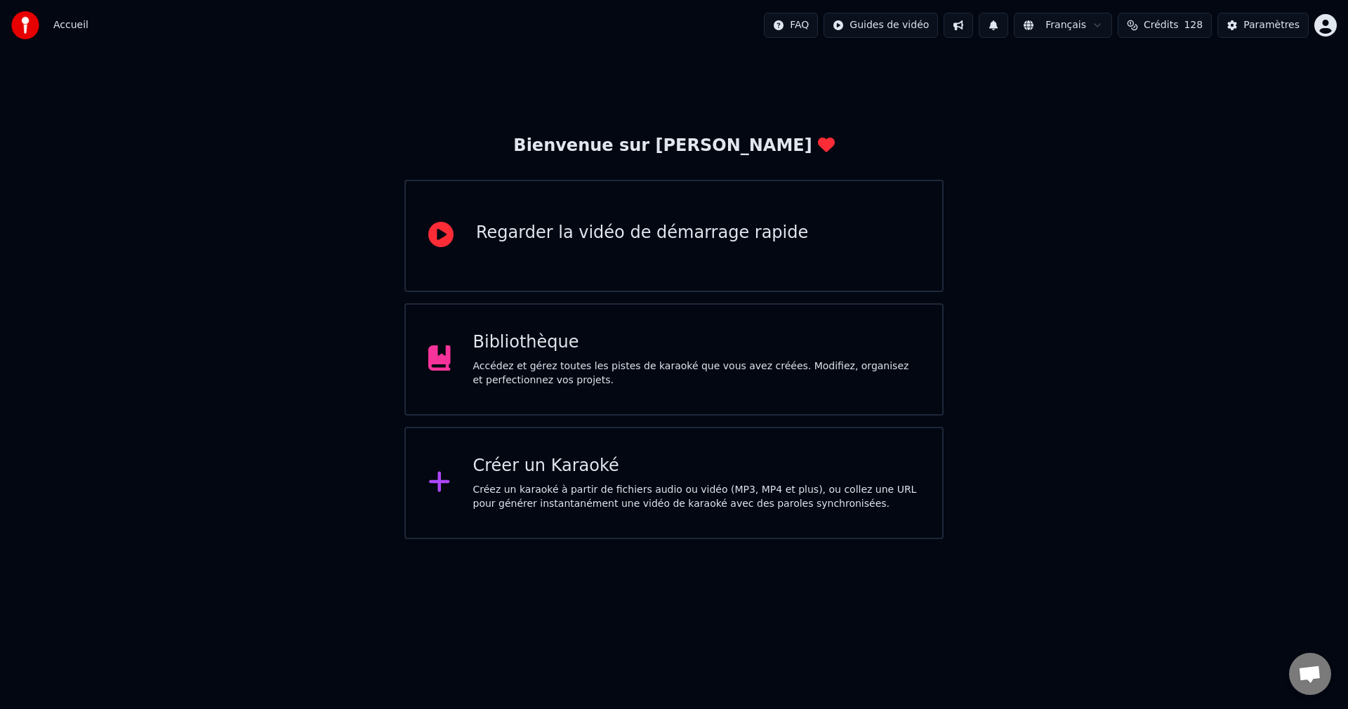
click at [583, 362] on div "Accédez et gérez toutes les pistes de karaoké que vous avez créées. Modifiez, o…" at bounding box center [696, 374] width 447 height 28
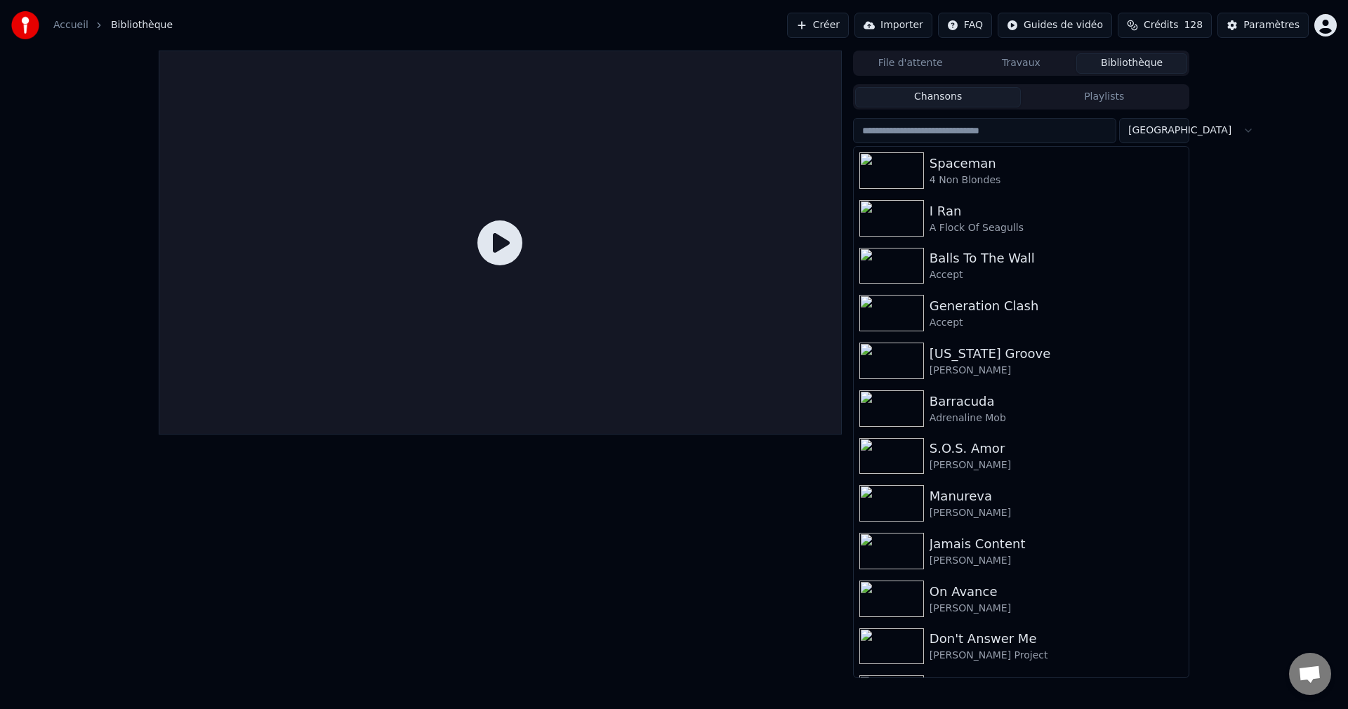
click at [819, 29] on button "Créer" at bounding box center [818, 25] width 62 height 25
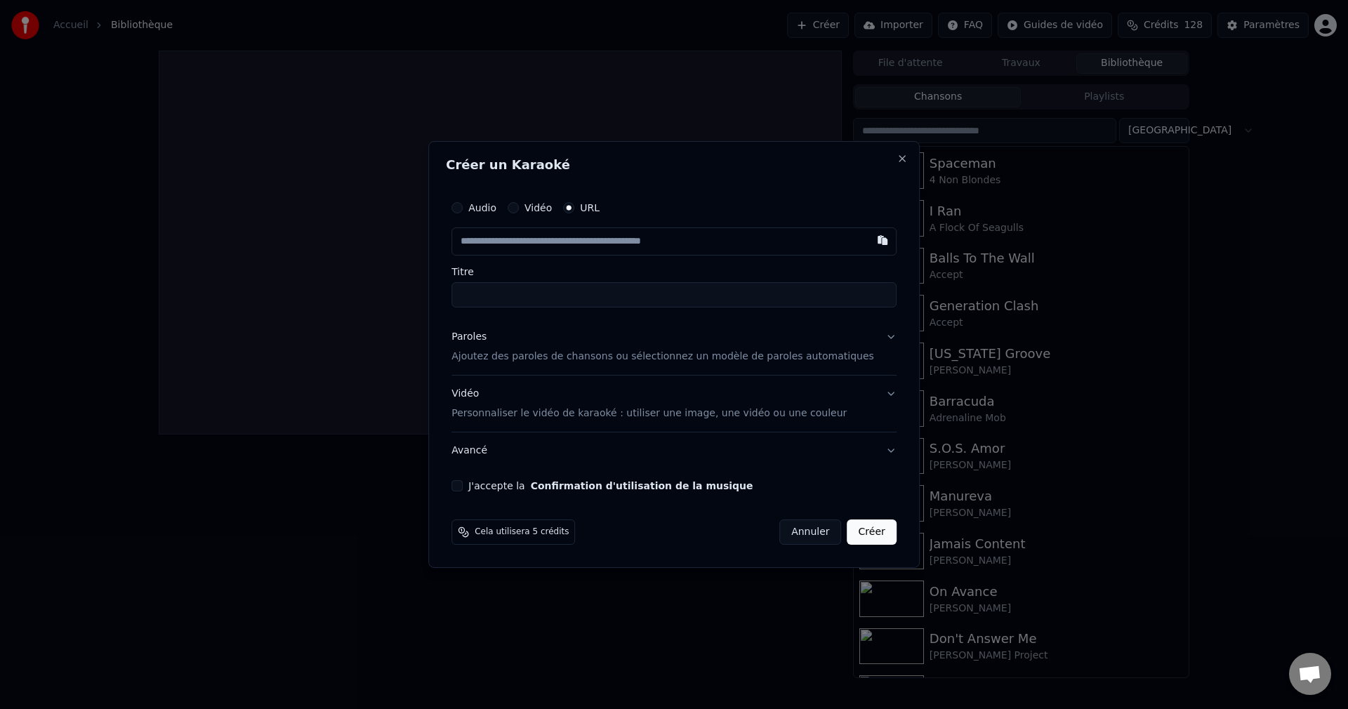
click at [486, 206] on div "Audio" at bounding box center [473, 207] width 45 height 11
click at [463, 206] on button "Audio" at bounding box center [456, 207] width 11 height 11
click at [506, 244] on div "Choisir un fichier" at bounding box center [504, 241] width 105 height 25
type input "**********"
click at [869, 335] on button "Paroles Ajoutez des paroles de chansons ou sélectionnez un modèle de paroles au…" at bounding box center [673, 346] width 445 height 56
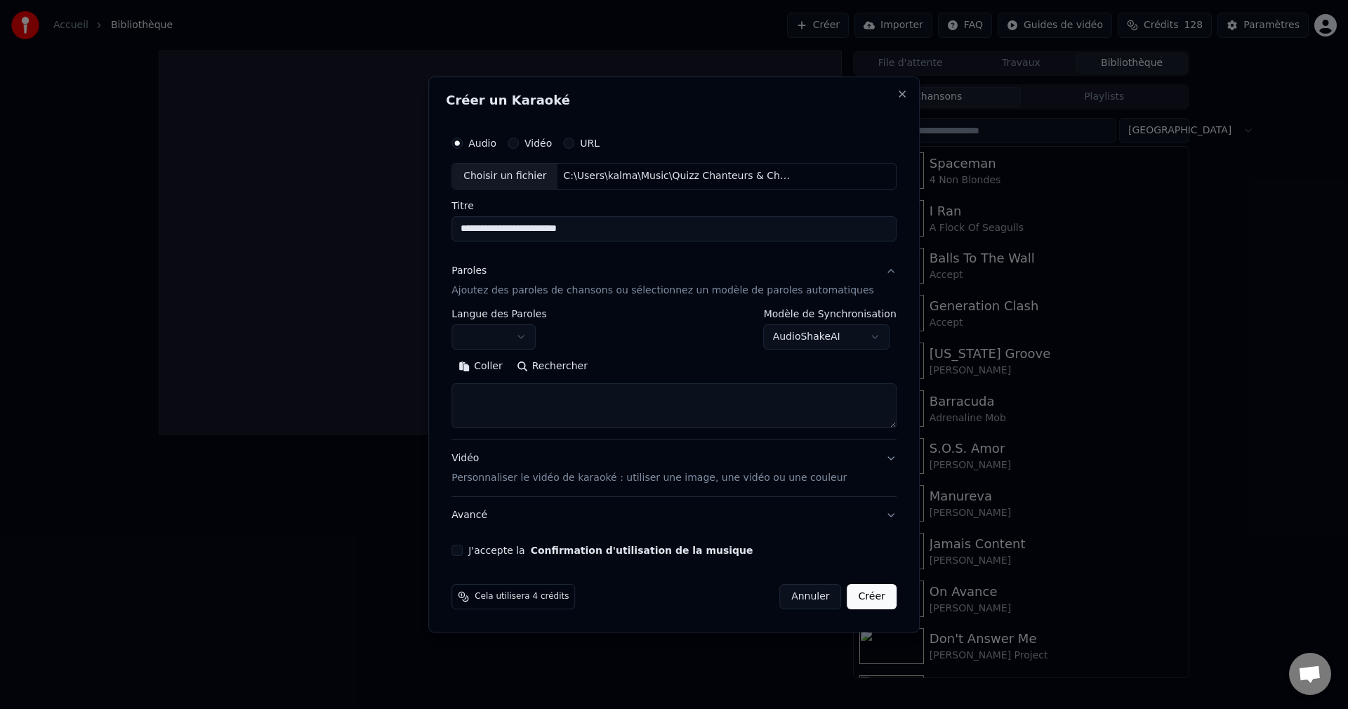
click at [581, 366] on button "Rechercher" at bounding box center [552, 366] width 85 height 22
type textarea "**********"
click at [463, 552] on button "J'accepte la Confirmation d'utilisation de la musique" at bounding box center [456, 550] width 11 height 11
click at [852, 596] on button "Créer" at bounding box center [872, 596] width 49 height 25
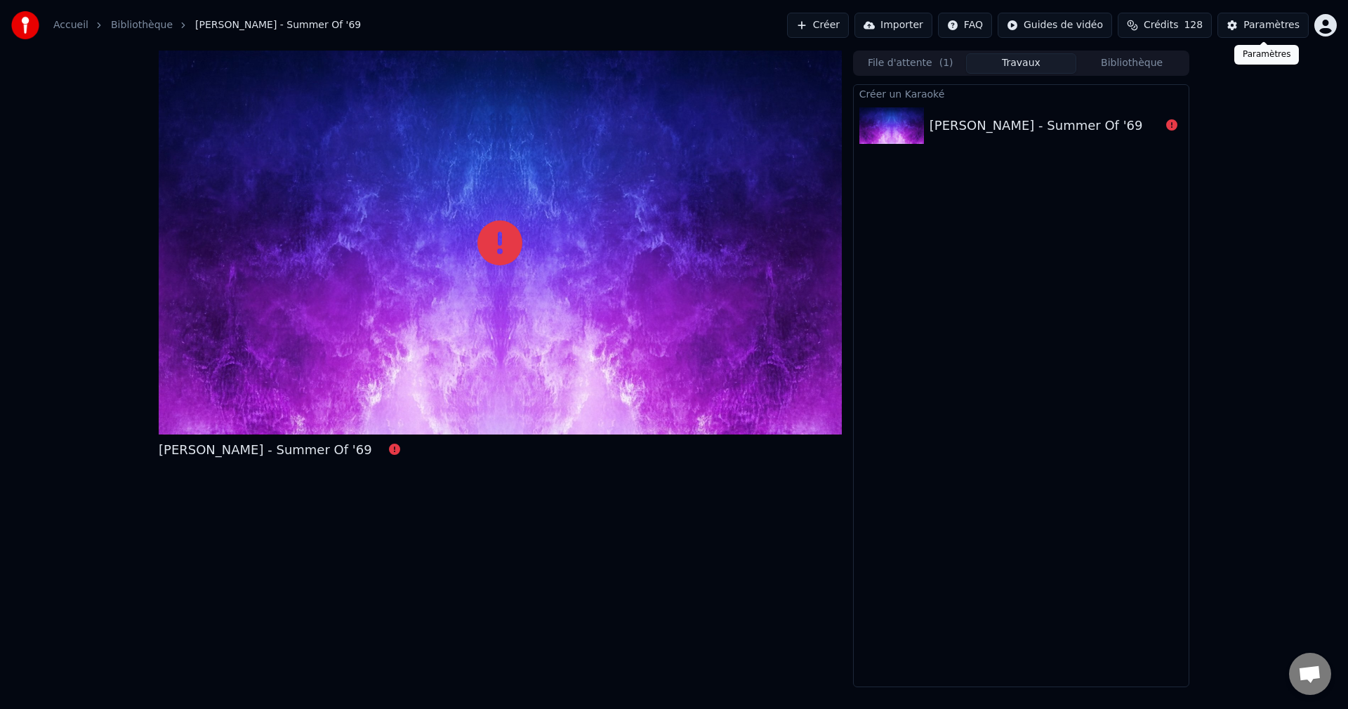
click at [1242, 20] on button "Paramètres" at bounding box center [1263, 25] width 91 height 25
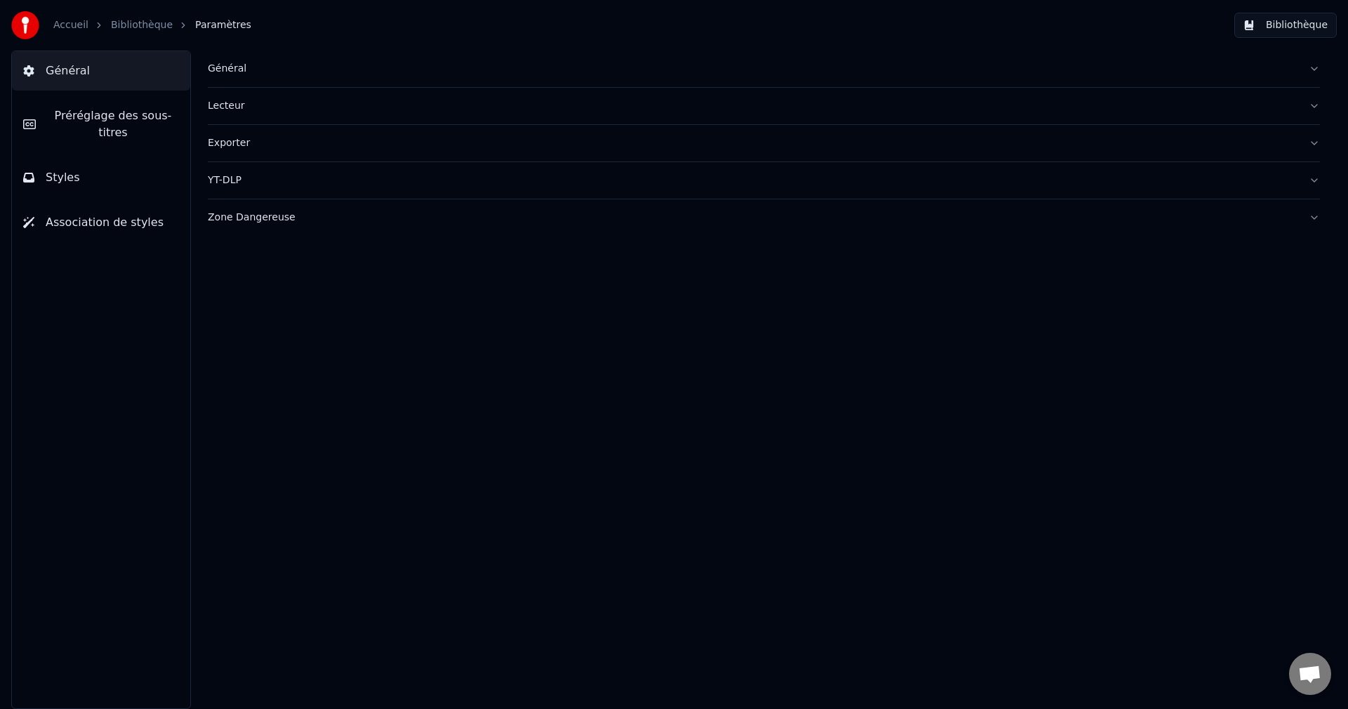
click at [243, 220] on div "Zone Dangereuse" at bounding box center [753, 218] width 1090 height 14
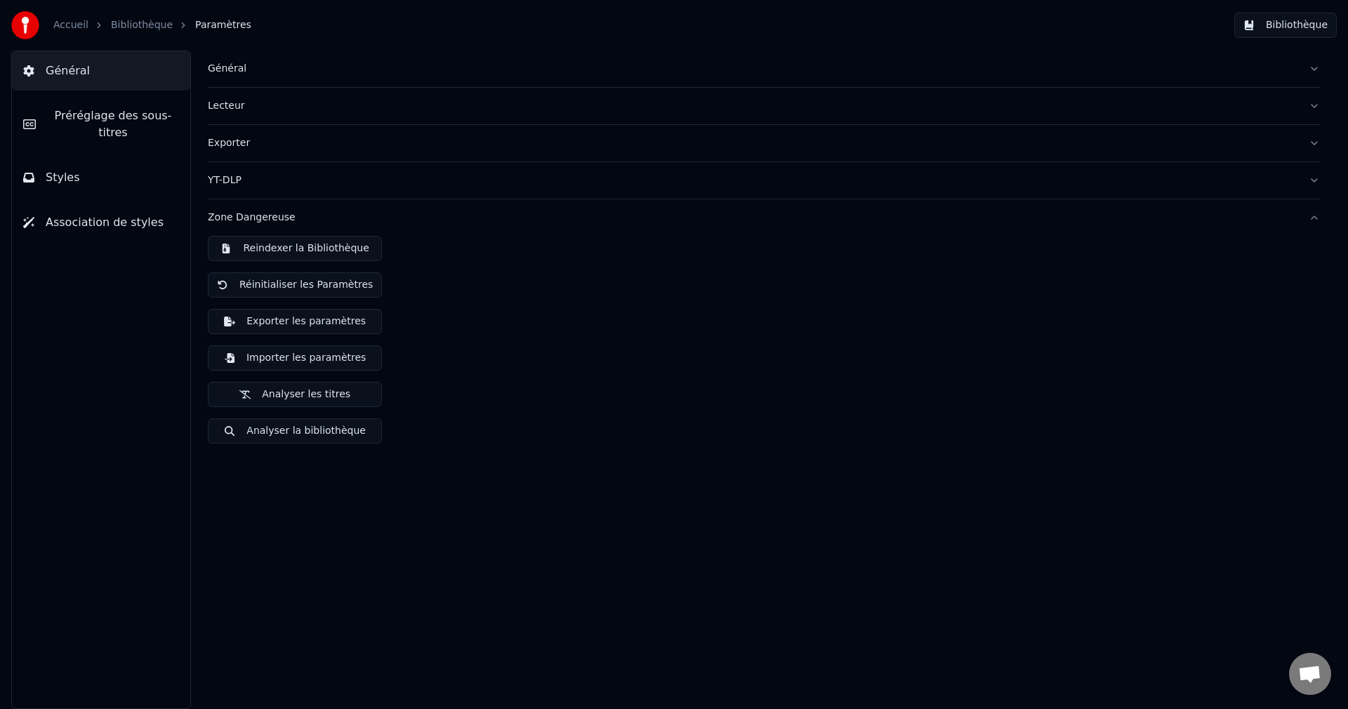
click at [300, 289] on button "Réinitialiser les Paramètres" at bounding box center [295, 284] width 174 height 25
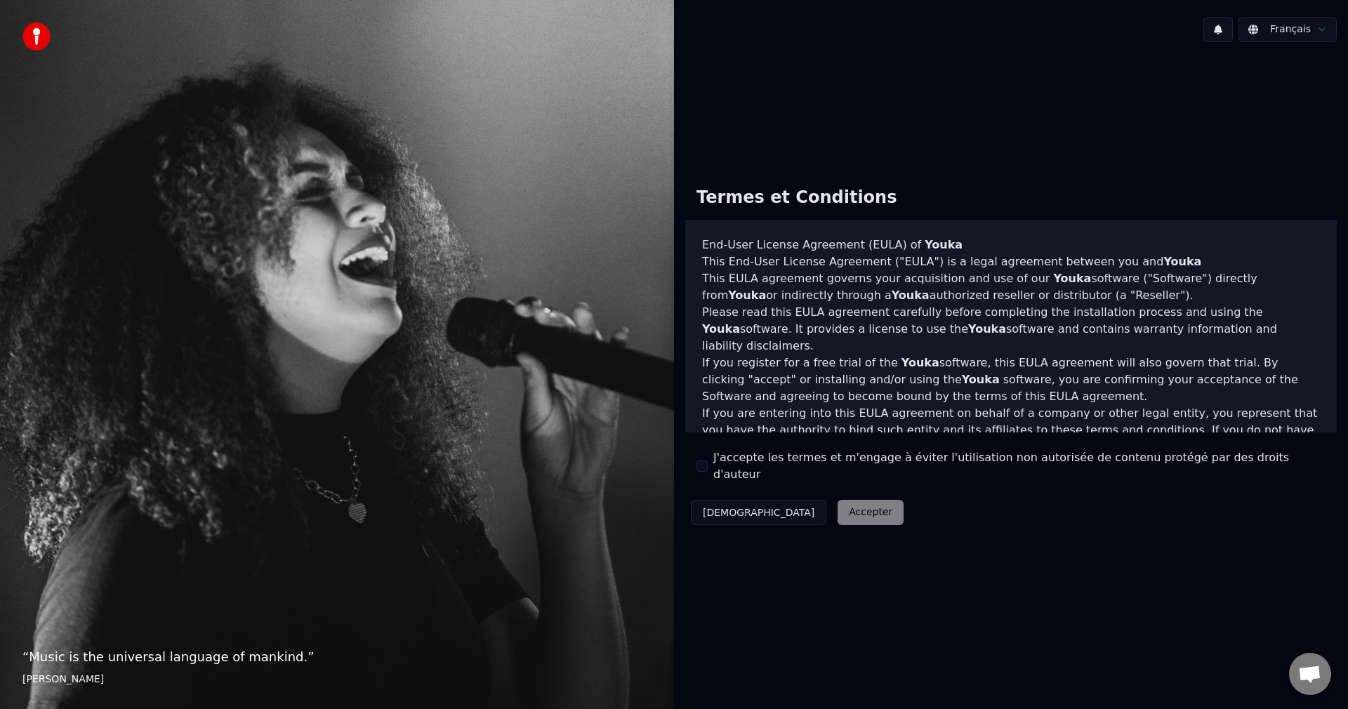
click at [704, 468] on button "J'accepte les termes et m'engage à éviter l'utilisation non autorisée de conten…" at bounding box center [702, 466] width 11 height 11
click at [838, 508] on button "Accepter" at bounding box center [871, 512] width 66 height 25
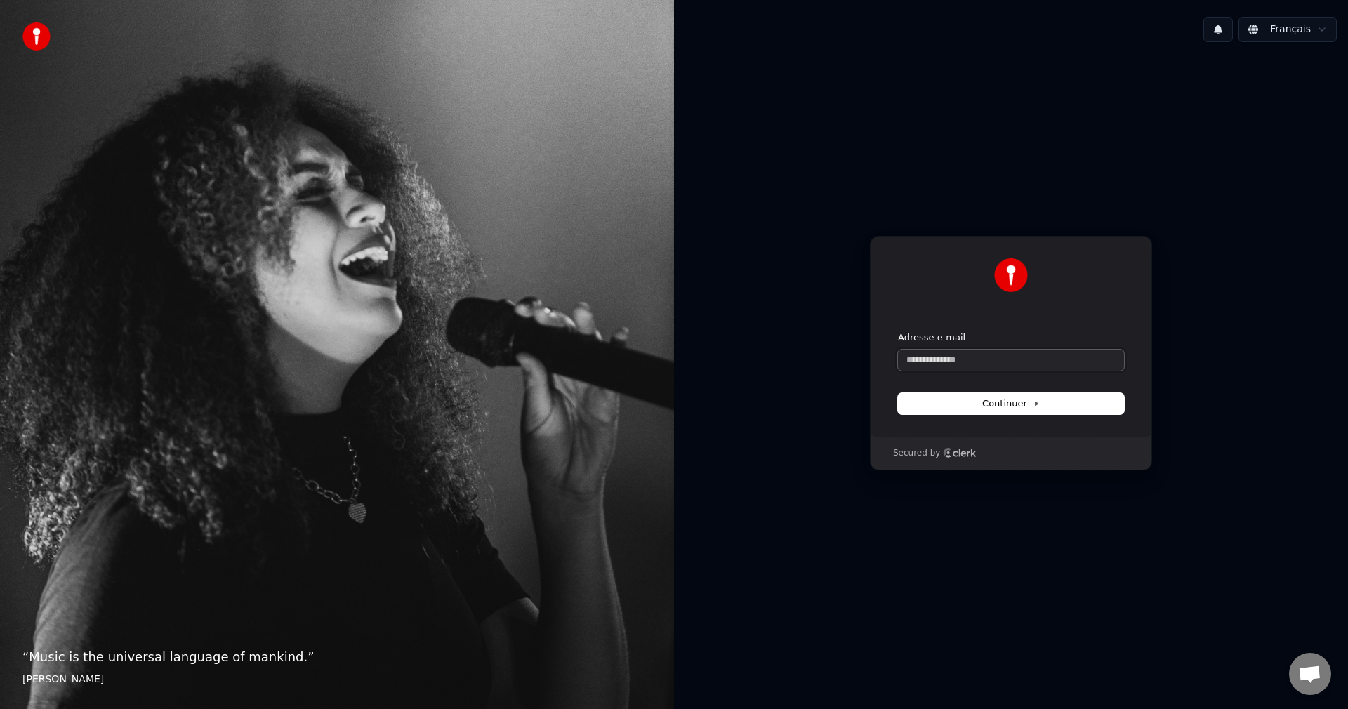
click at [1015, 367] on input "Adresse e-mail" at bounding box center [1011, 360] width 226 height 21
click at [969, 404] on button "Continuer" at bounding box center [1011, 403] width 226 height 21
type input "**********"
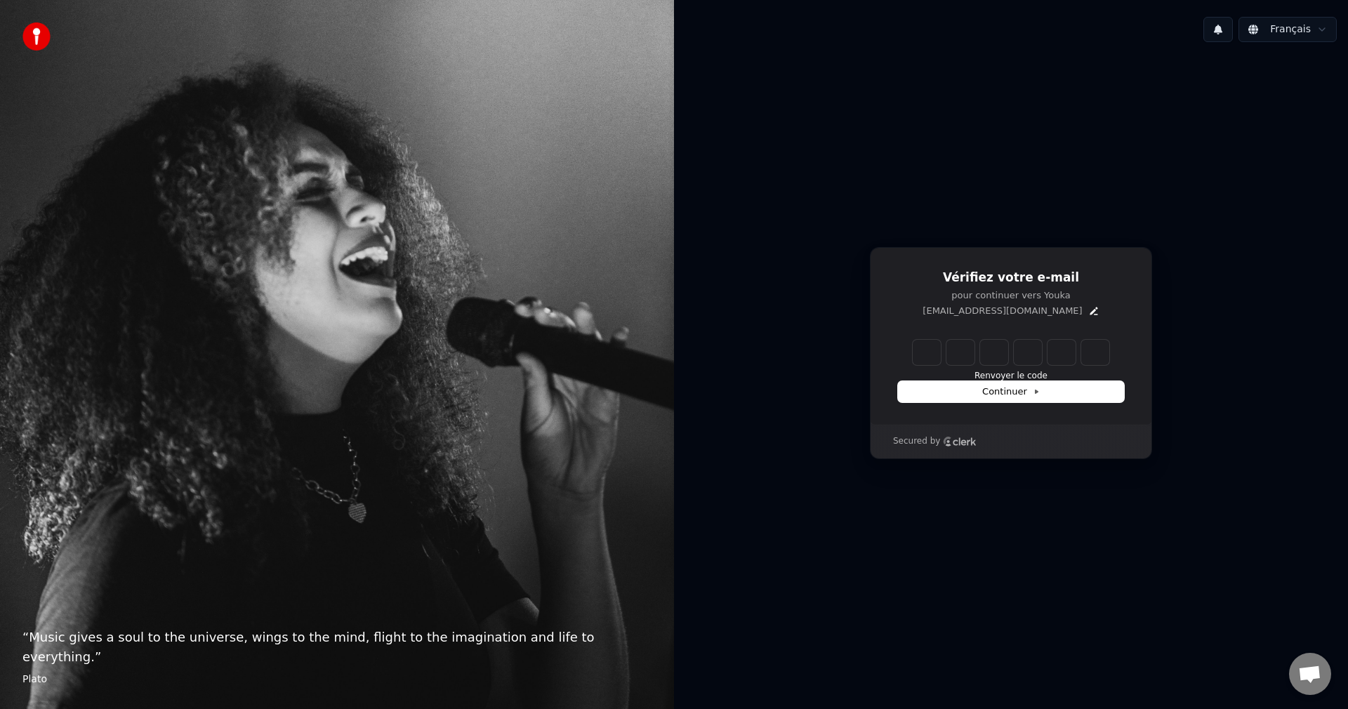
click at [990, 312] on p "kalma@hotmail.ch" at bounding box center [1002, 311] width 159 height 13
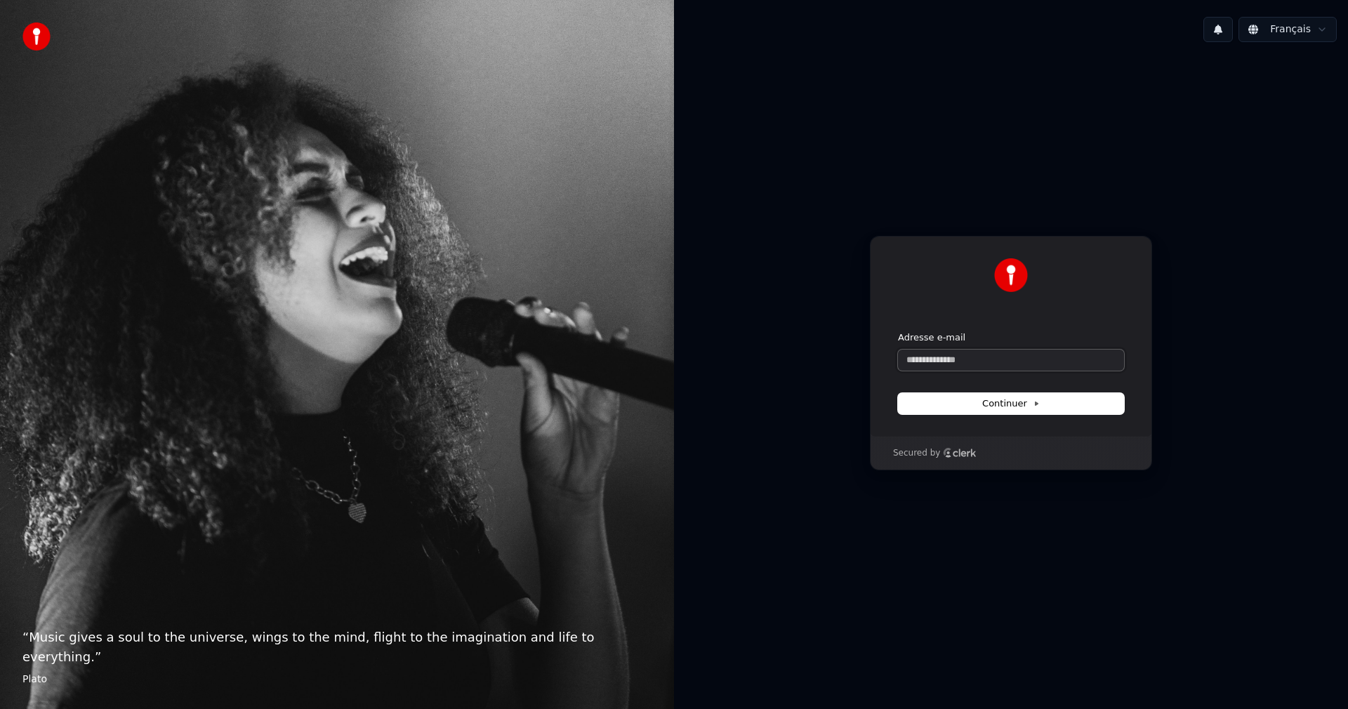
click at [973, 362] on input "Adresse e-mail" at bounding box center [1011, 360] width 226 height 21
click at [1042, 403] on button "Continuer" at bounding box center [1011, 403] width 226 height 21
type input "**********"
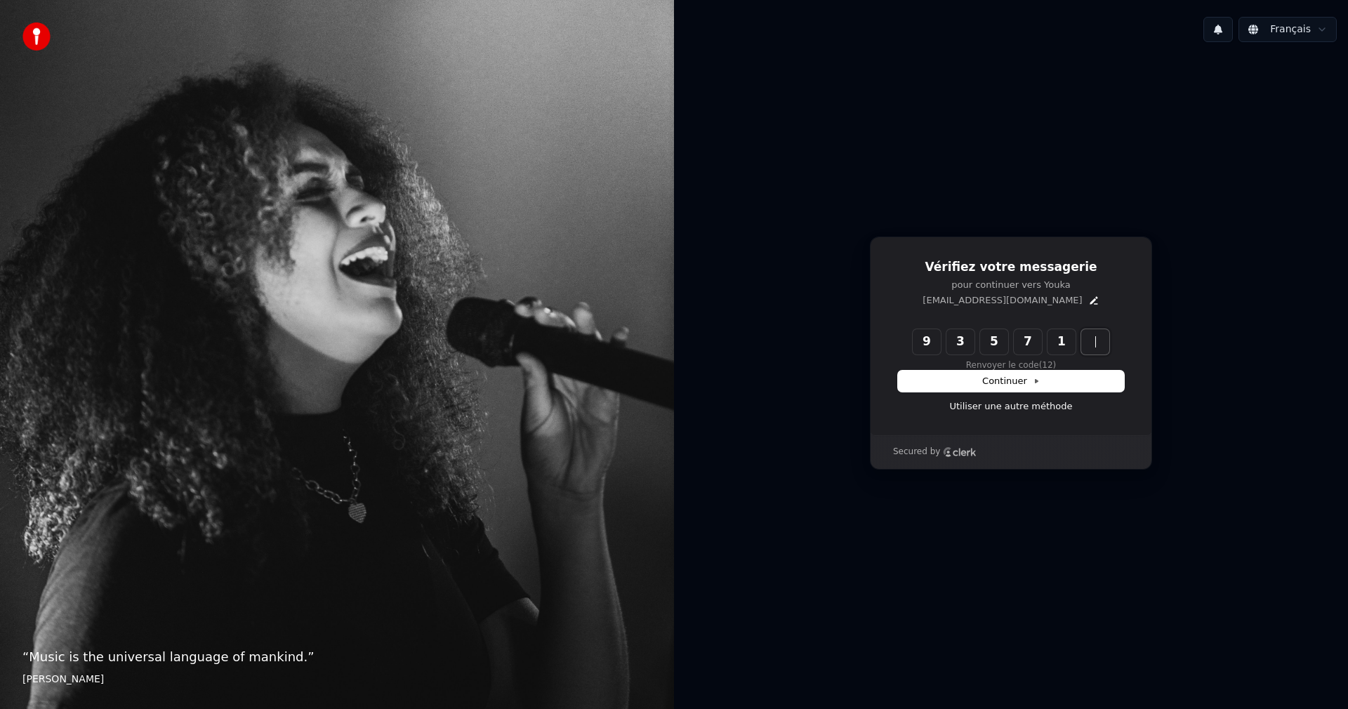
type input "******"
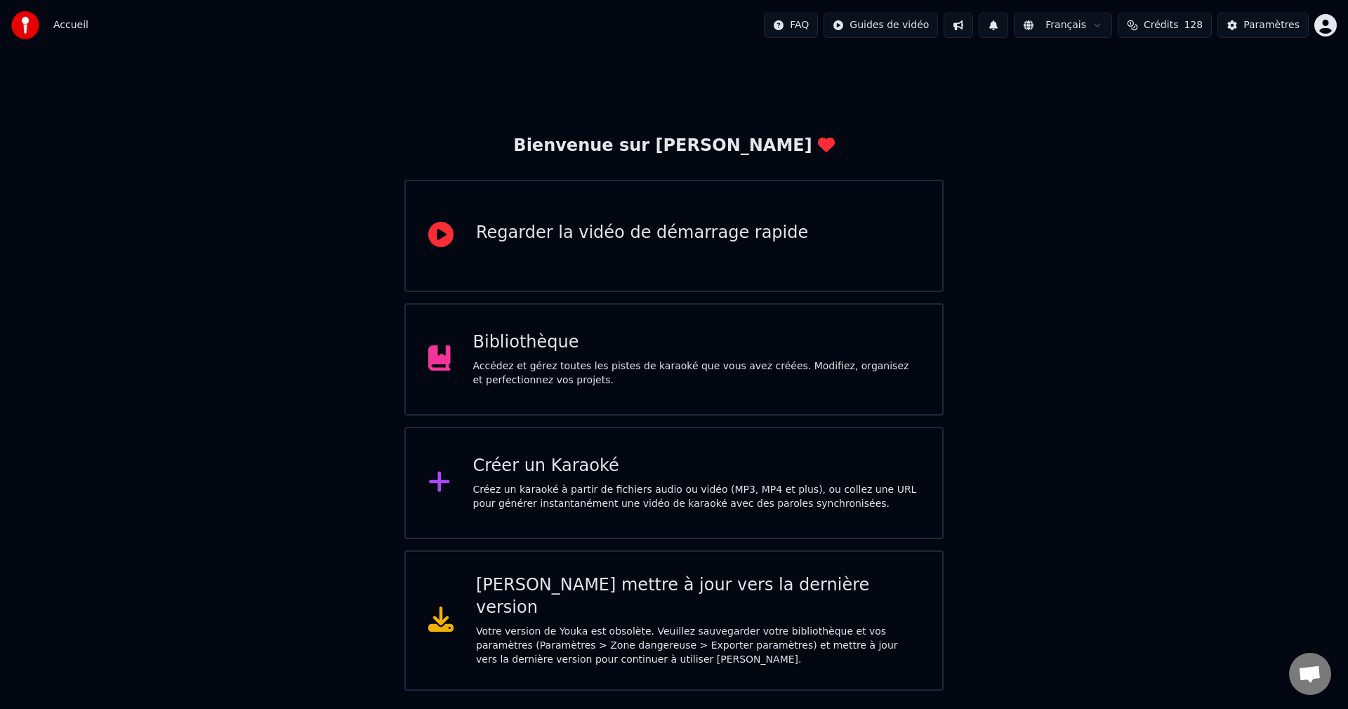
click at [627, 584] on div "[PERSON_NAME] mettre à jour vers la dernière version" at bounding box center [698, 596] width 444 height 45
